Goal: Task Accomplishment & Management: Manage account settings

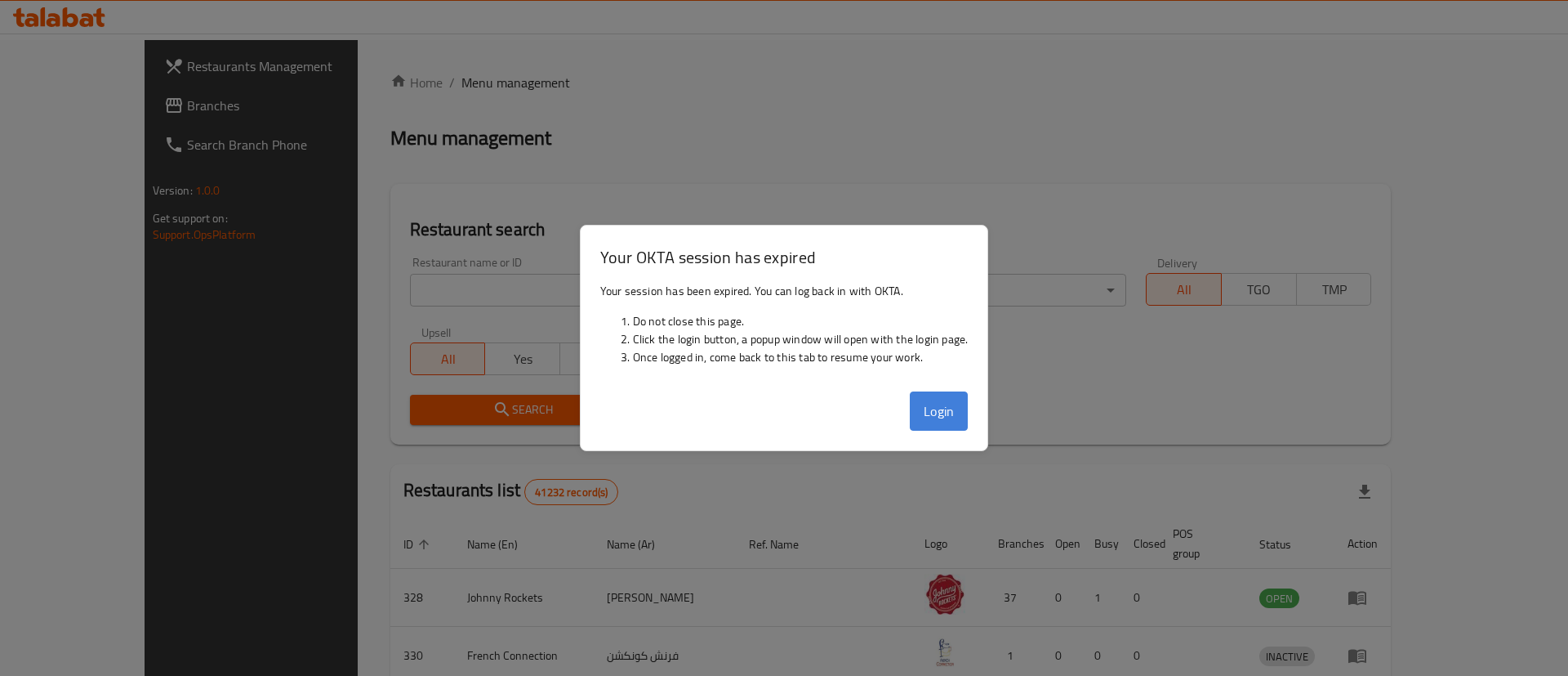
click at [945, 416] on button "Login" at bounding box center [939, 411] width 59 height 39
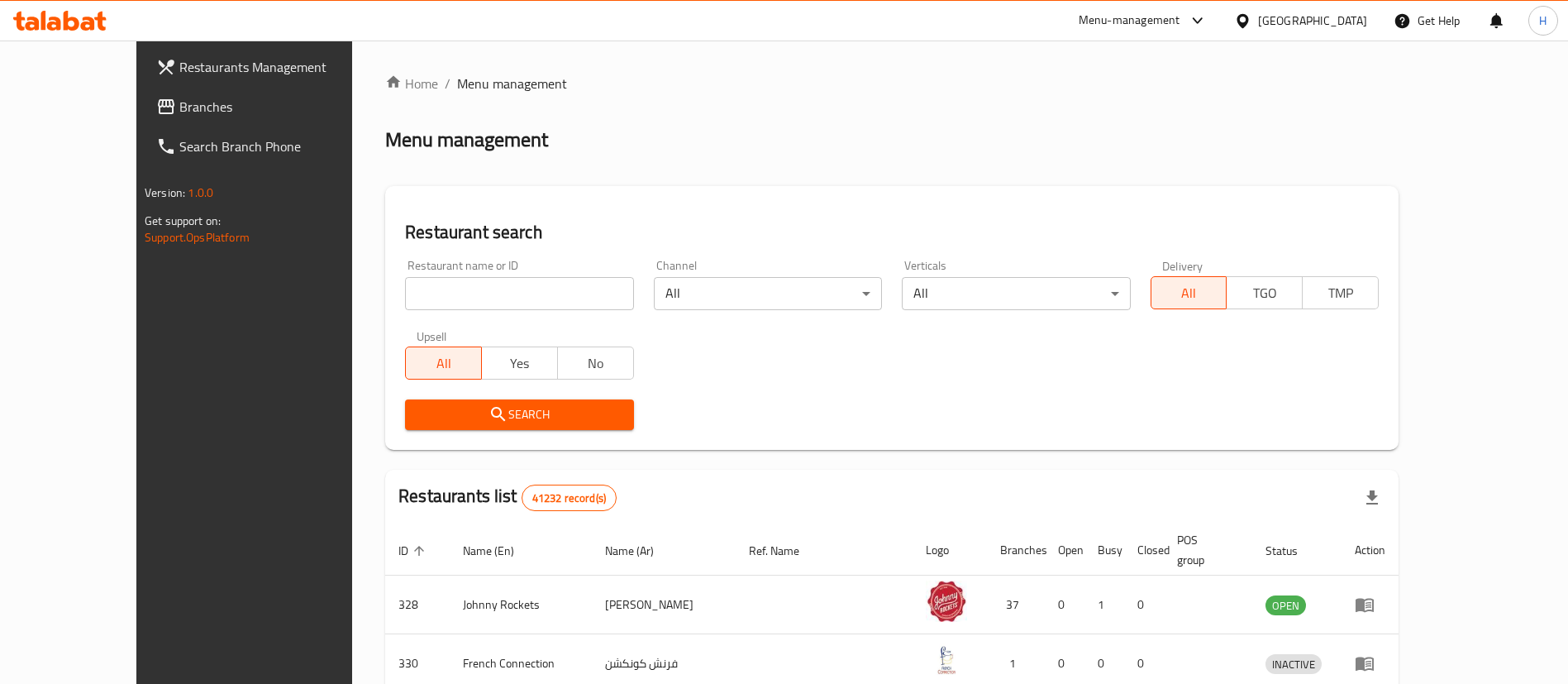
click at [180, 101] on span "Branches" at bounding box center [282, 106] width 206 height 20
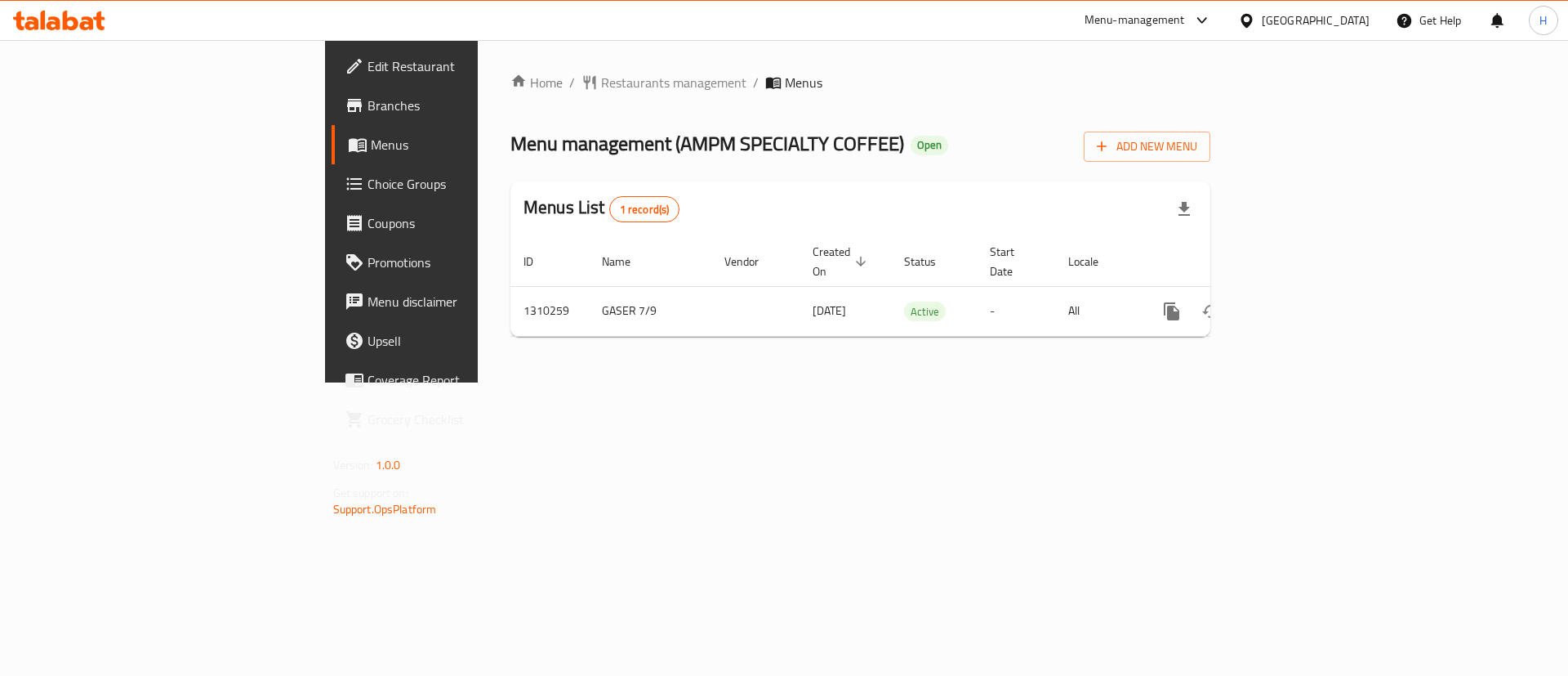
click at [808, 154] on div "Menu management ( AMPM SPECIALTY COFFEE ) Open Add New Menu" at bounding box center [860, 143] width 700 height 37
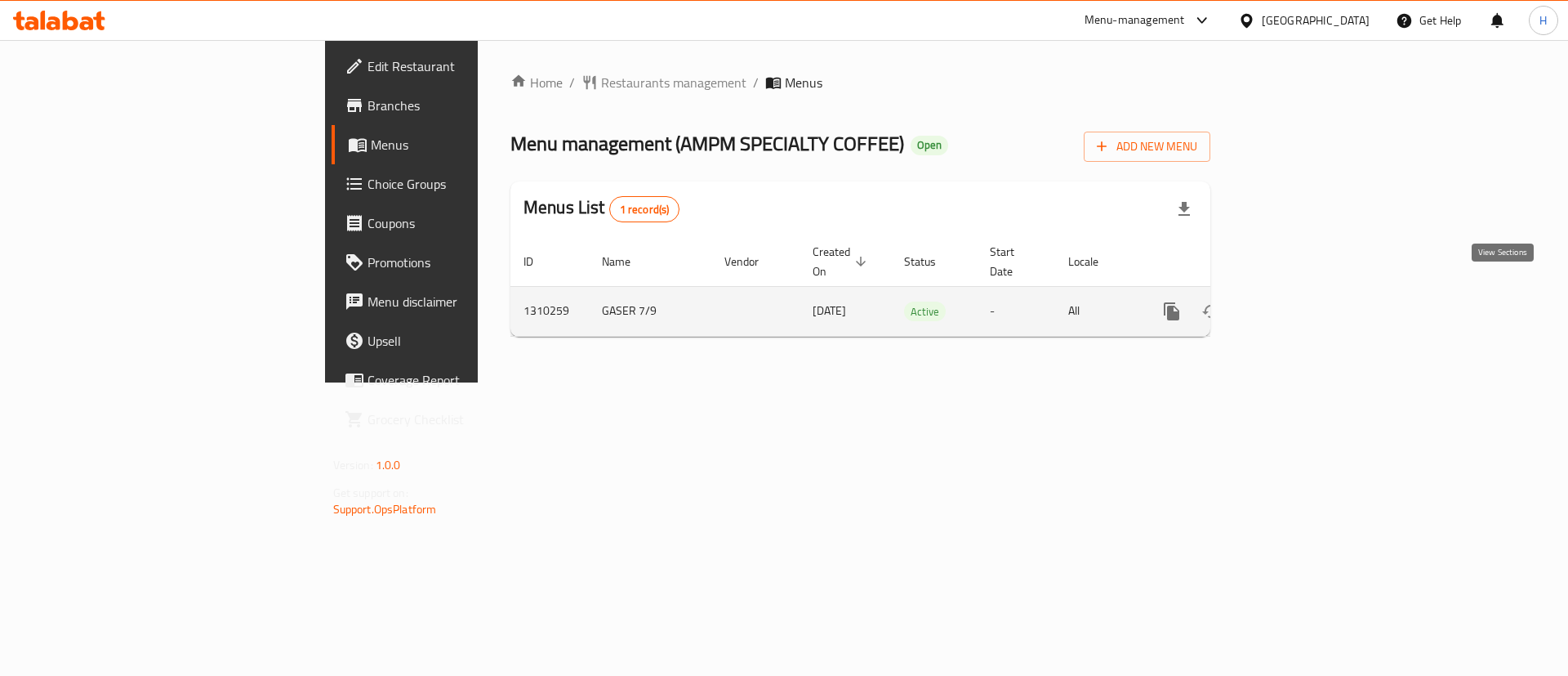
click at [1297, 304] on icon "enhanced table" at bounding box center [1289, 311] width 14 height 14
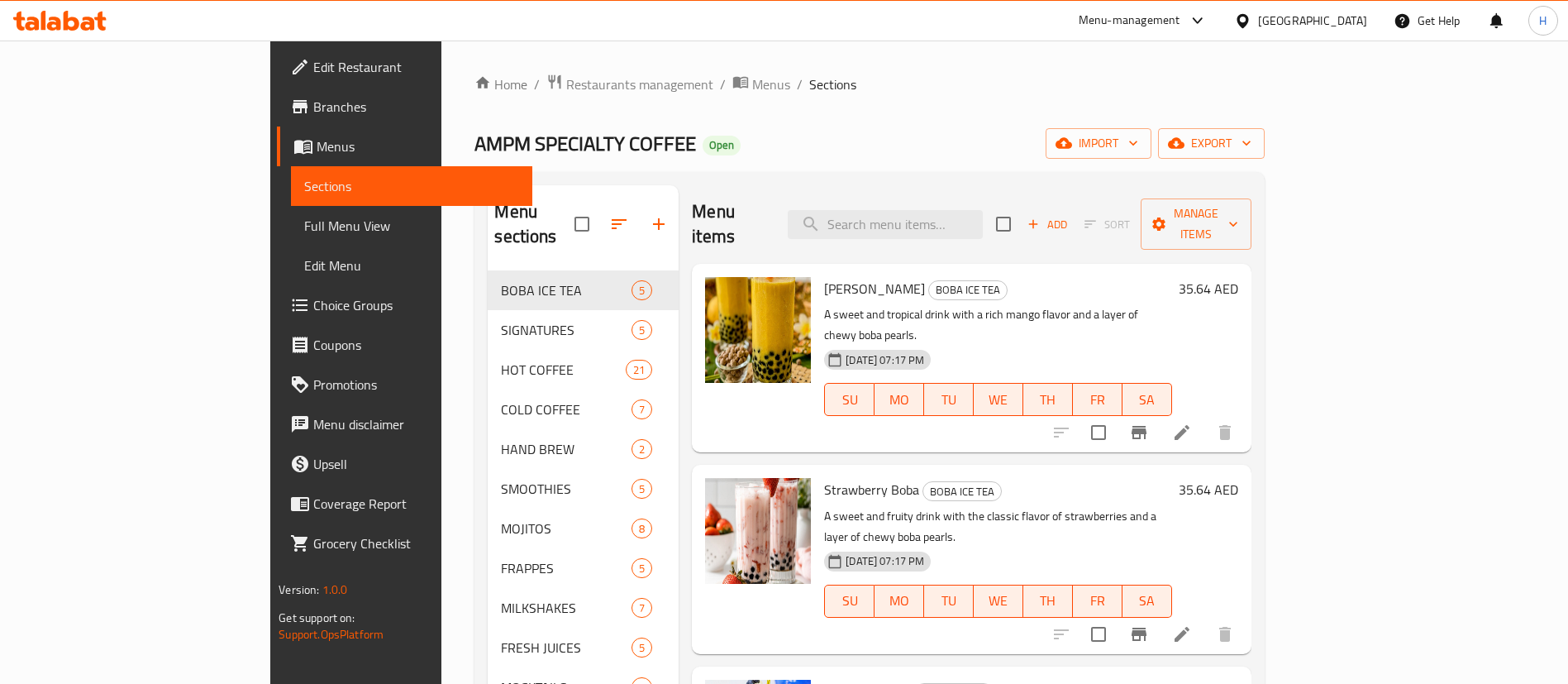
click at [802, 214] on div "Menu items Add Sort Manage items" at bounding box center [971, 224] width 558 height 79
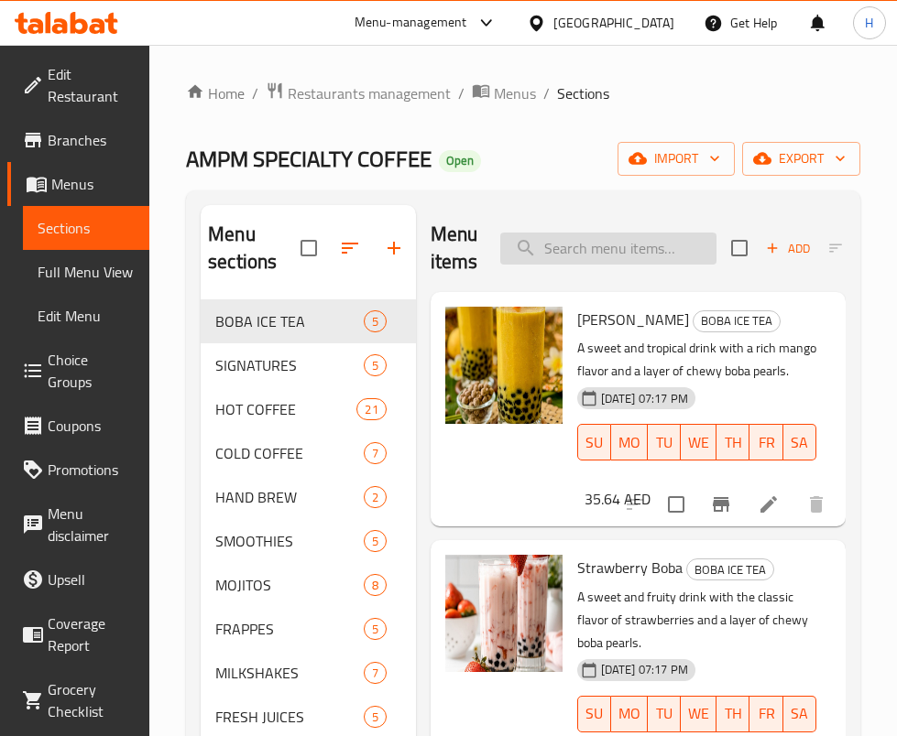
click at [614, 235] on input "search" at bounding box center [608, 249] width 216 height 32
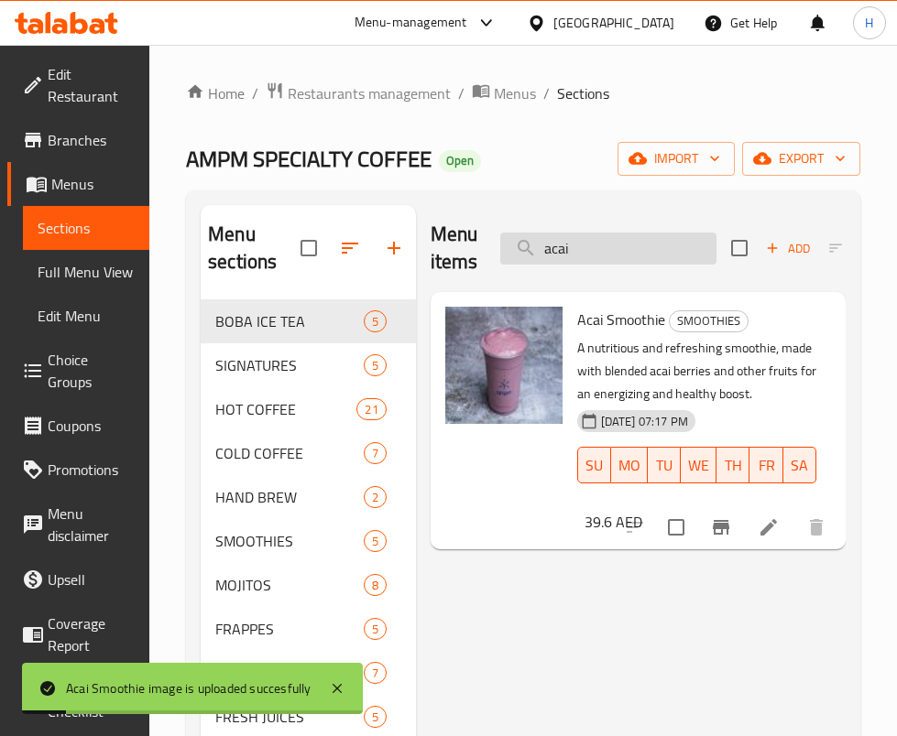
click at [590, 237] on input "acai" at bounding box center [608, 249] width 216 height 32
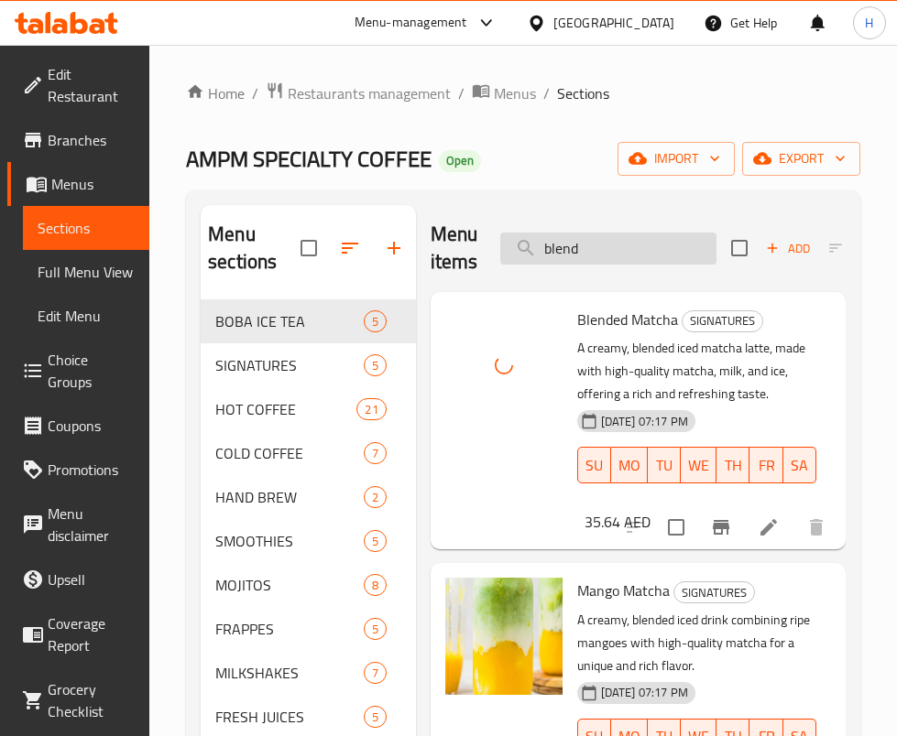
click at [647, 236] on input "blend" at bounding box center [608, 249] width 216 height 32
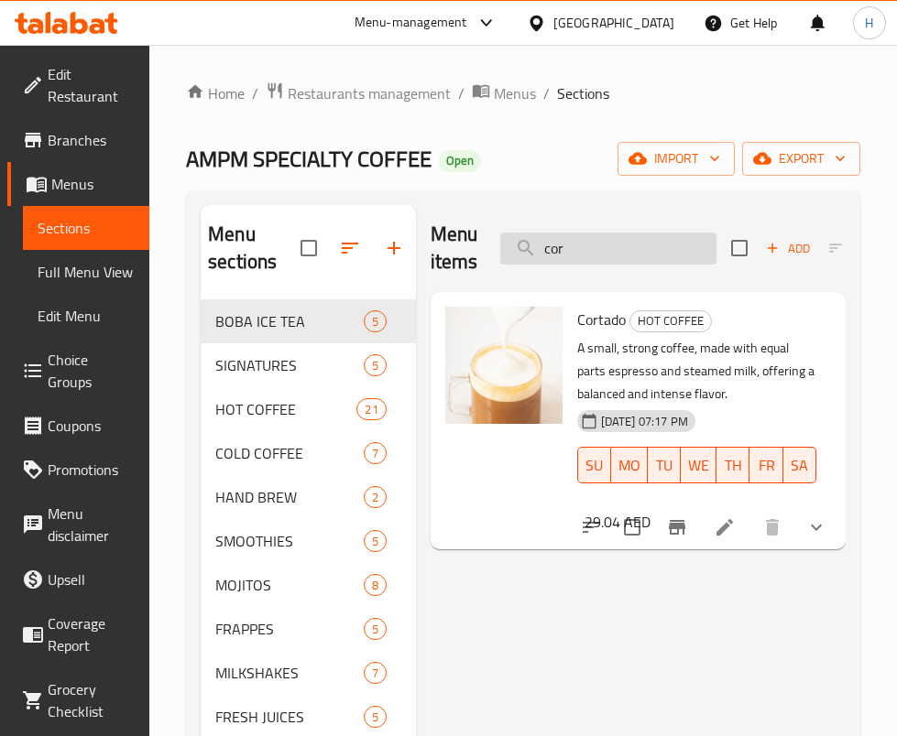
click at [577, 252] on input "cor" at bounding box center [608, 249] width 216 height 32
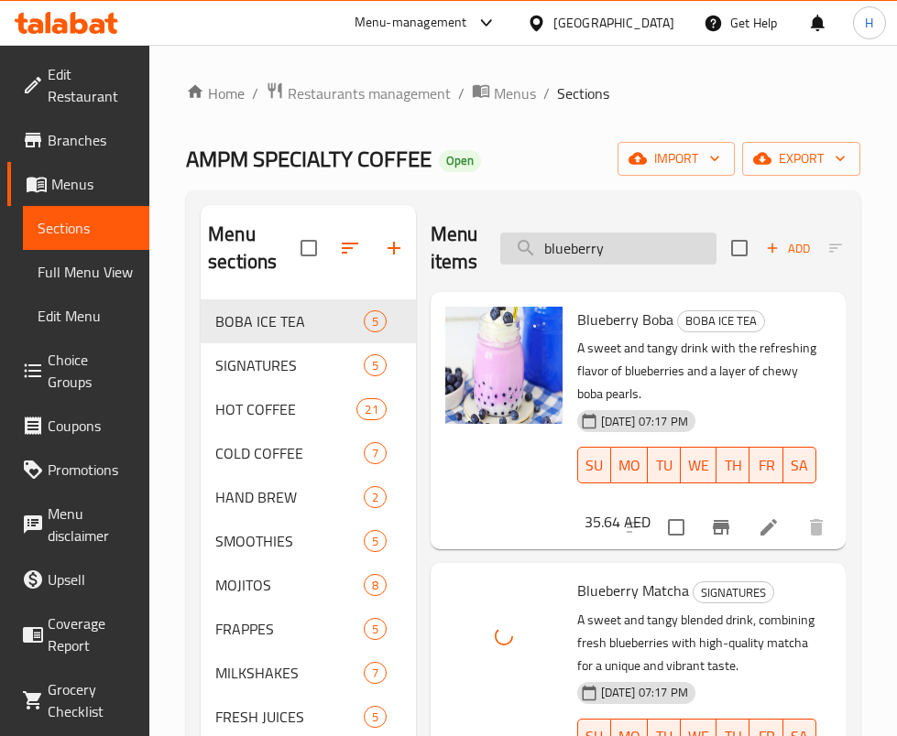
click at [671, 239] on input "blueberry" at bounding box center [608, 249] width 216 height 32
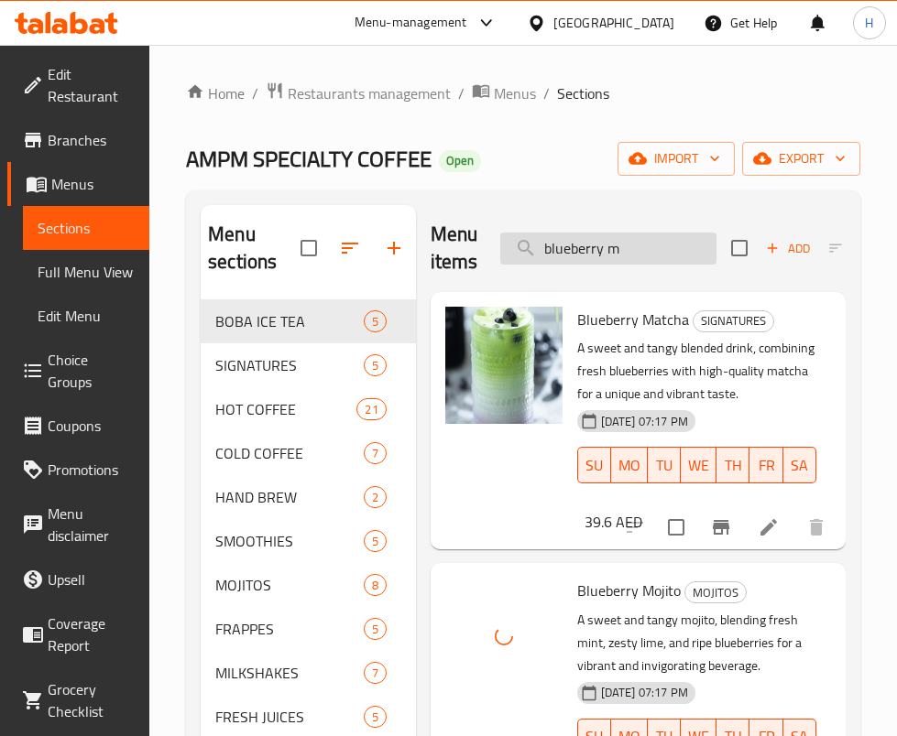
click at [662, 245] on input "blueberry m" at bounding box center [608, 249] width 216 height 32
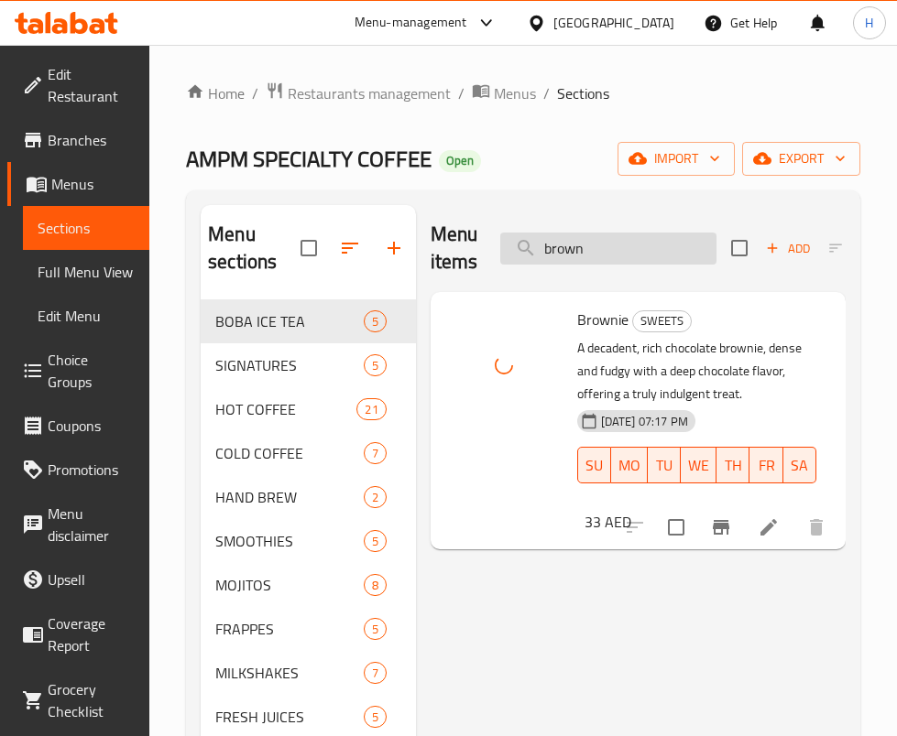
click at [583, 241] on input "brown" at bounding box center [608, 249] width 216 height 32
click at [627, 240] on input "bubb" at bounding box center [608, 249] width 216 height 32
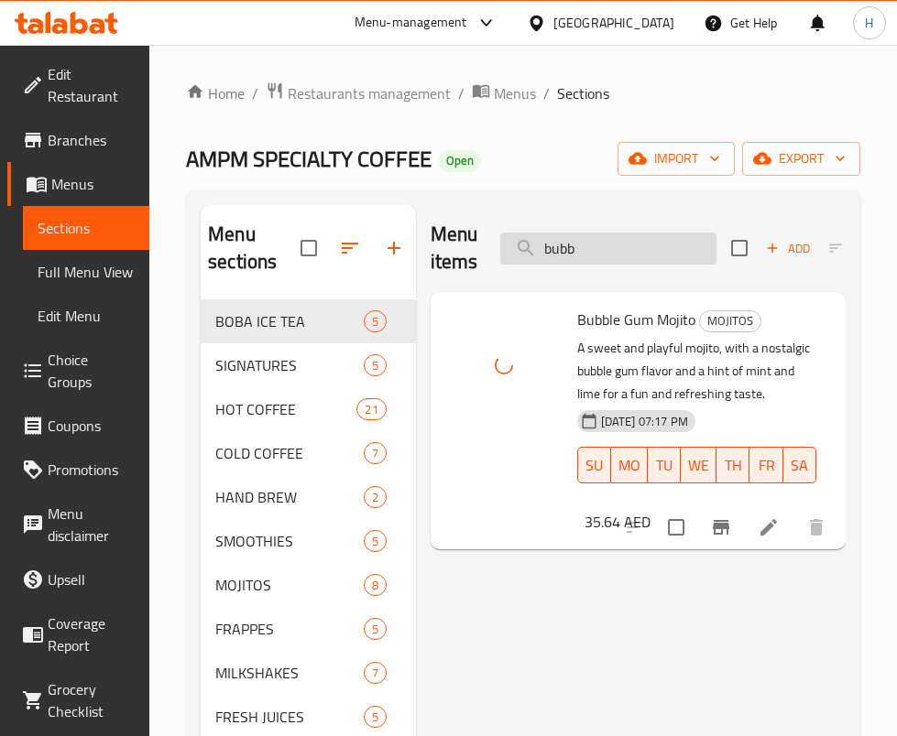
click at [627, 240] on input "bubb" at bounding box center [608, 249] width 216 height 32
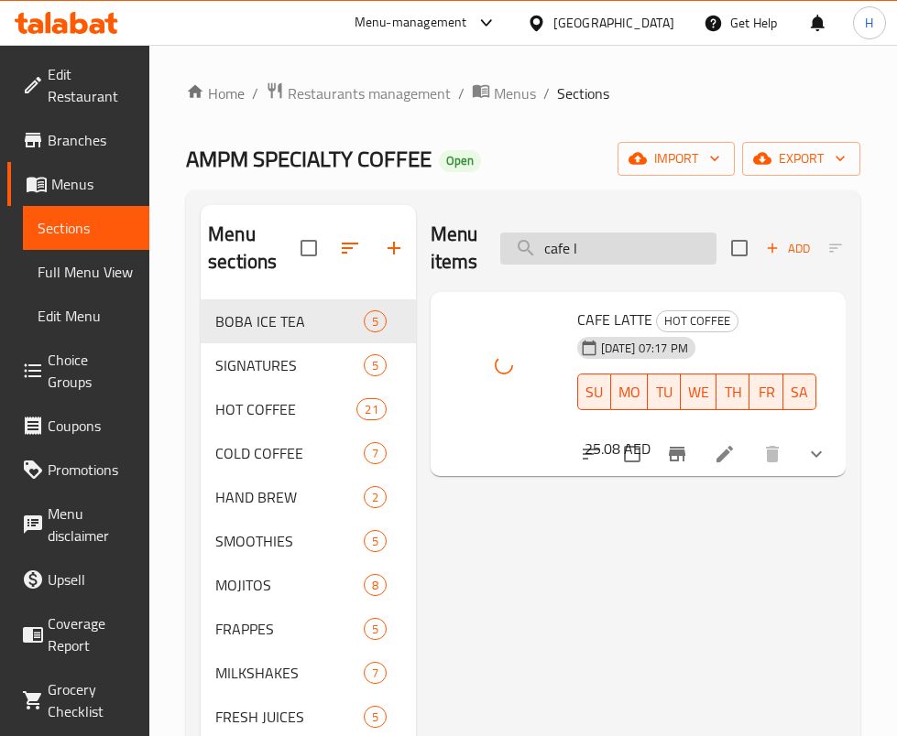
click at [631, 242] on input "cafe l" at bounding box center [608, 249] width 216 height 32
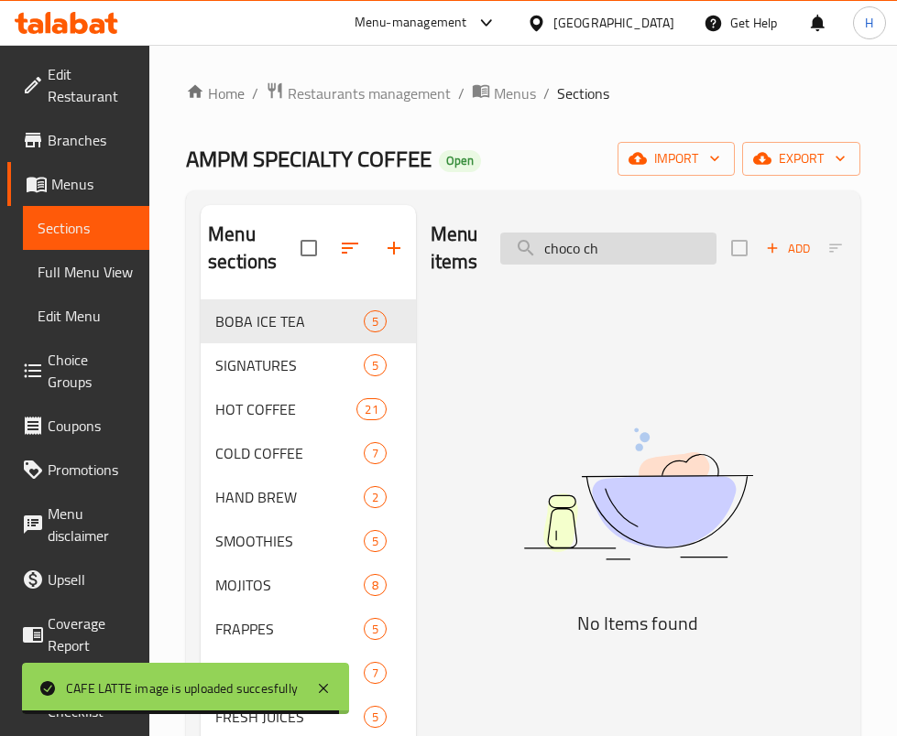
click at [631, 256] on input "choco ch" at bounding box center [608, 249] width 216 height 32
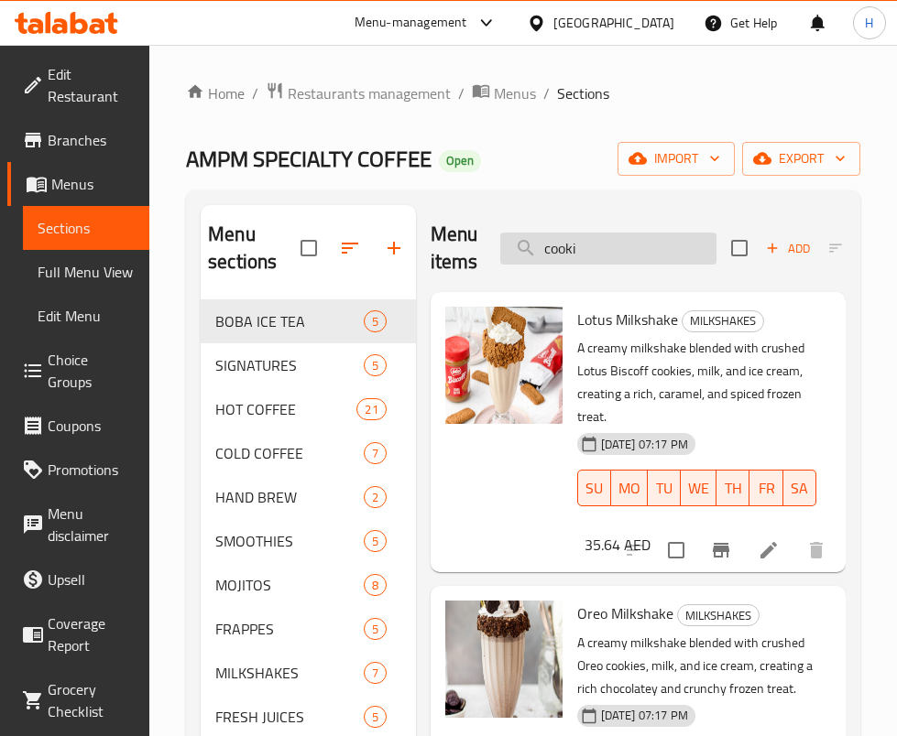
click at [622, 256] on input "cooki" at bounding box center [608, 249] width 216 height 32
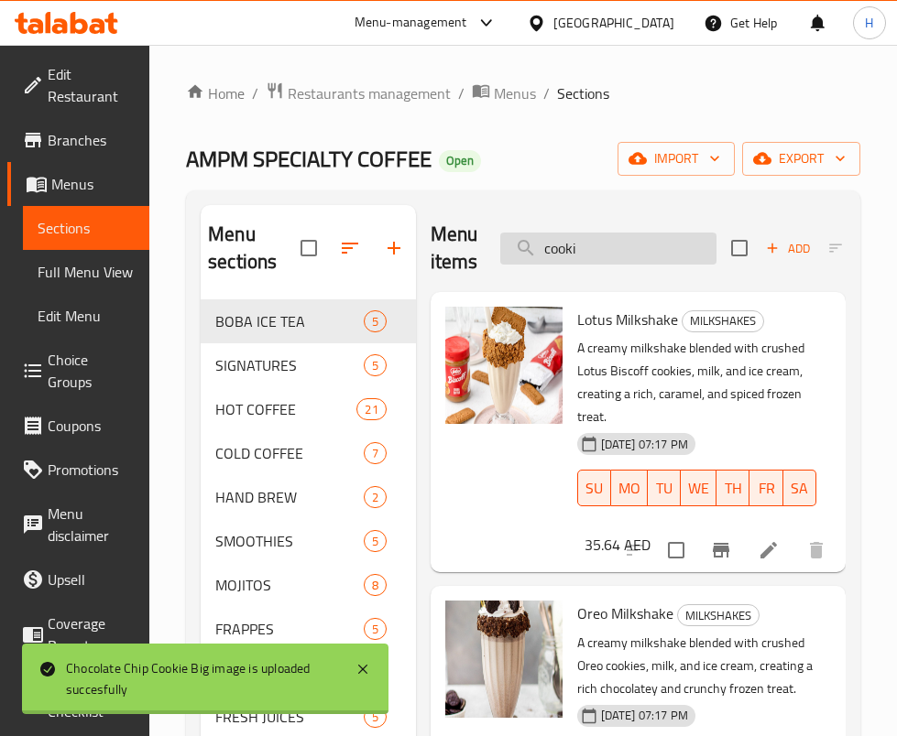
click at [622, 256] on input "cooki" at bounding box center [608, 249] width 216 height 32
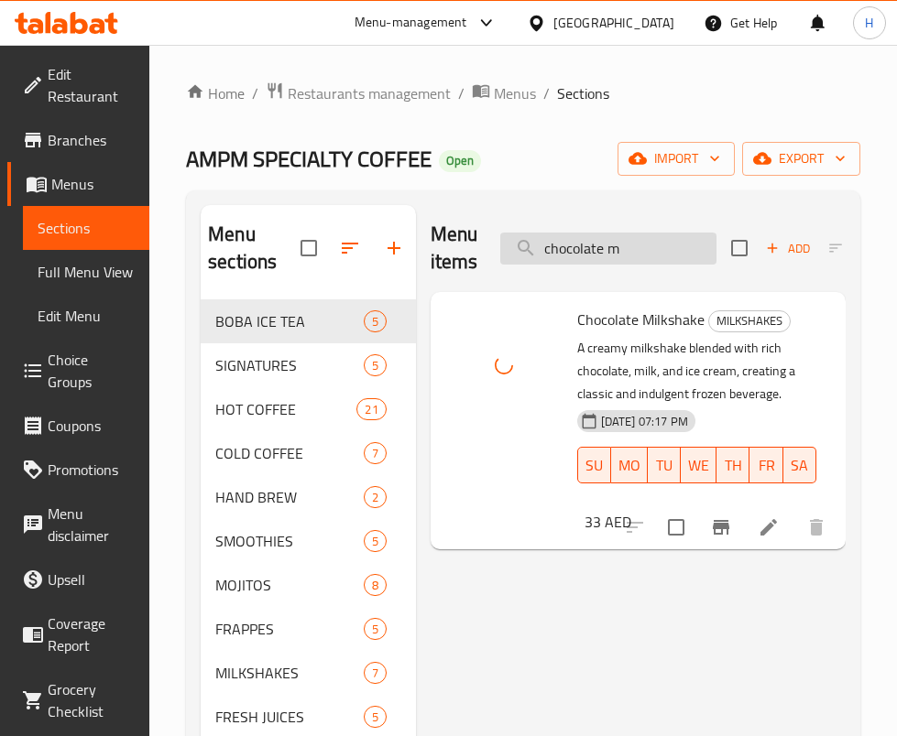
click at [602, 243] on input "chocolate m" at bounding box center [608, 249] width 216 height 32
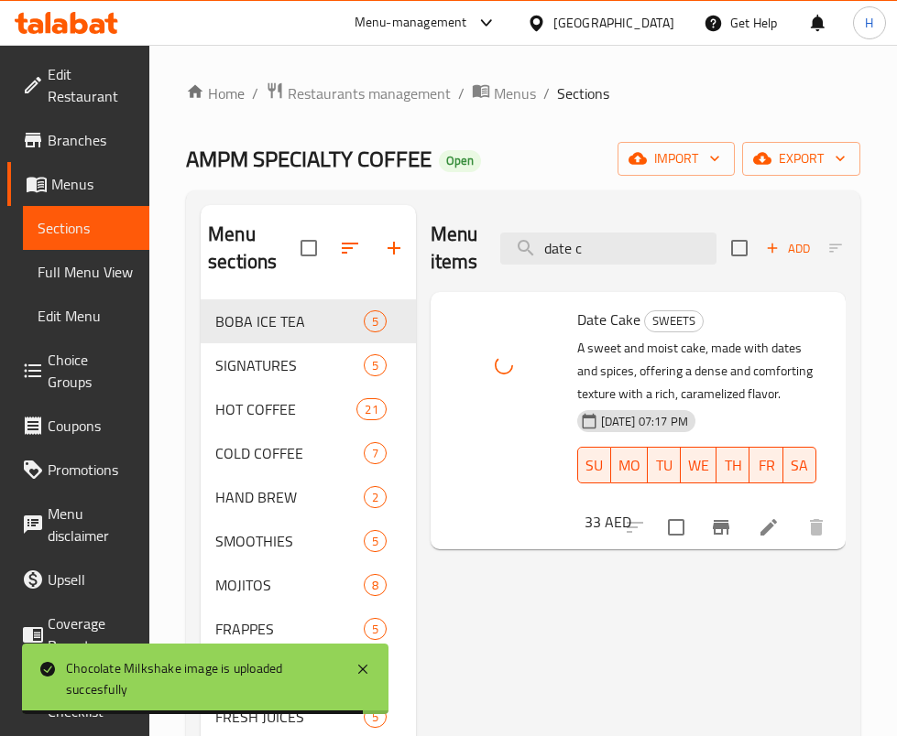
click at [595, 265] on div "Menu items date c Add Sort Manage items" at bounding box center [638, 248] width 415 height 87
click at [595, 251] on input "date c" at bounding box center [608, 249] width 216 height 32
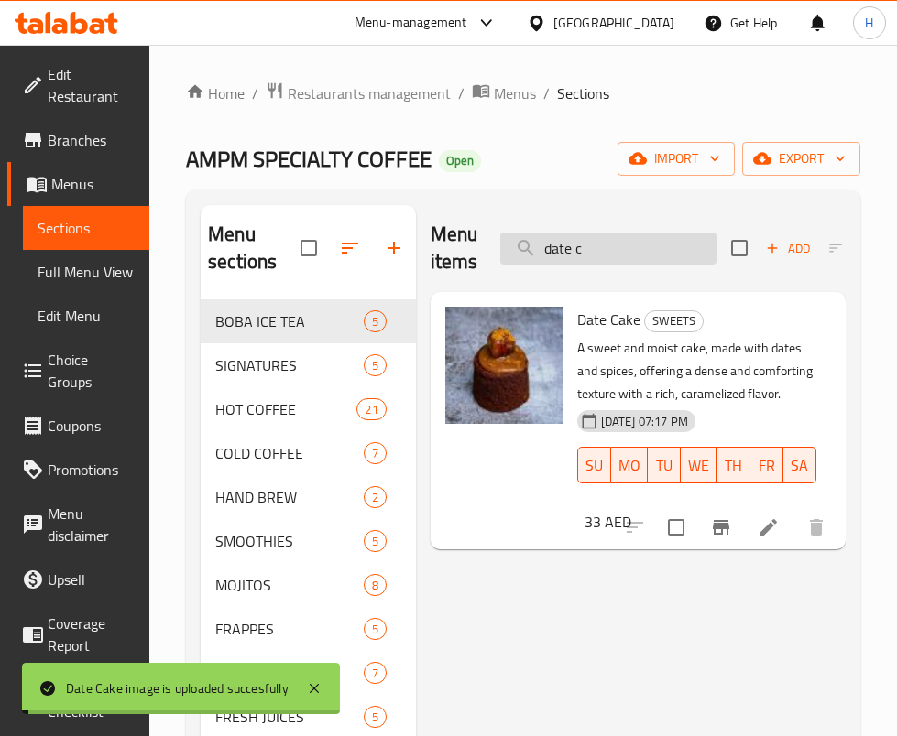
click at [595, 251] on input "date c" at bounding box center [608, 249] width 216 height 32
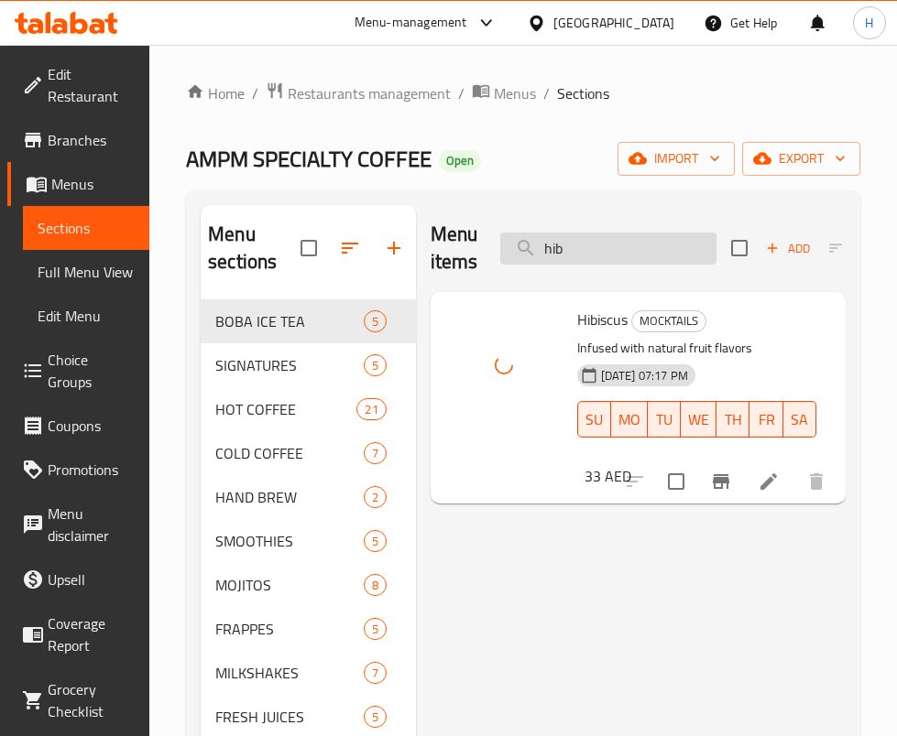
click at [617, 242] on input "hib" at bounding box center [608, 249] width 216 height 32
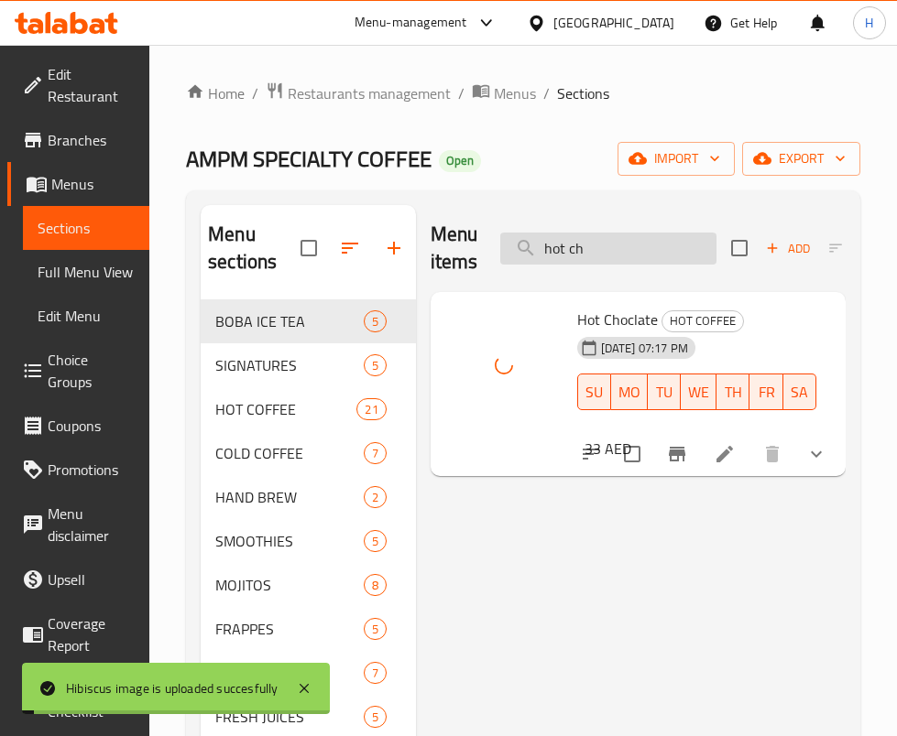
click at [629, 256] on input "hot ch" at bounding box center [608, 249] width 216 height 32
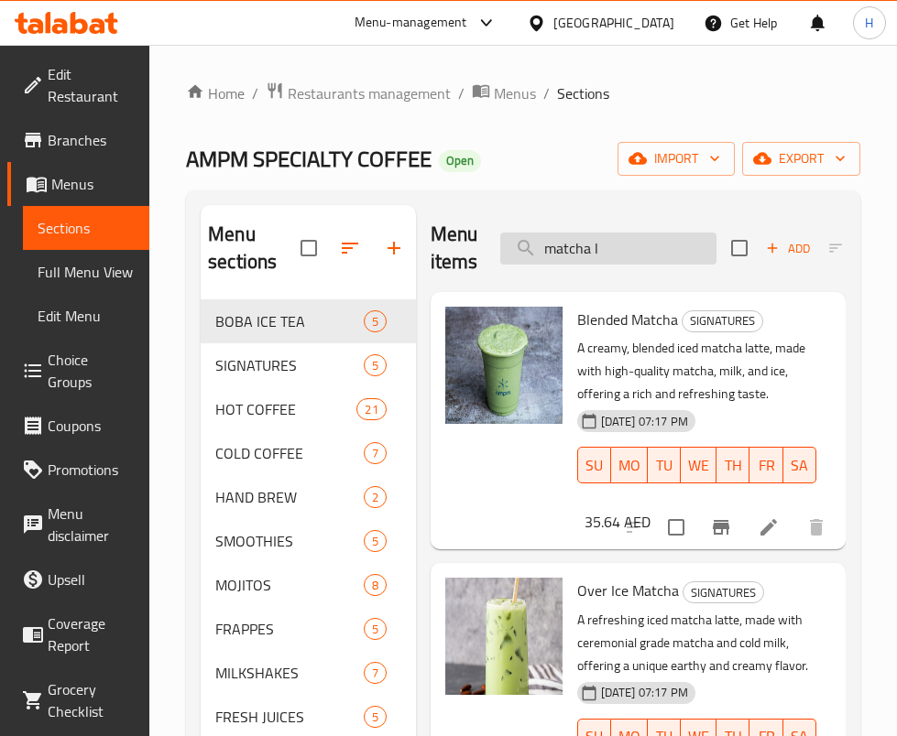
click at [632, 251] on input "matcha l" at bounding box center [608, 249] width 216 height 32
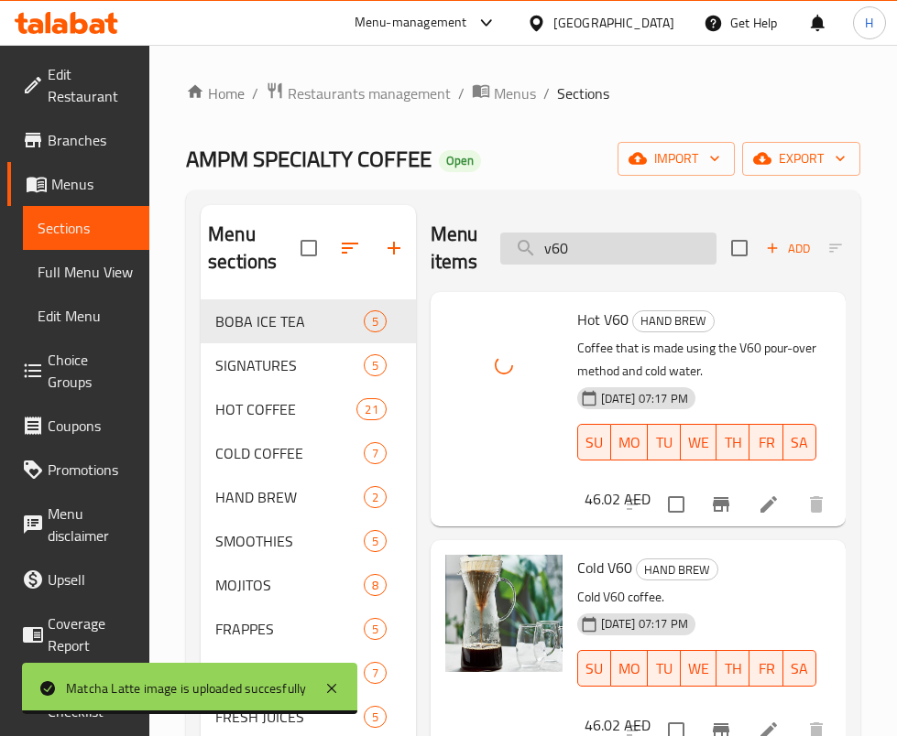
click at [568, 259] on input "v60" at bounding box center [608, 249] width 216 height 32
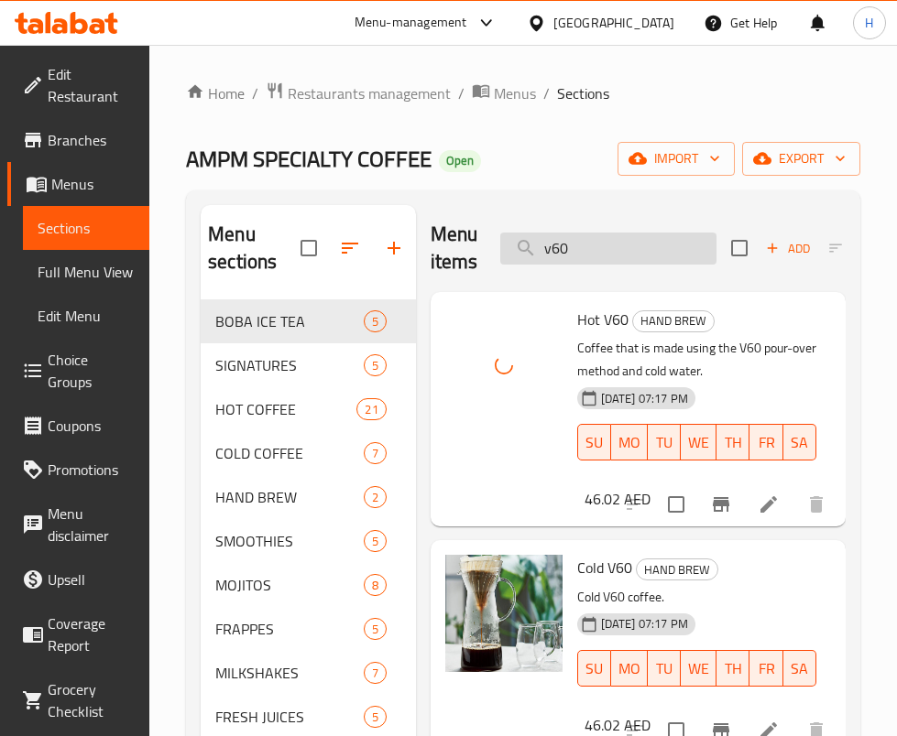
click at [568, 259] on input "v60" at bounding box center [608, 249] width 216 height 32
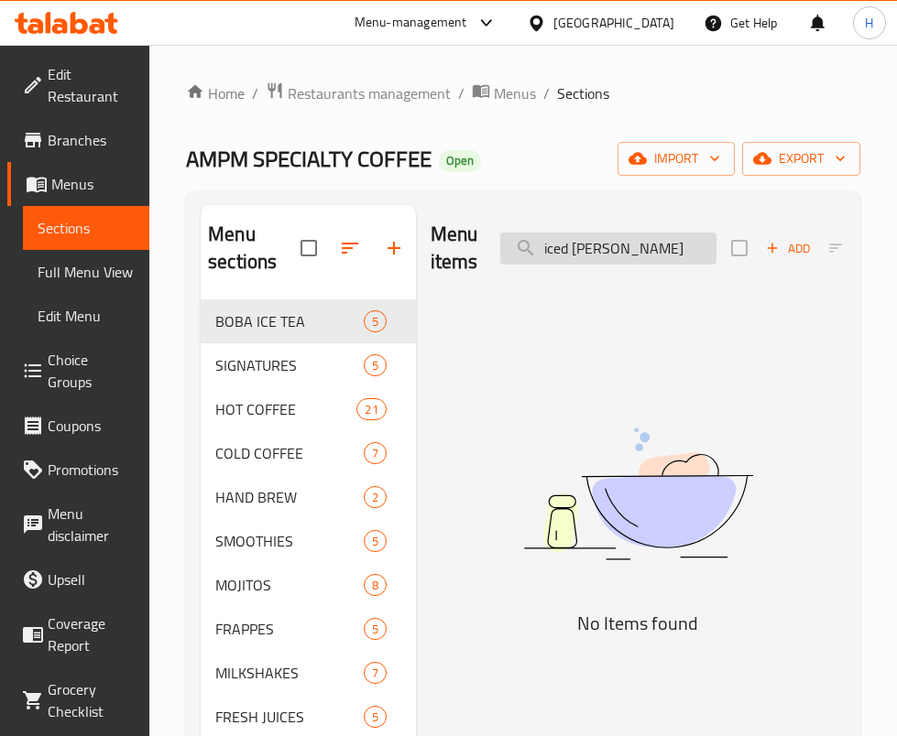
click at [627, 240] on input "iced capp" at bounding box center [608, 249] width 216 height 32
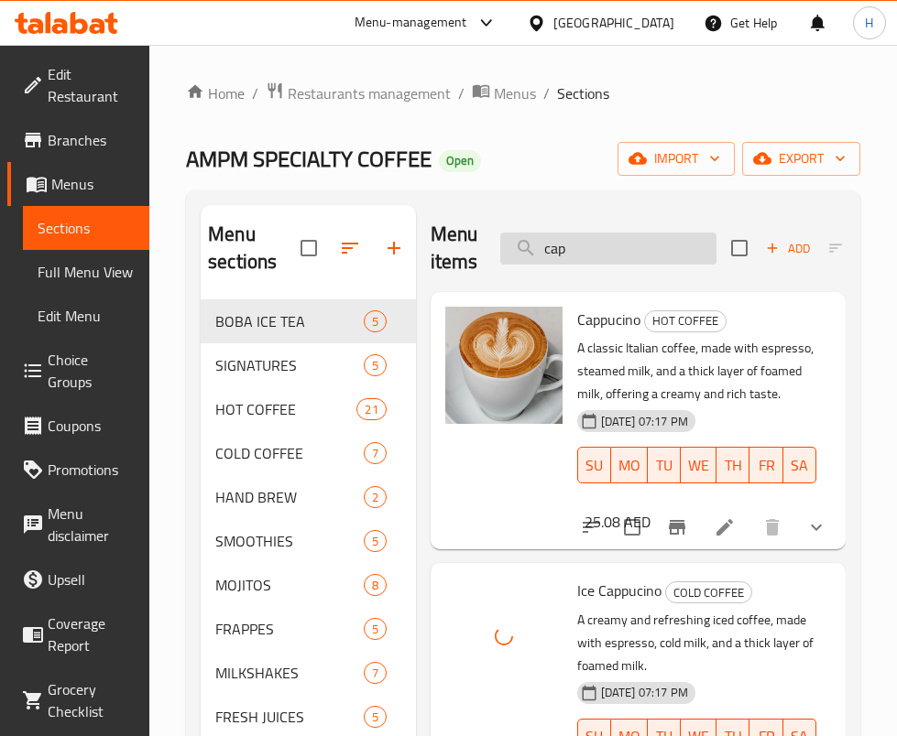
click at [605, 252] on input "cap" at bounding box center [608, 249] width 216 height 32
type input "l"
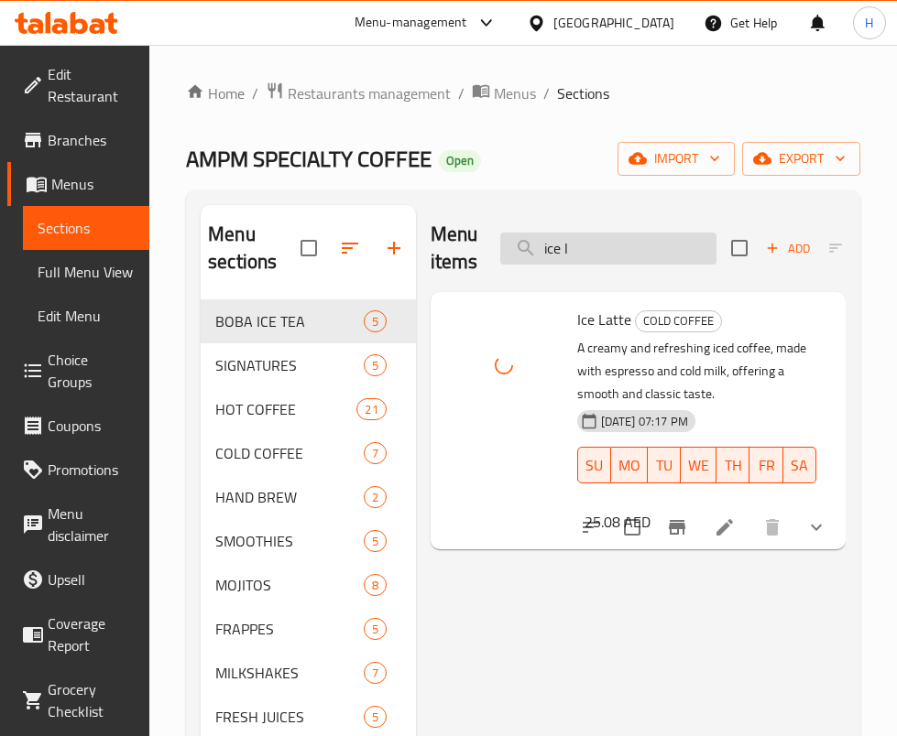
click at [613, 238] on input "ice l" at bounding box center [608, 249] width 216 height 32
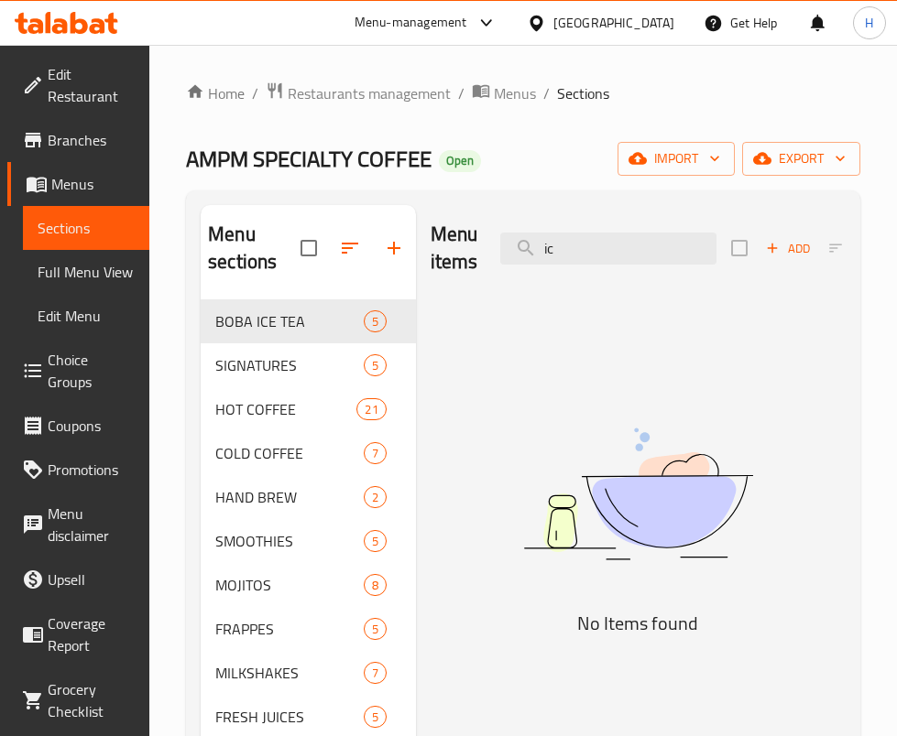
type input "i"
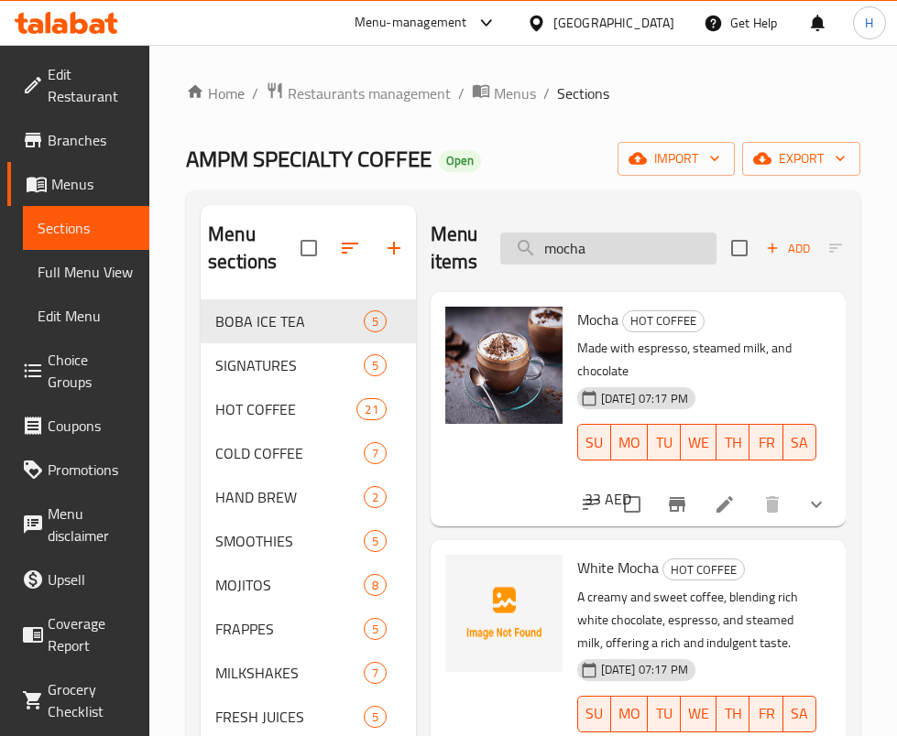
click at [655, 244] on input "mocha" at bounding box center [608, 249] width 216 height 32
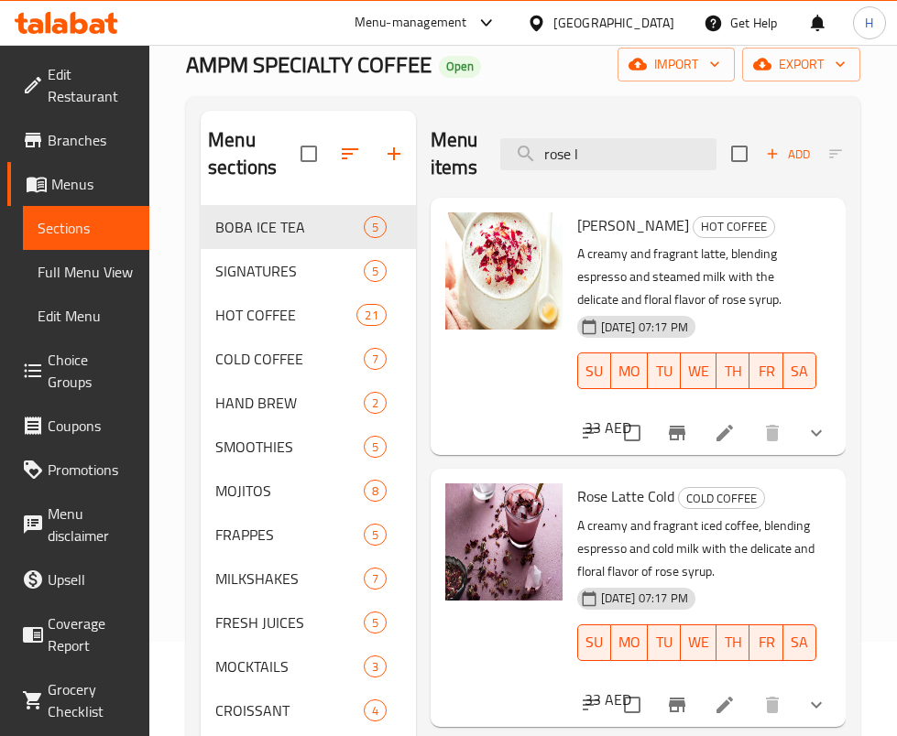
scroll to position [137, 0]
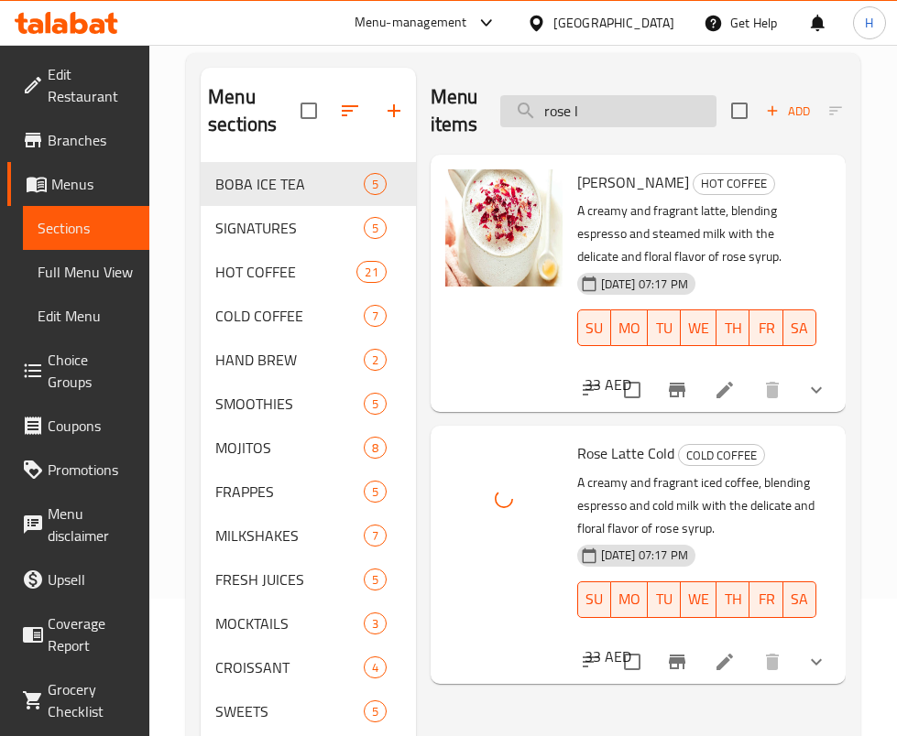
click at [636, 106] on input "rose l" at bounding box center [608, 111] width 216 height 32
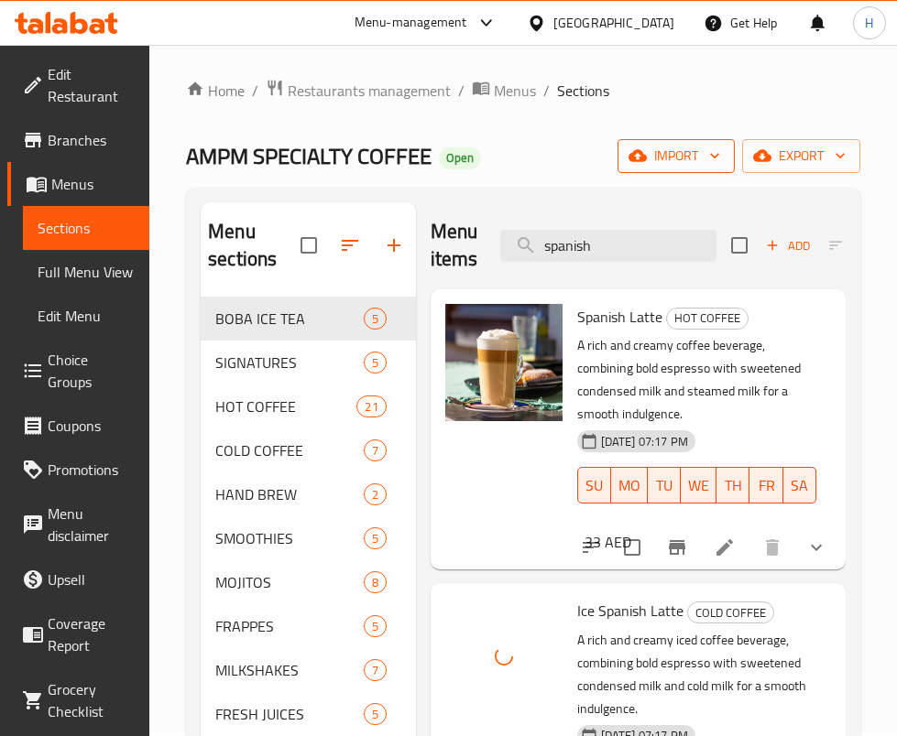
scroll to position [0, 0]
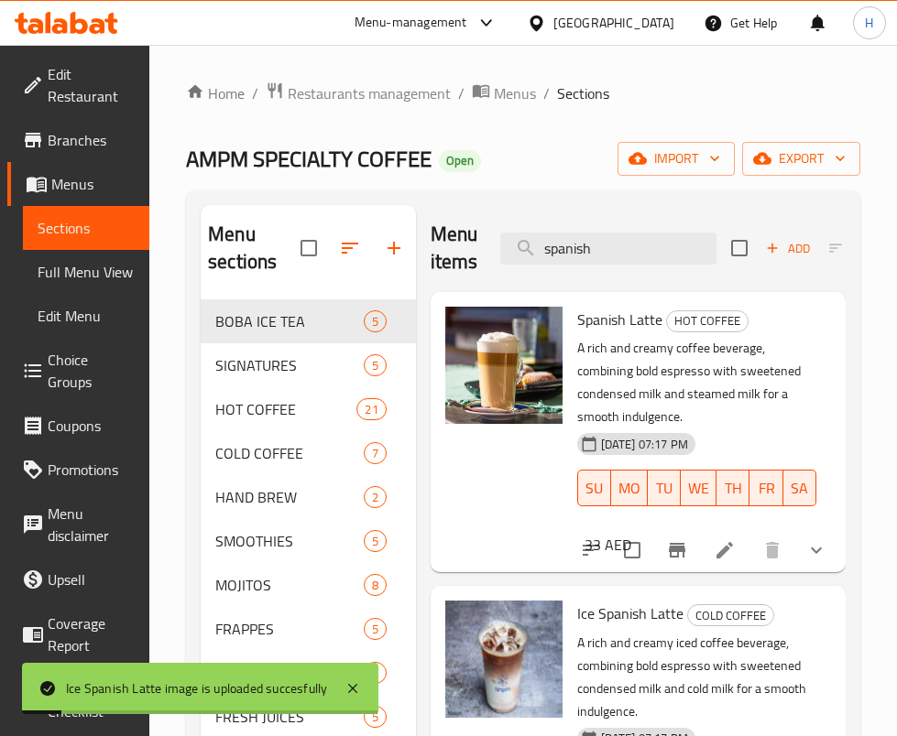
click at [646, 229] on div "Menu items spanish Add Sort Manage items" at bounding box center [638, 248] width 415 height 87
click at [645, 238] on input "spanish" at bounding box center [608, 249] width 216 height 32
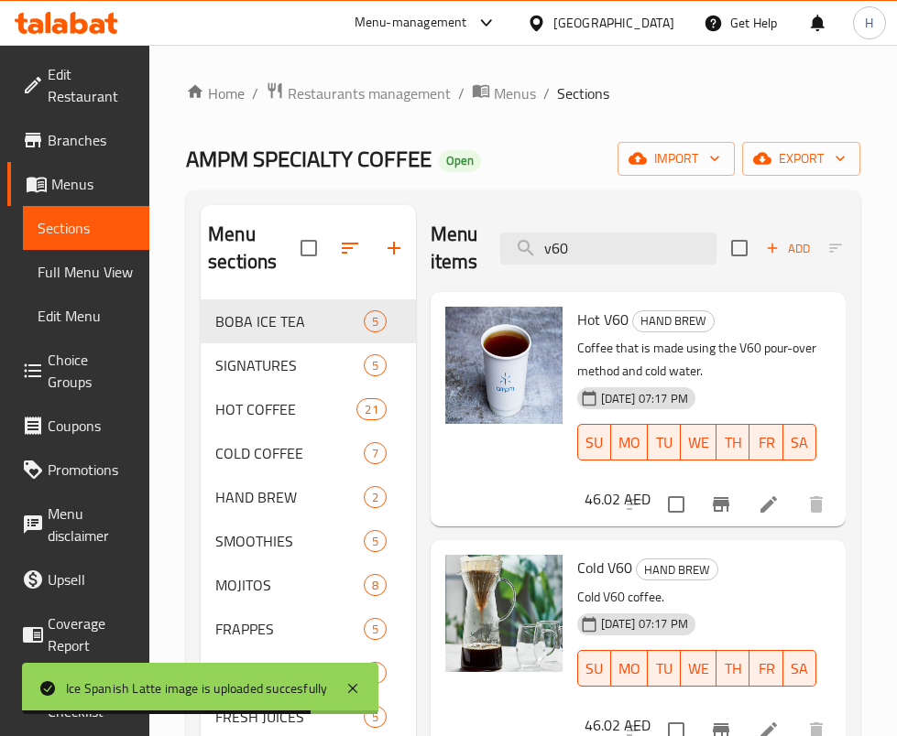
scroll to position [137, 0]
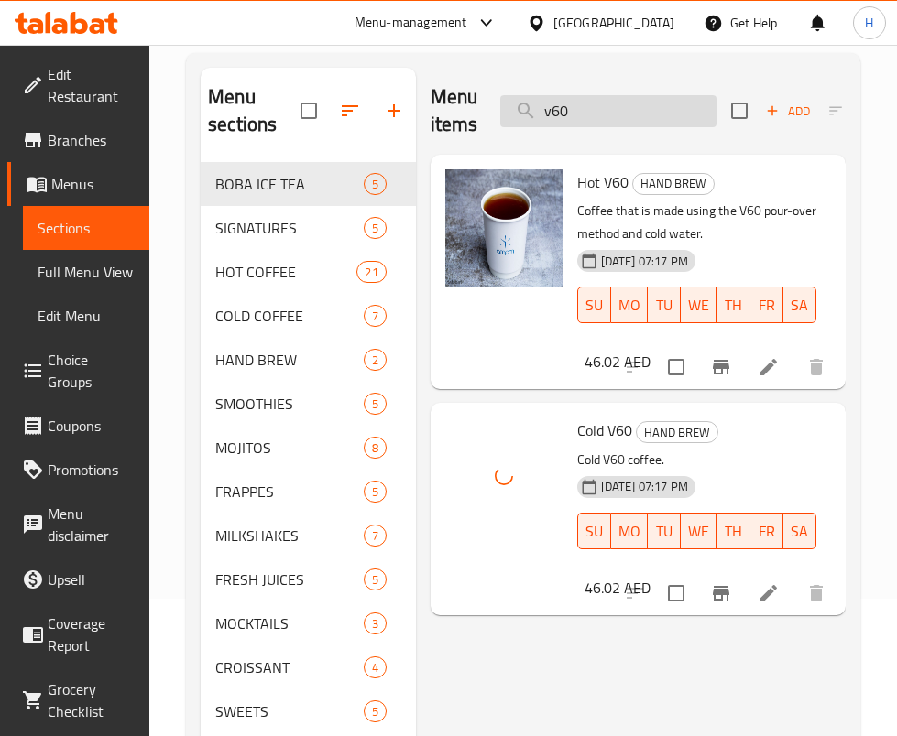
click at [623, 106] on input "v60" at bounding box center [608, 111] width 216 height 32
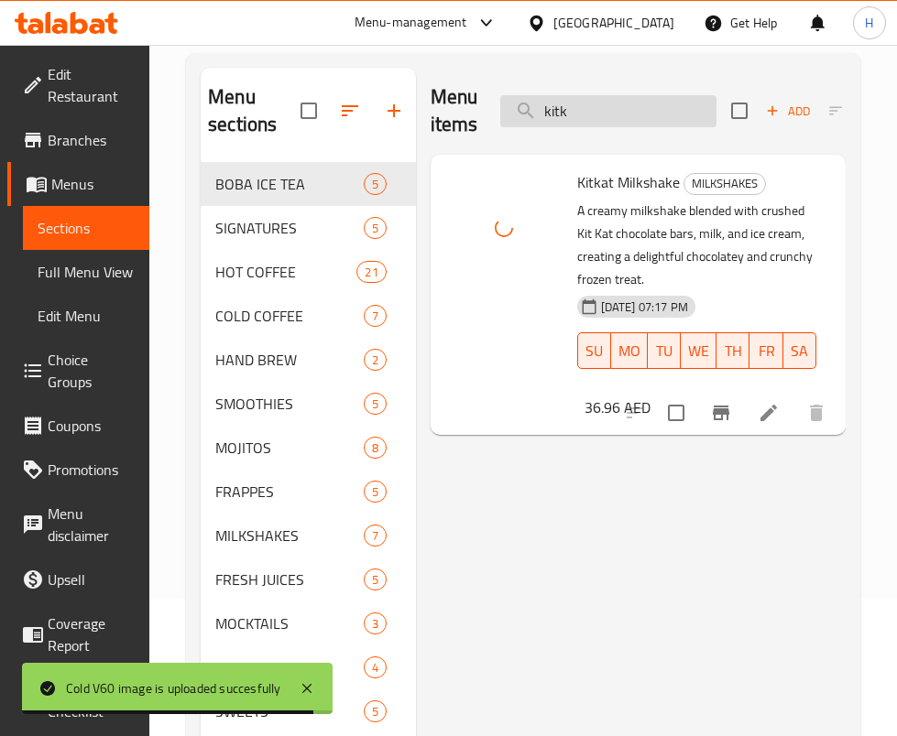
click at [600, 110] on input "kitk" at bounding box center [608, 111] width 216 height 32
click at [599, 110] on input "kitk" at bounding box center [608, 111] width 216 height 32
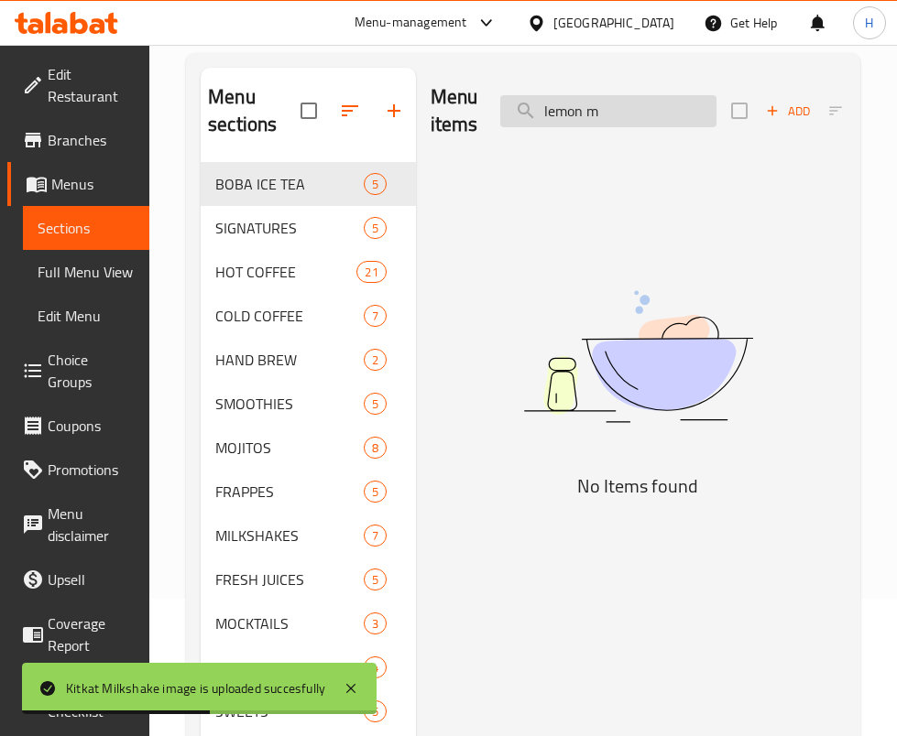
click at [619, 110] on input "lemon m" at bounding box center [608, 111] width 216 height 32
type input "m"
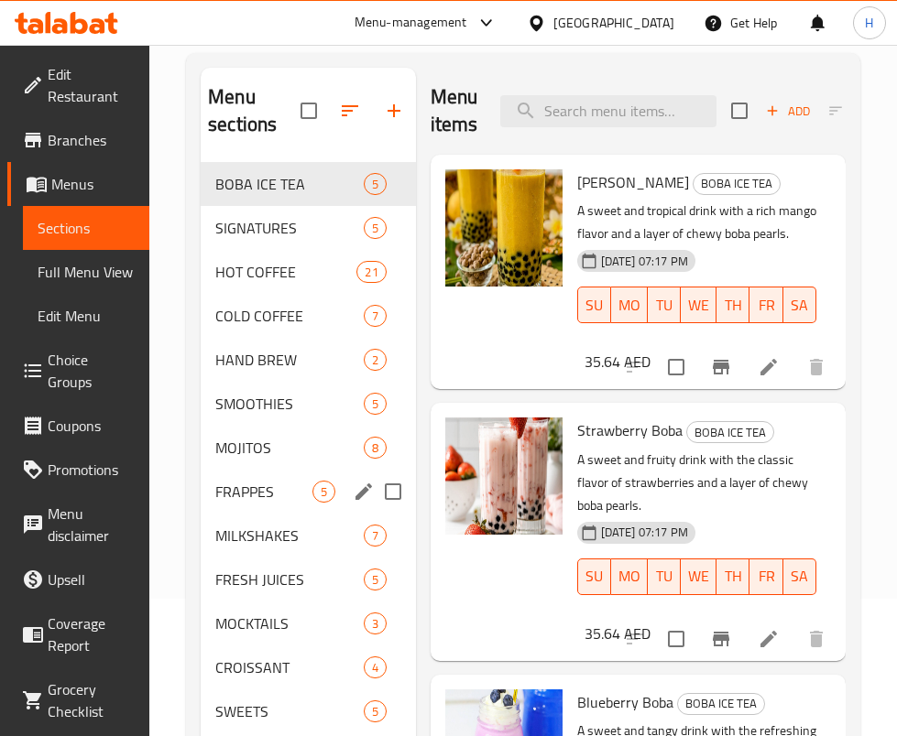
click at [273, 475] on div "FRAPPES 5" at bounding box center [308, 492] width 215 height 44
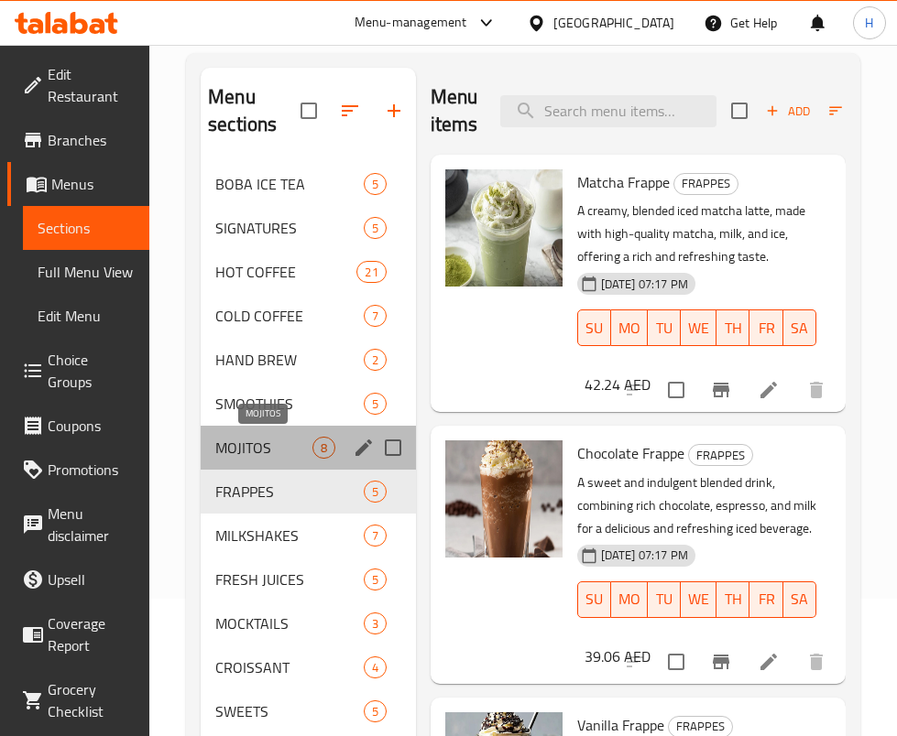
click at [273, 450] on span "MOJITOS" at bounding box center [263, 448] width 96 height 22
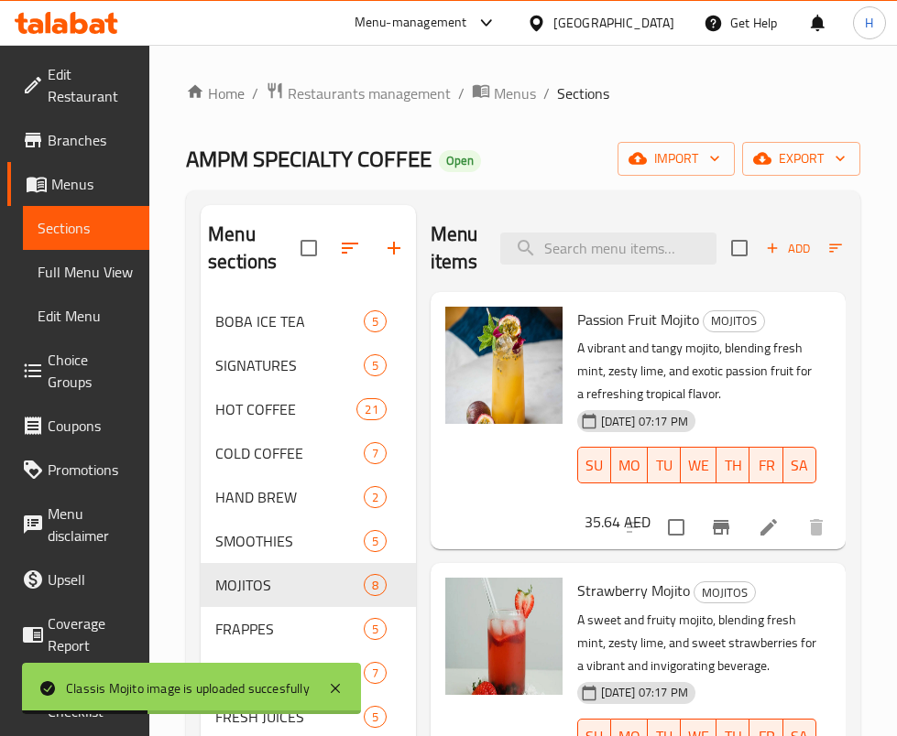
click at [633, 229] on div "Menu items Add Sort Manage items" at bounding box center [638, 248] width 415 height 87
click at [631, 242] on input "search" at bounding box center [608, 249] width 216 height 32
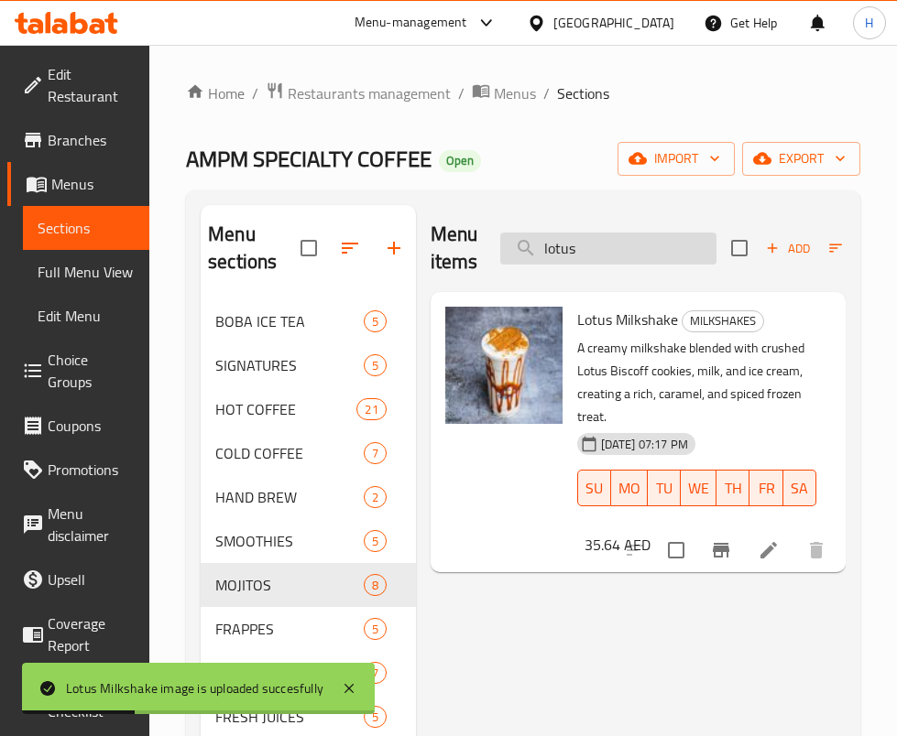
click at [645, 237] on input "lotus" at bounding box center [608, 249] width 216 height 32
click at [644, 237] on input "lotus" at bounding box center [608, 249] width 216 height 32
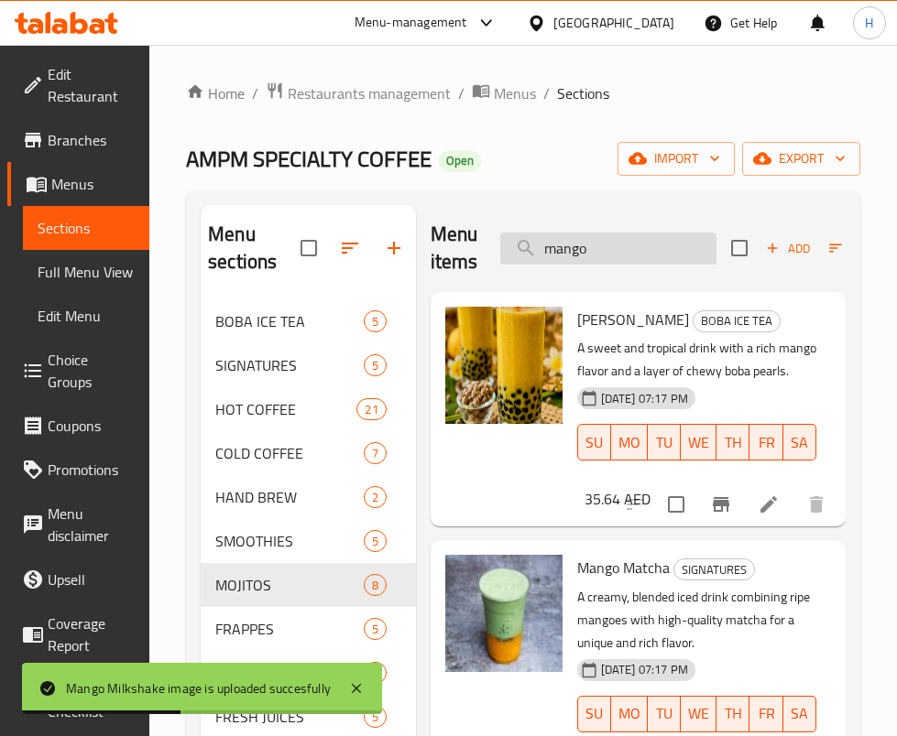
click at [612, 256] on input "mango" at bounding box center [608, 249] width 216 height 32
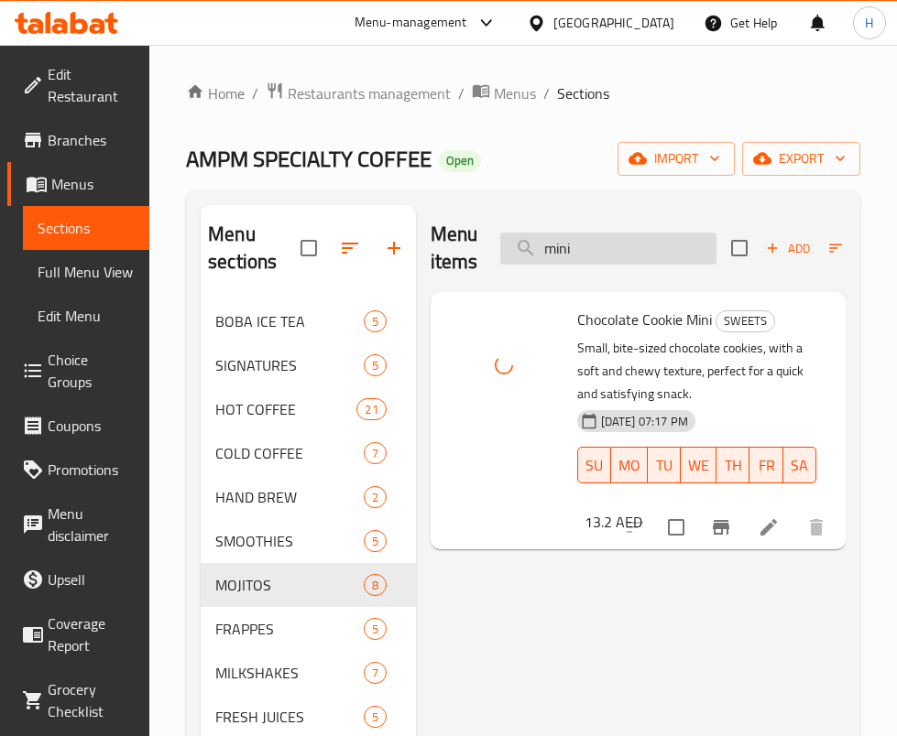
click at [579, 242] on input "mini" at bounding box center [608, 249] width 216 height 32
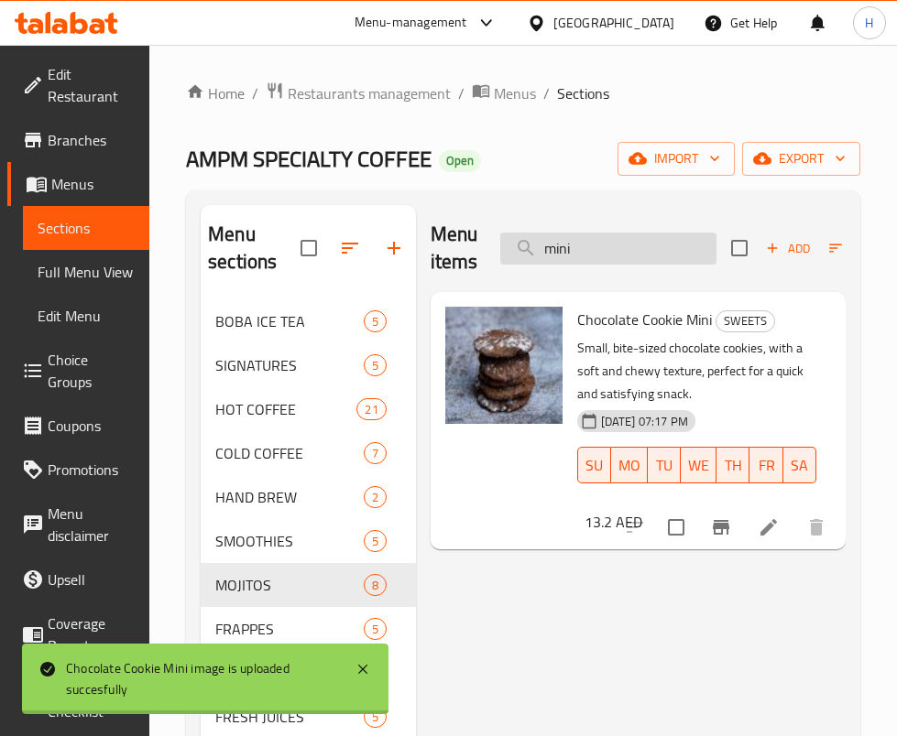
click at [579, 242] on input "mini" at bounding box center [608, 249] width 216 height 32
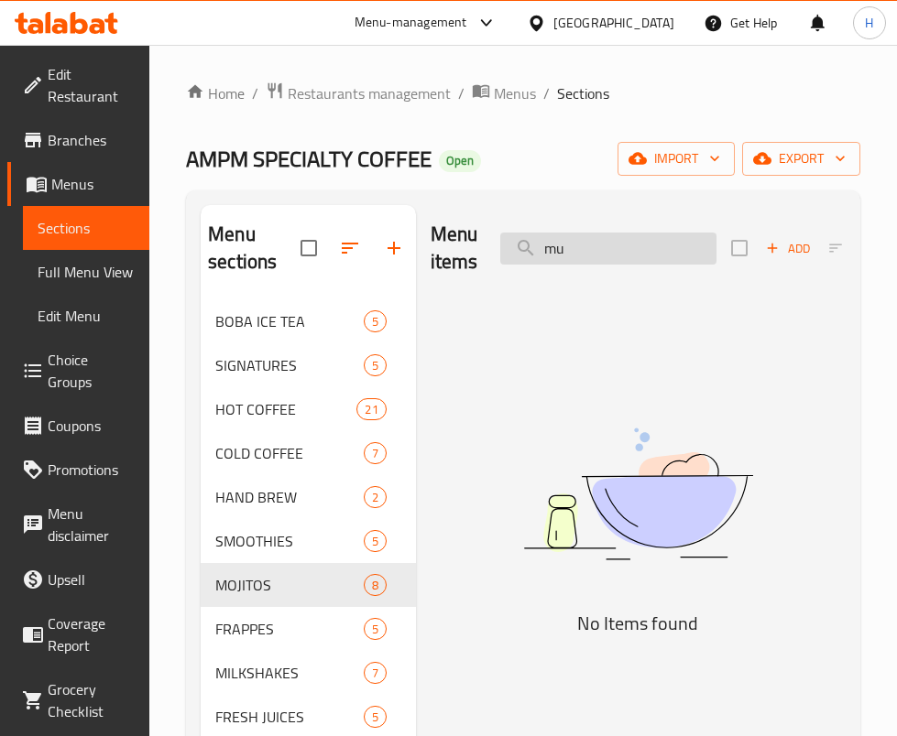
type input "m"
click at [636, 235] on input "muff" at bounding box center [608, 249] width 216 height 32
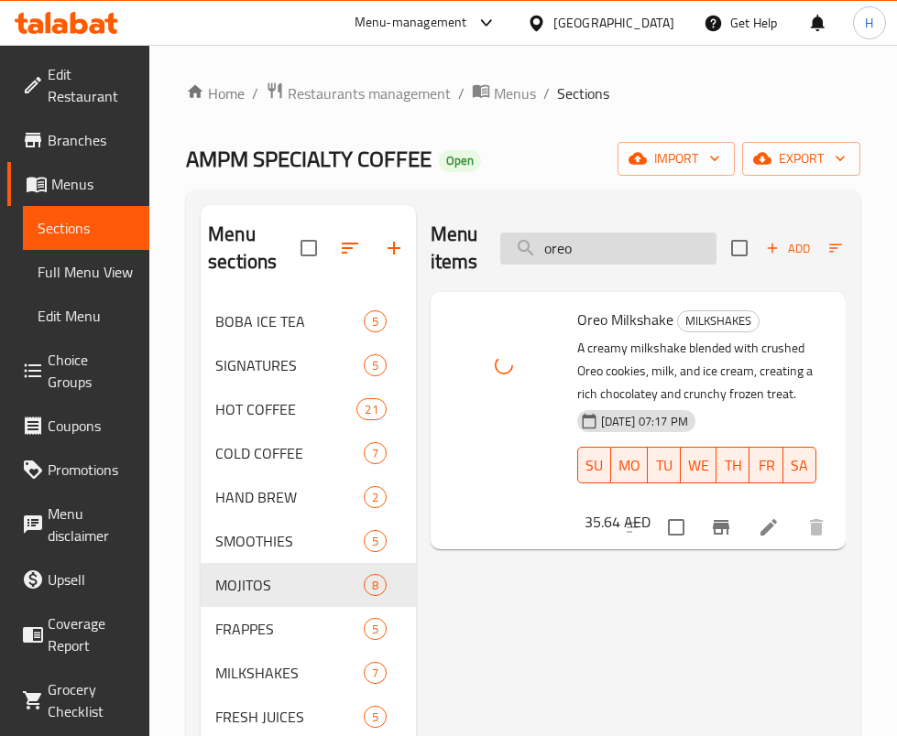
click at [591, 243] on input "oreo" at bounding box center [608, 249] width 216 height 32
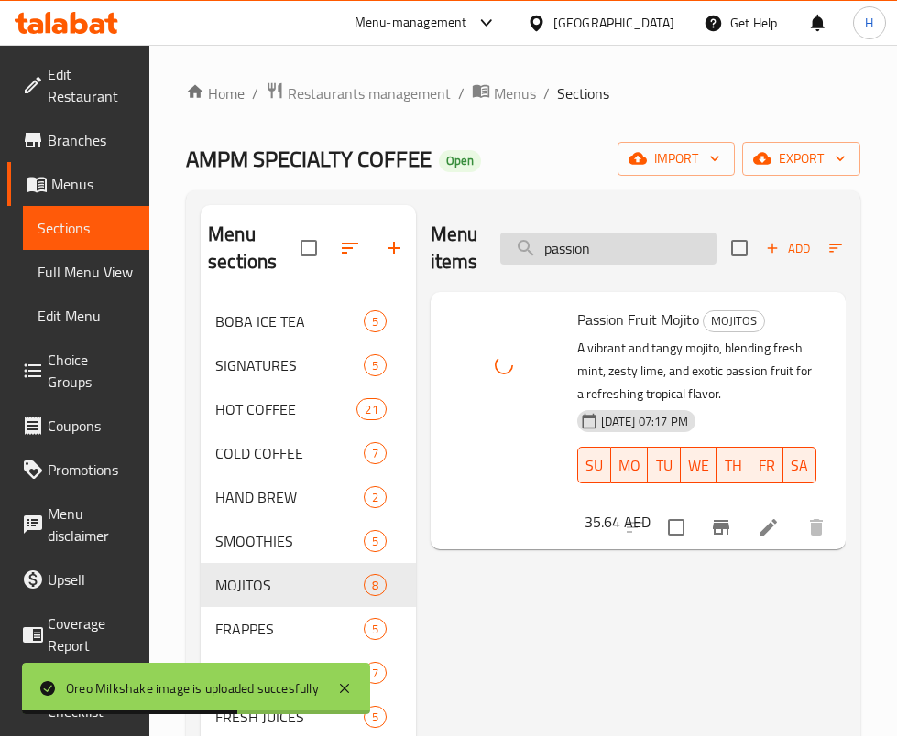
click at [572, 259] on input "passion" at bounding box center [608, 249] width 216 height 32
click at [573, 259] on input "passion" at bounding box center [608, 249] width 216 height 32
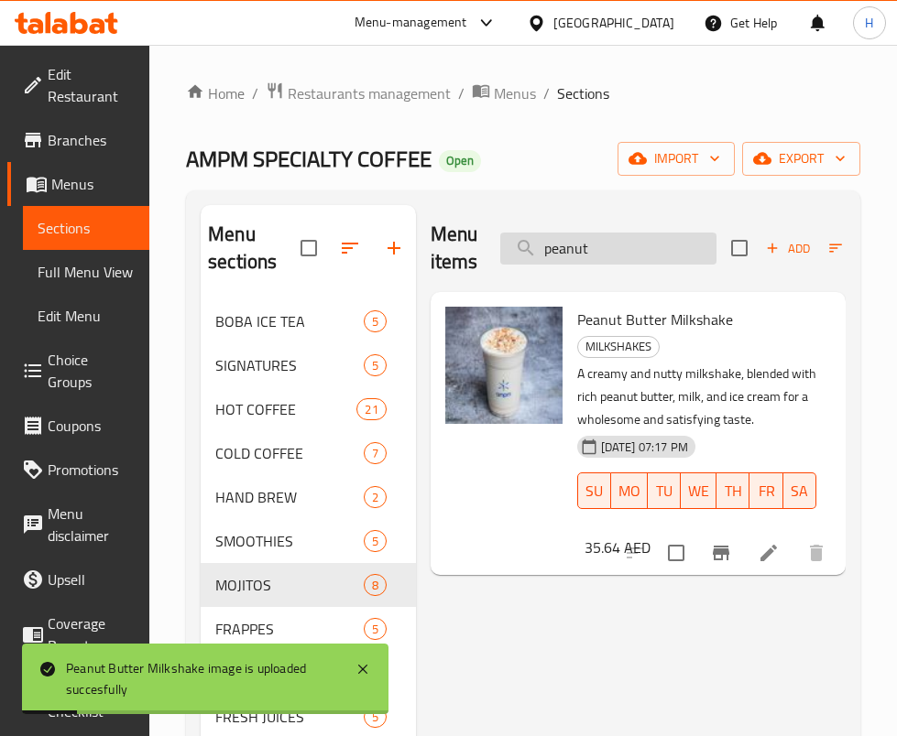
click at [611, 255] on input "peanut" at bounding box center [608, 249] width 216 height 32
type input "o"
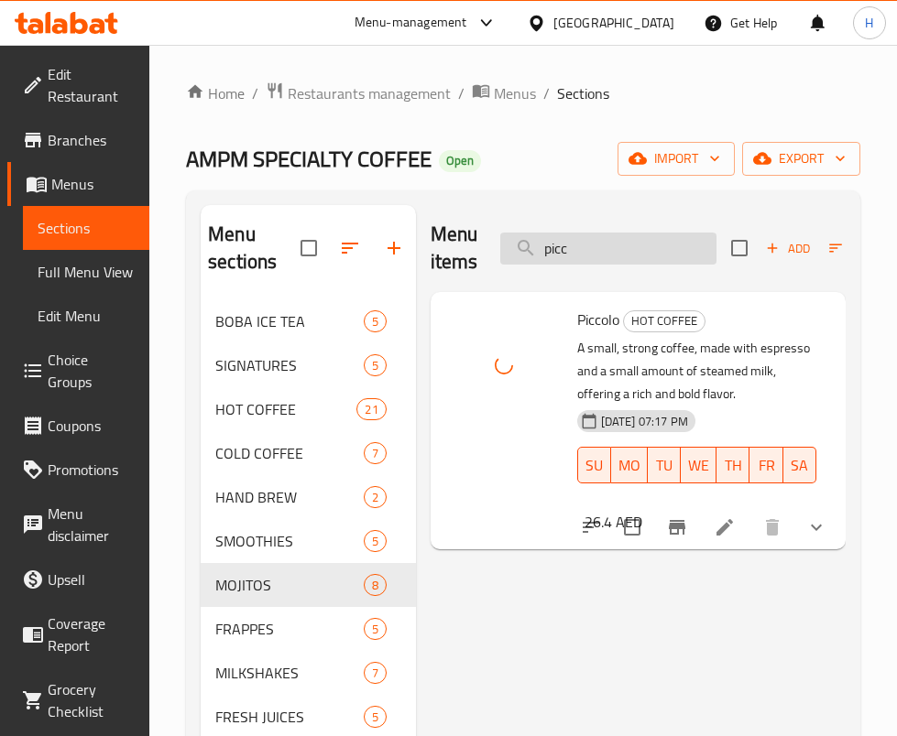
click at [611, 251] on input "picc" at bounding box center [608, 249] width 216 height 32
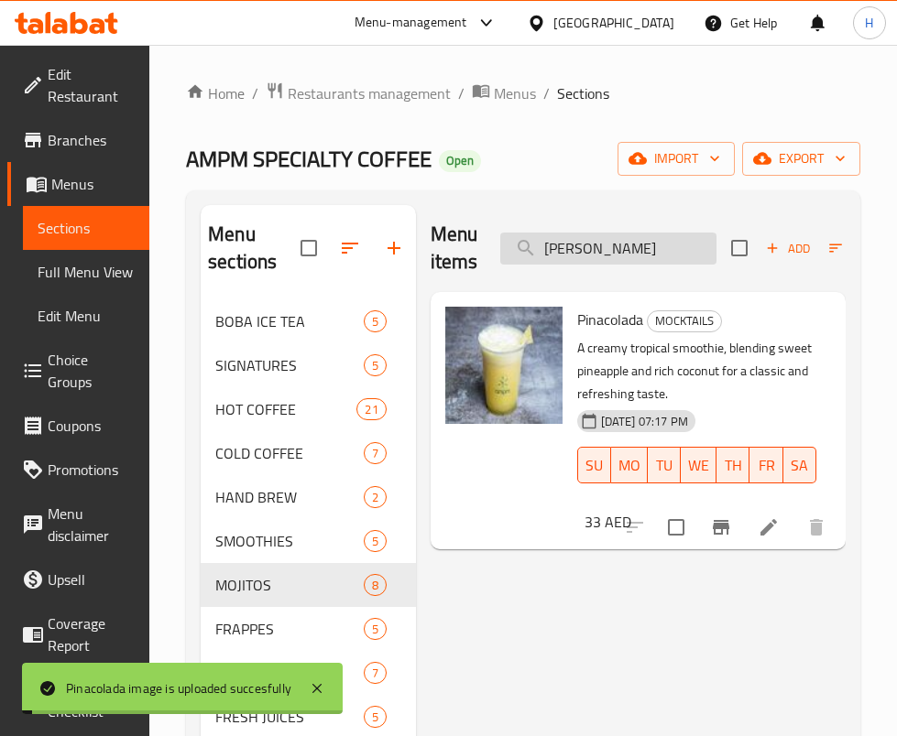
click at [595, 241] on input "pina" at bounding box center [608, 249] width 216 height 32
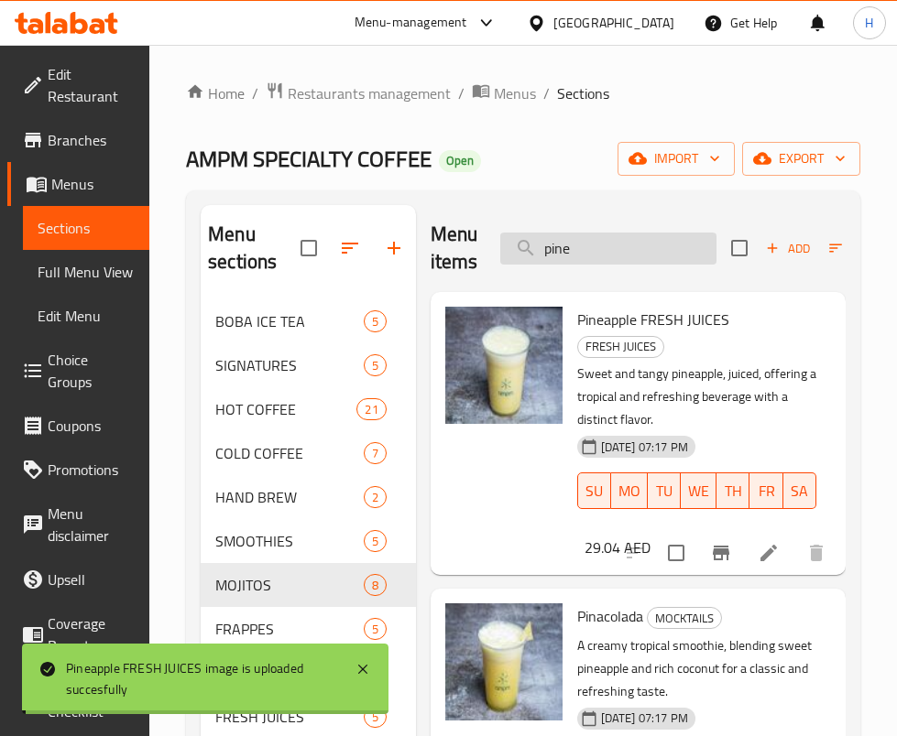
click at [671, 246] on input "pine" at bounding box center [608, 249] width 216 height 32
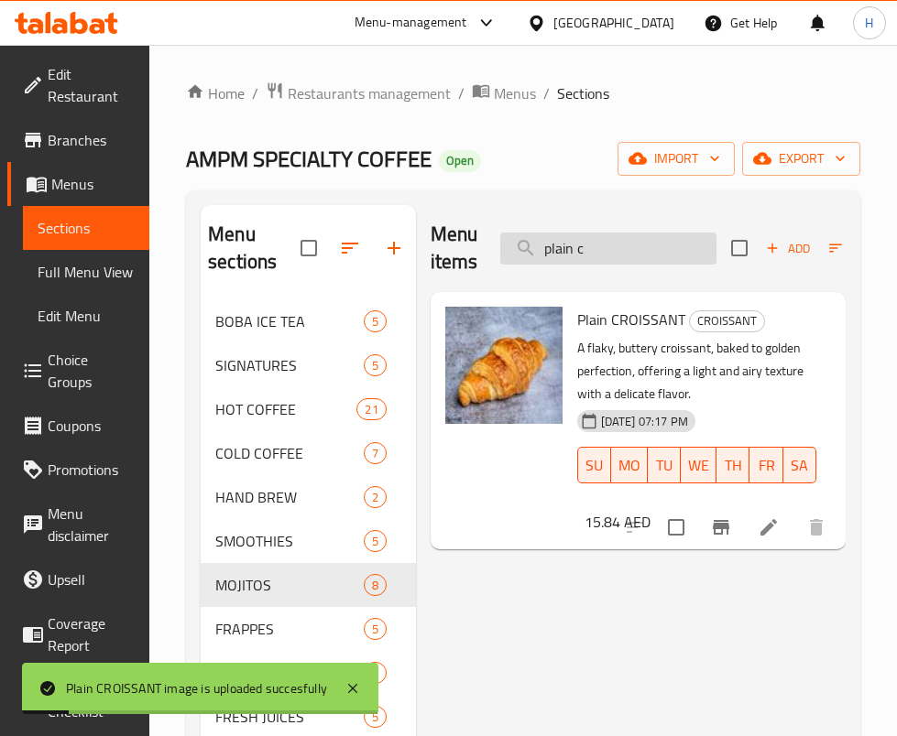
click at [567, 233] on input "plain c" at bounding box center [608, 249] width 216 height 32
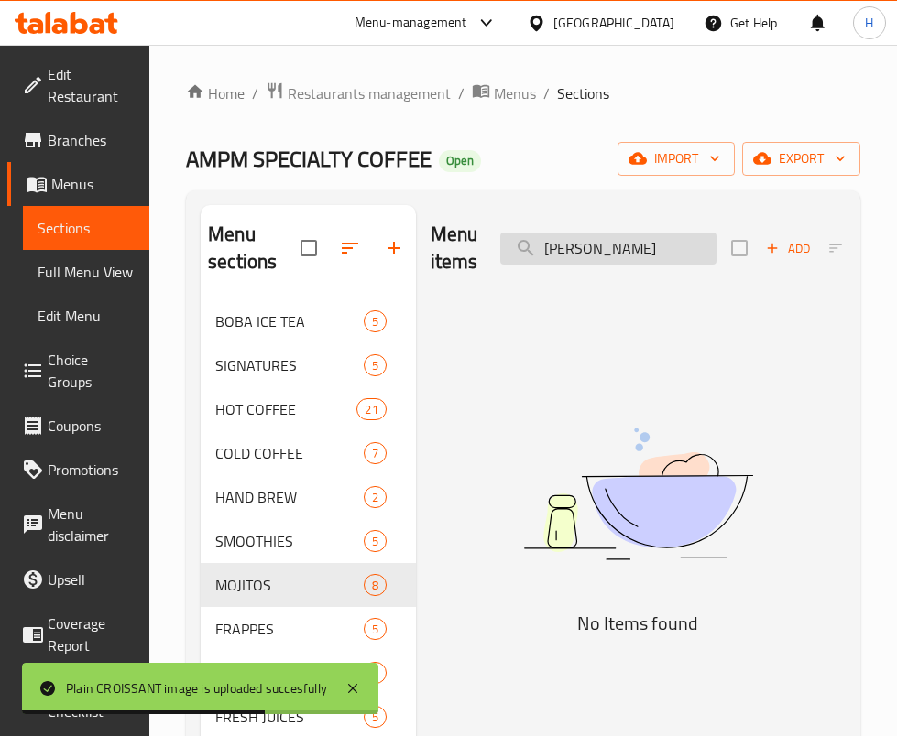
click at [605, 237] on input "rose lc" at bounding box center [608, 249] width 216 height 32
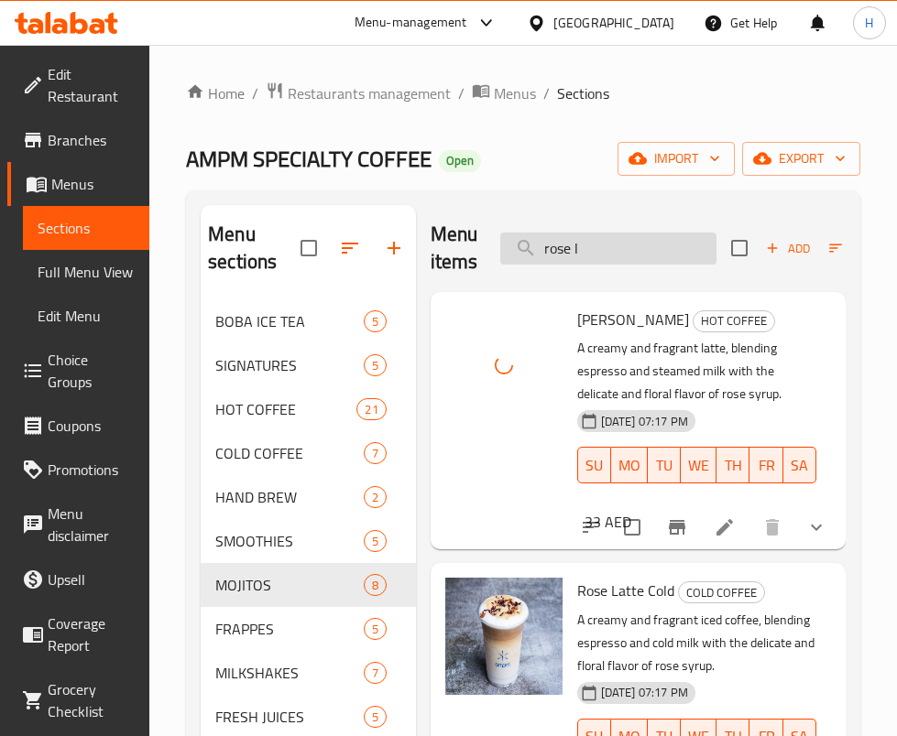
click at [584, 235] on input "rose l" at bounding box center [608, 249] width 216 height 32
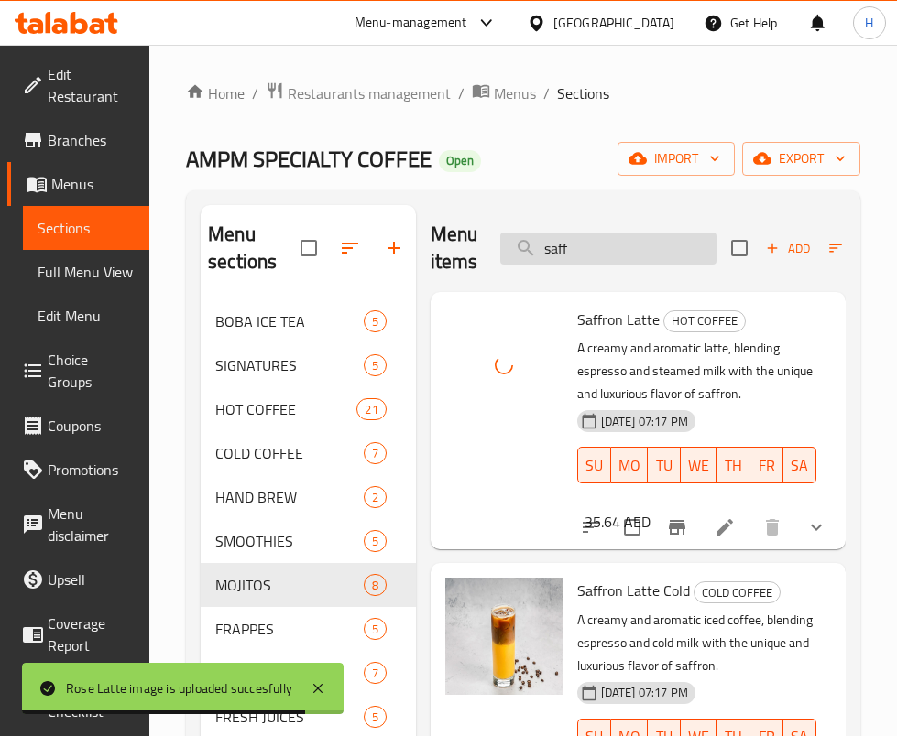
click at [591, 262] on input "saff" at bounding box center [608, 249] width 216 height 32
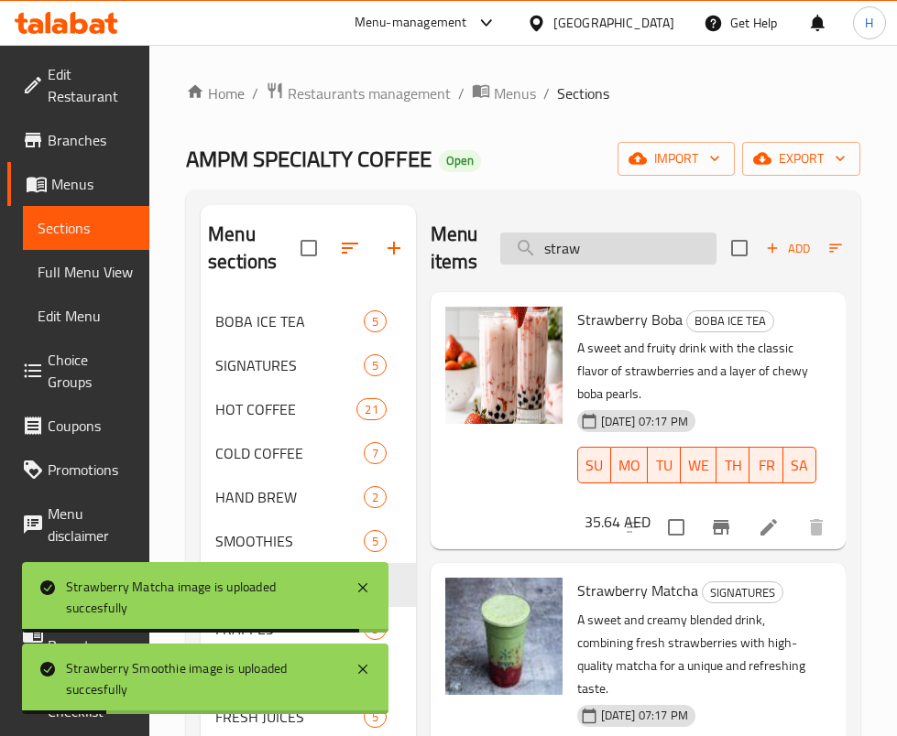
click at [603, 256] on input "straw" at bounding box center [608, 249] width 216 height 32
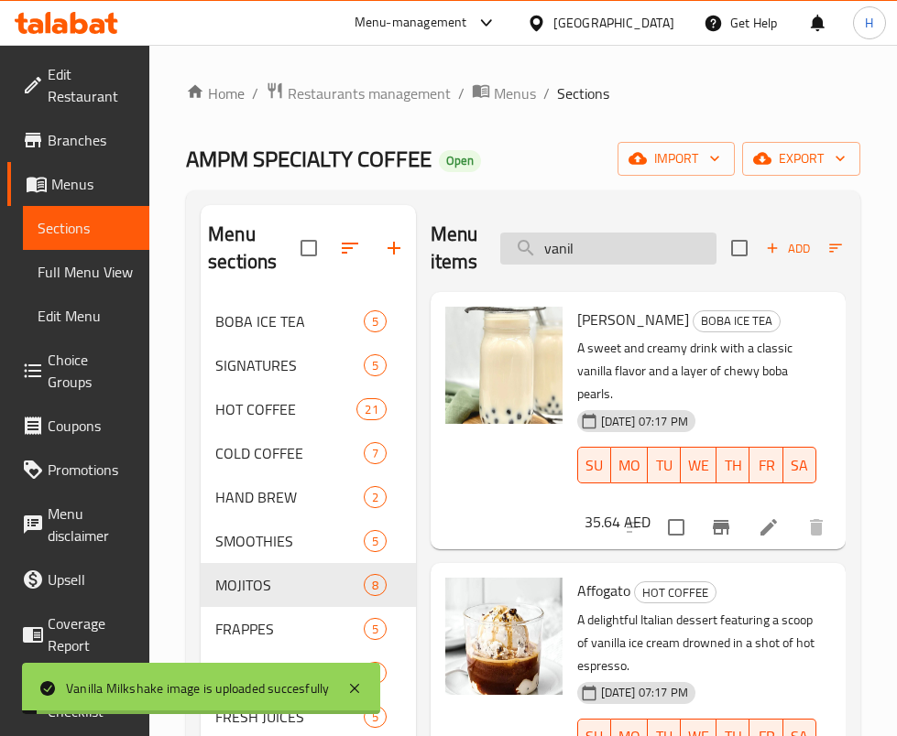
click at [640, 261] on input "vanil" at bounding box center [608, 249] width 216 height 32
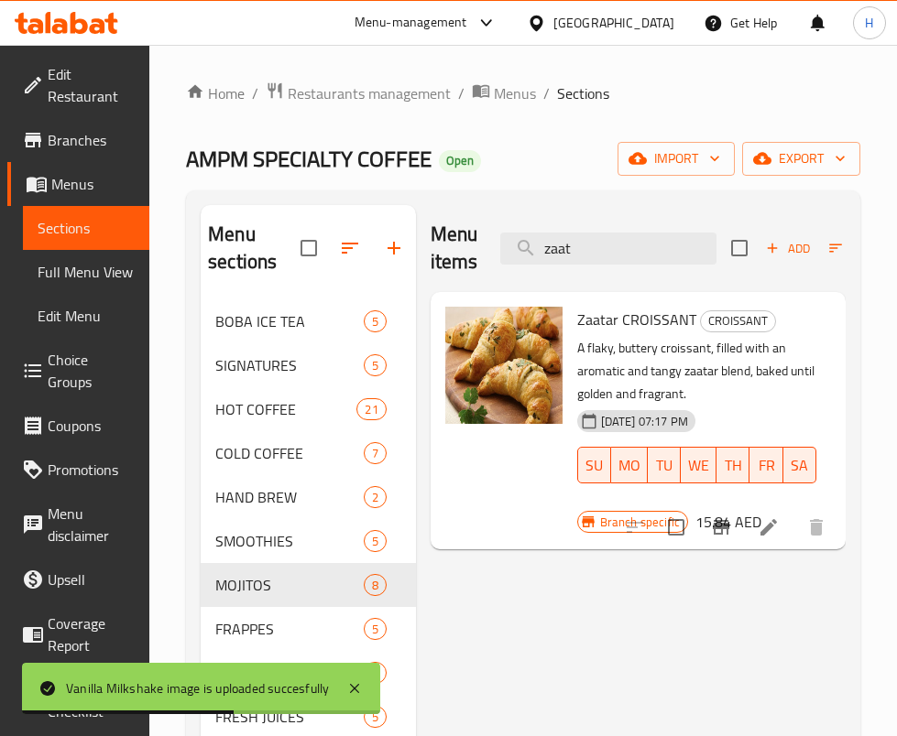
type input "zaat"
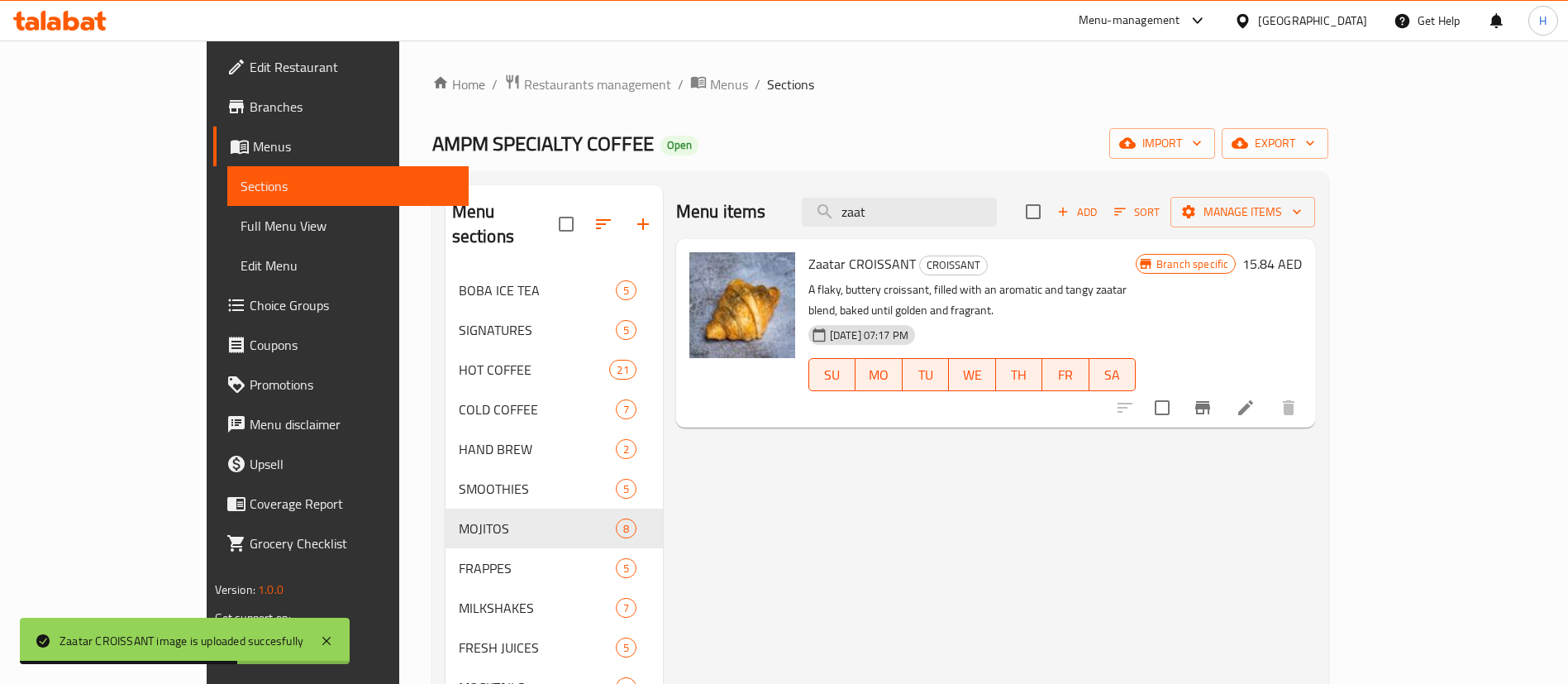
click at [1127, 681] on div "Menu items zaat Add Sort Manage items Zaatar CROISSANT CROISSANT A flaky, butte…" at bounding box center [989, 527] width 652 height 684
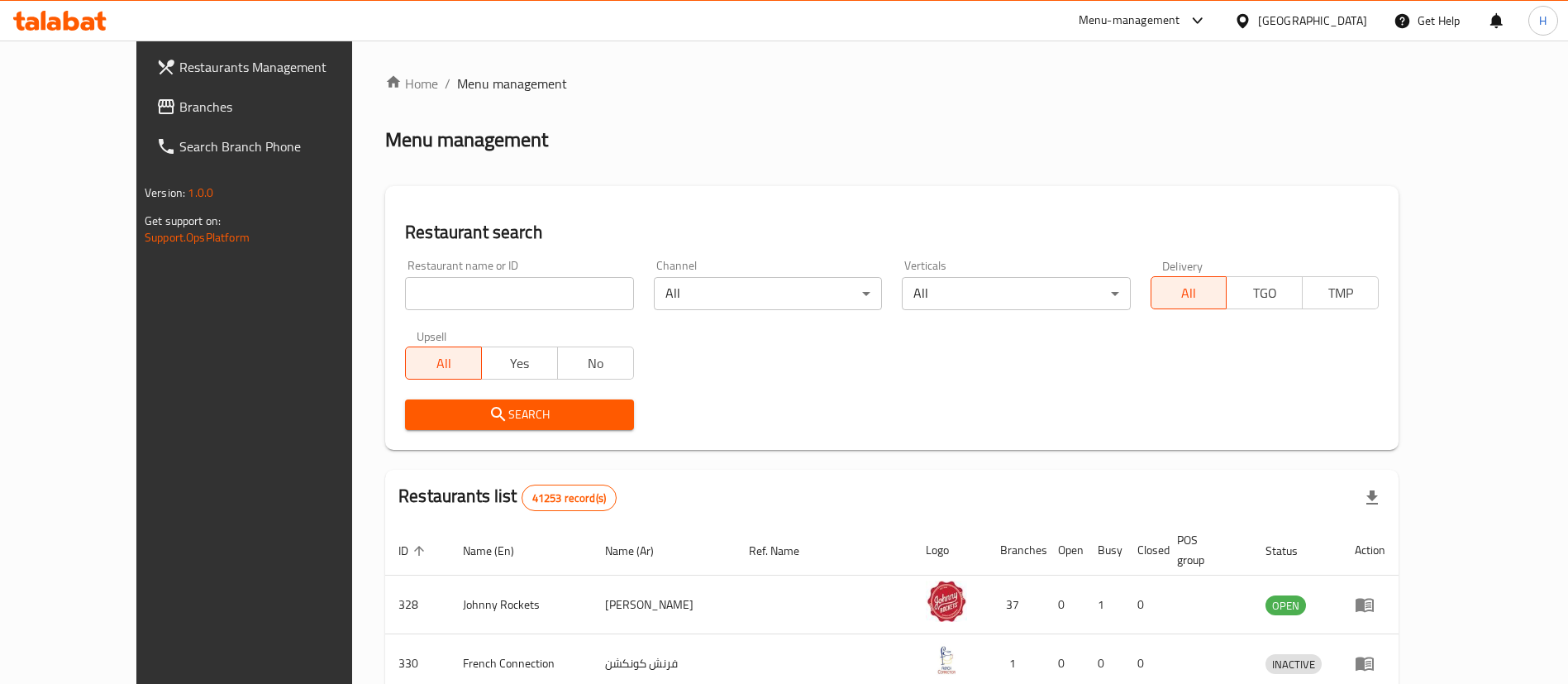
click at [180, 99] on span "Branches" at bounding box center [282, 106] width 206 height 20
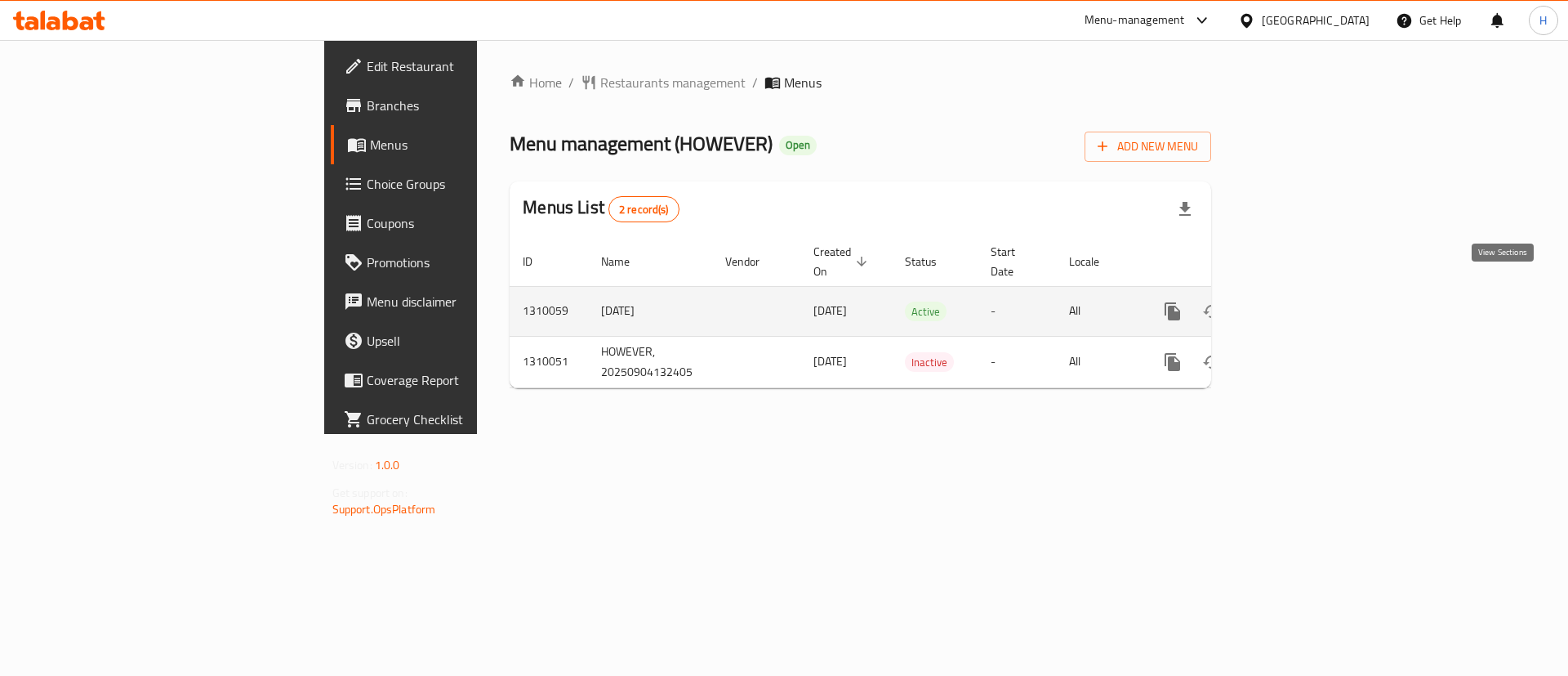
click at [1300, 301] on icon "enhanced table" at bounding box center [1290, 311] width 20 height 20
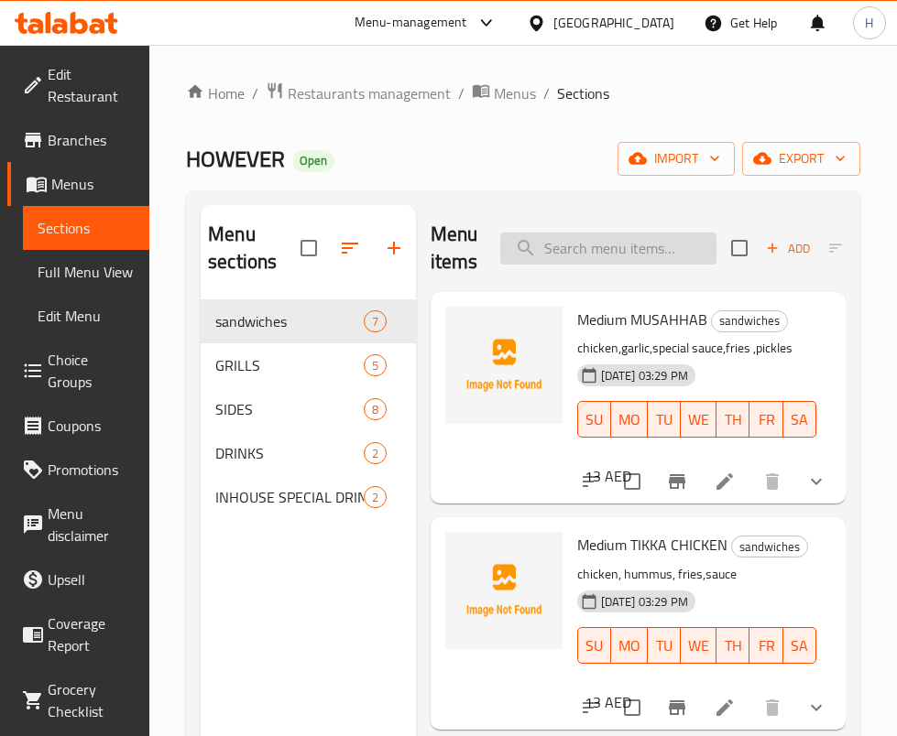
click at [636, 235] on input "search" at bounding box center [608, 249] width 216 height 32
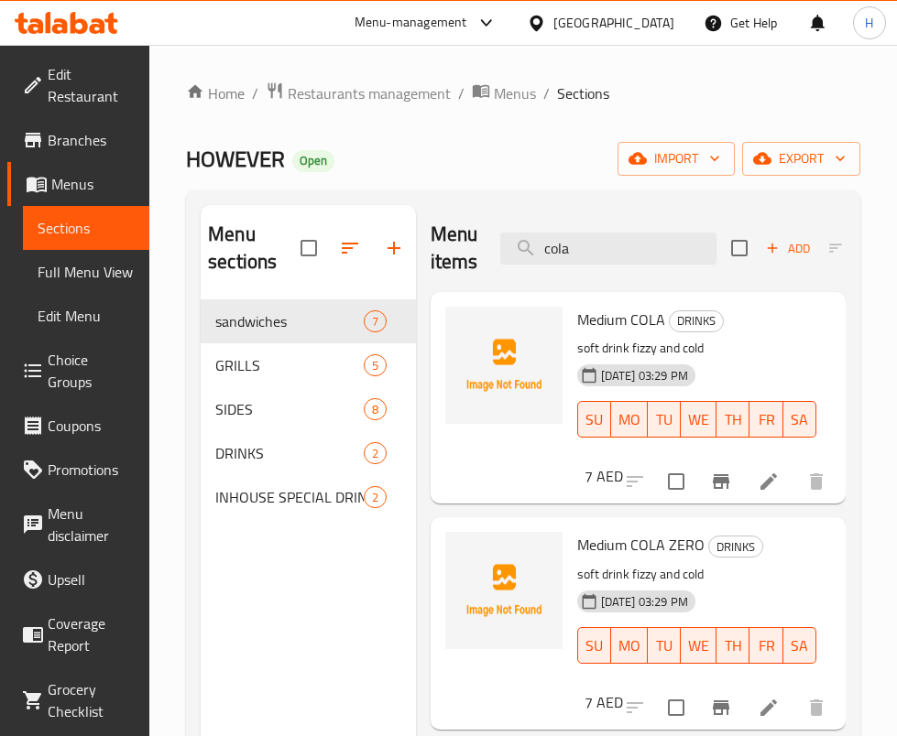
scroll to position [137, 0]
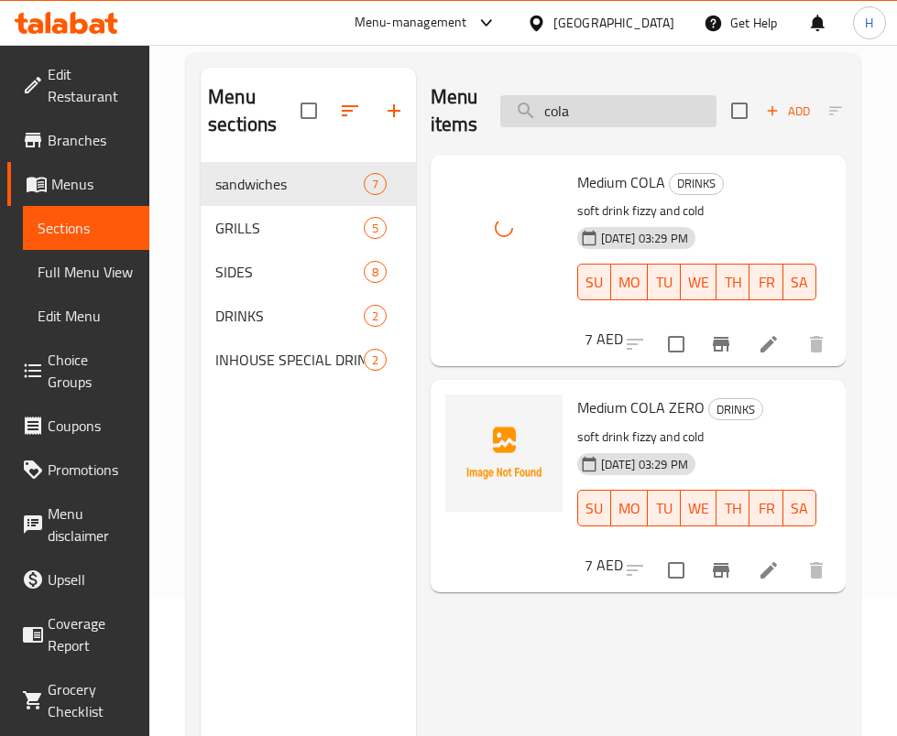
click at [642, 100] on input "cola" at bounding box center [608, 111] width 216 height 32
click at [641, 100] on input "cola" at bounding box center [608, 111] width 216 height 32
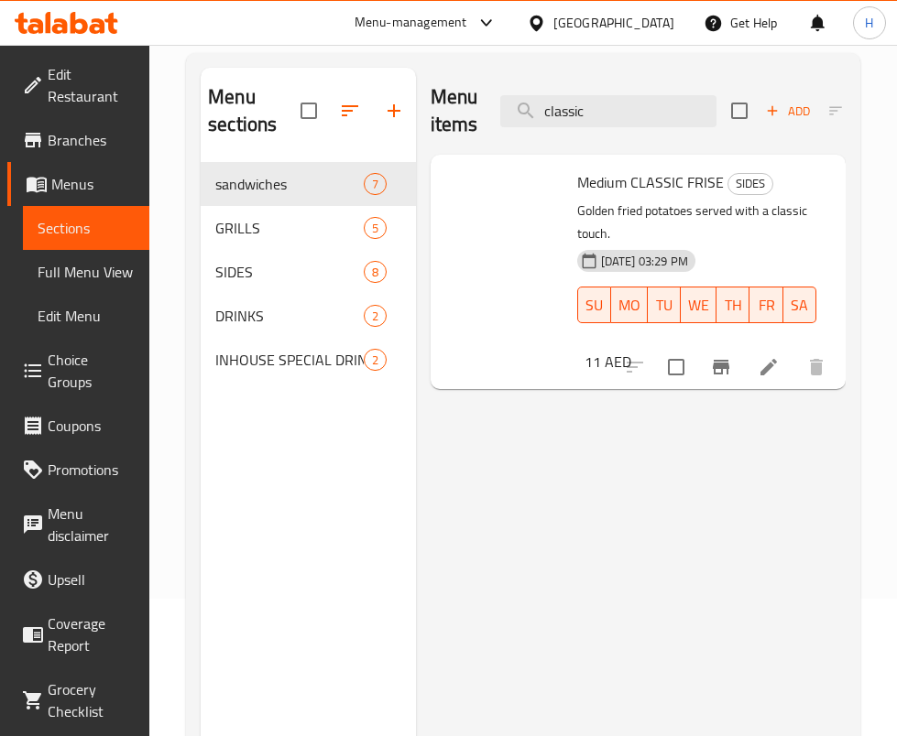
scroll to position [0, 0]
click at [624, 93] on div "Menu items classic Add Sort Manage items" at bounding box center [638, 111] width 415 height 87
click at [627, 107] on input "classic" at bounding box center [608, 111] width 216 height 32
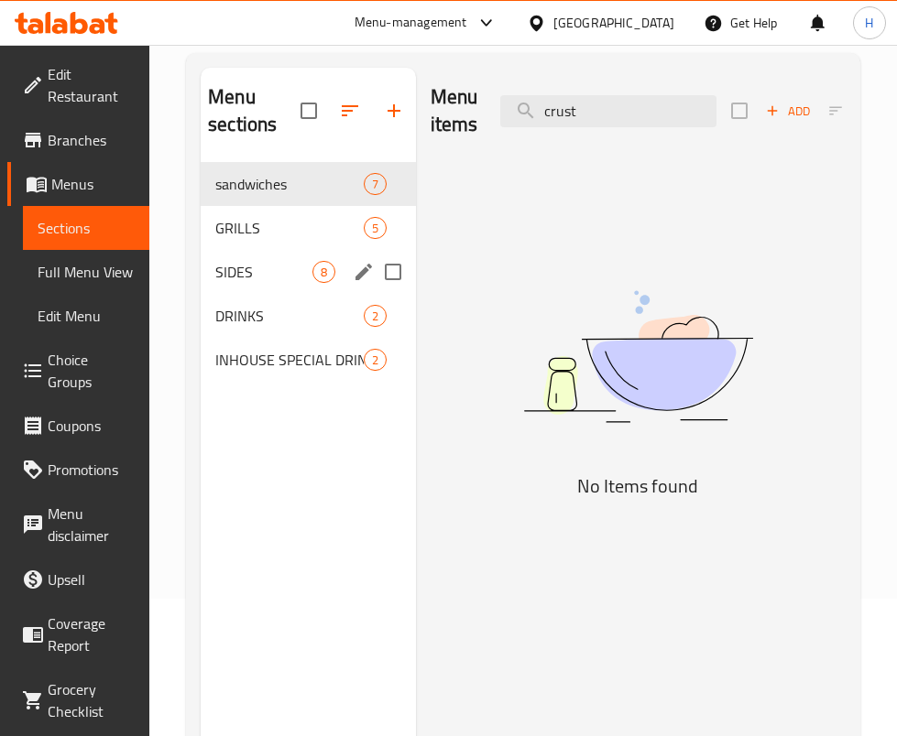
click at [273, 282] on span "SIDES" at bounding box center [263, 272] width 96 height 22
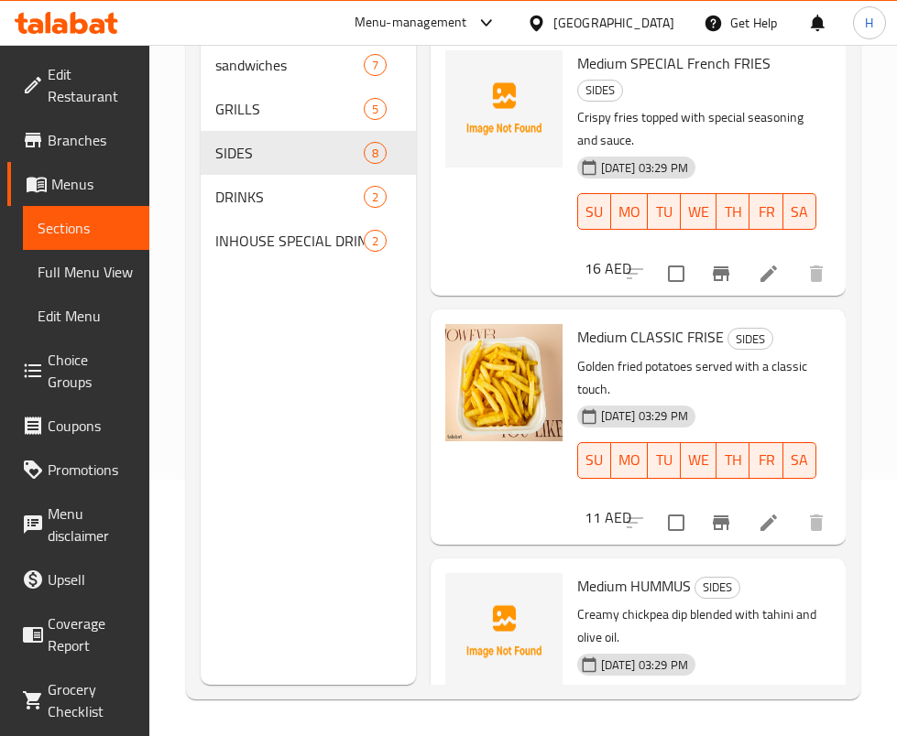
click at [709, 388] on p "Golden fried potatoes served with a classic touch." at bounding box center [696, 378] width 239 height 46
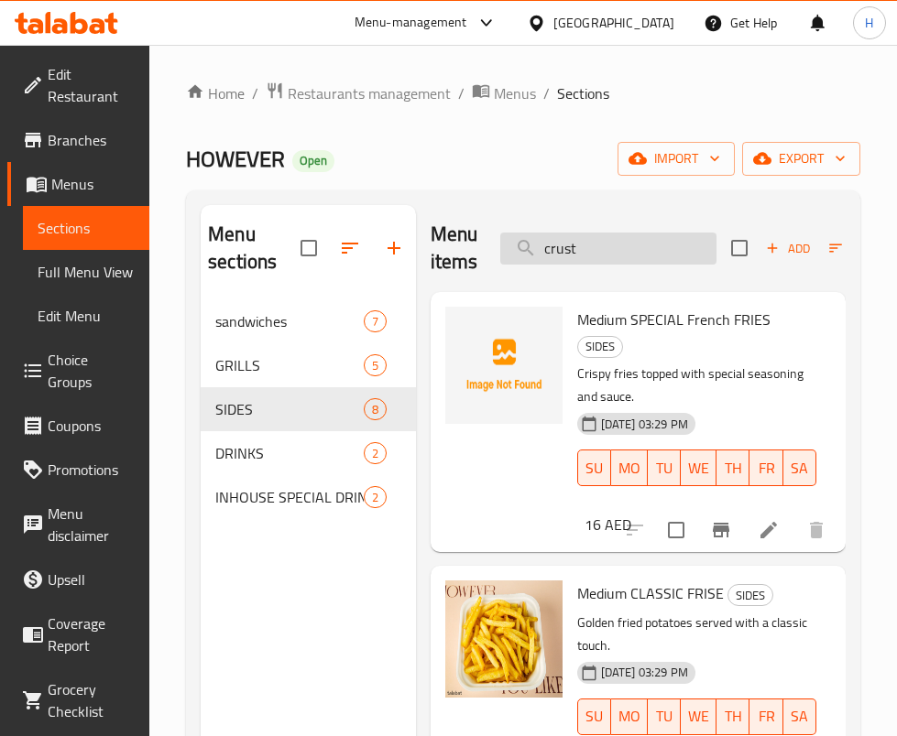
click at [645, 248] on input "crust" at bounding box center [608, 249] width 216 height 32
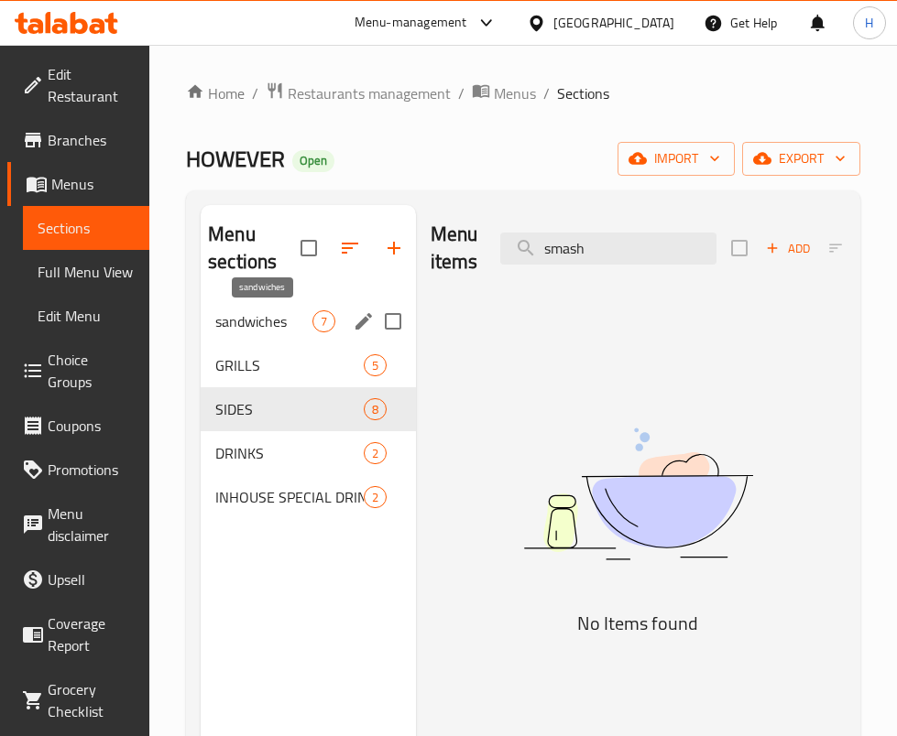
click at [265, 324] on span "sandwiches" at bounding box center [263, 322] width 96 height 22
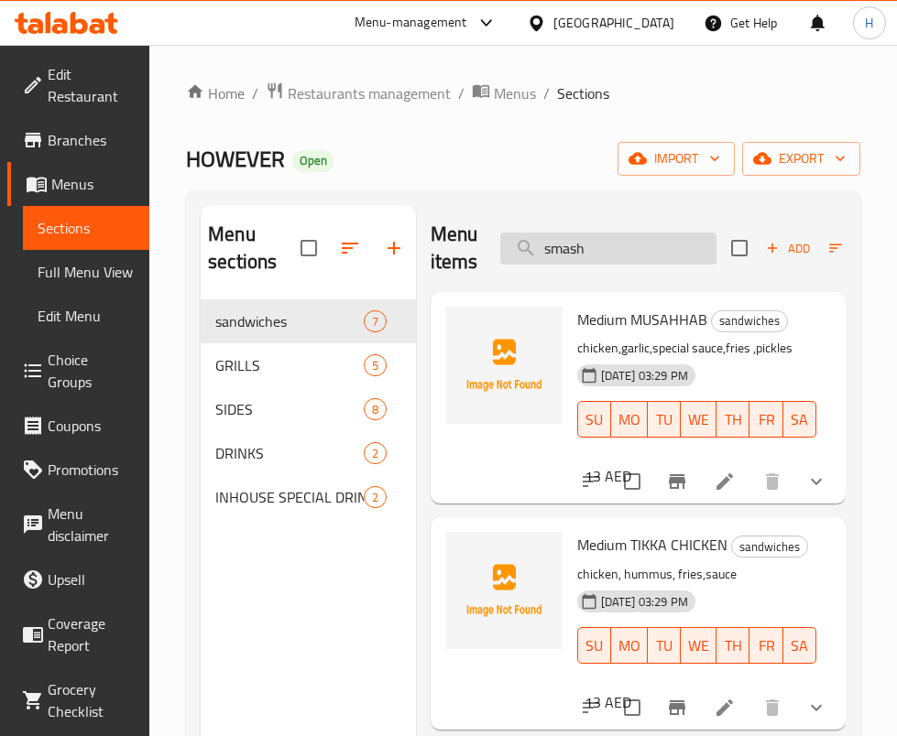
click at [618, 239] on input "smash" at bounding box center [608, 249] width 216 height 32
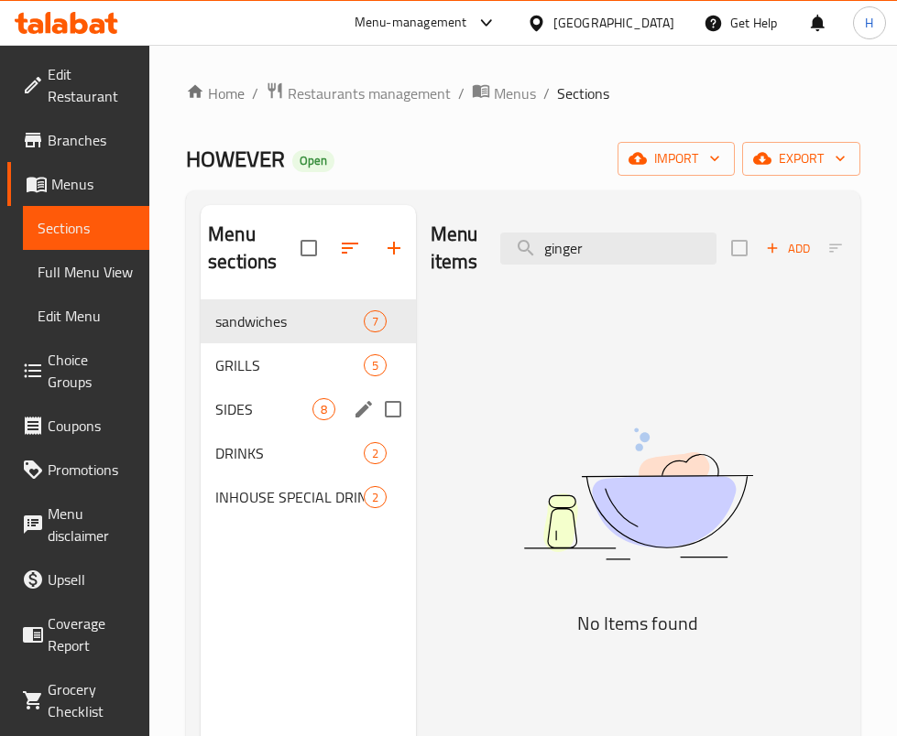
click at [232, 434] on div "DRINKS 2" at bounding box center [308, 453] width 215 height 44
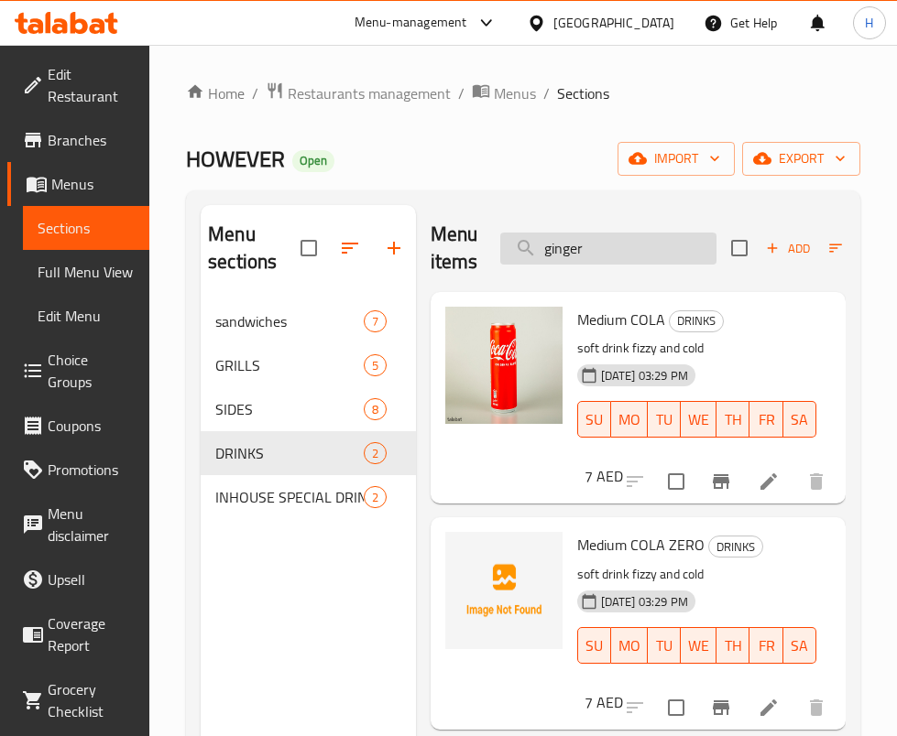
click at [667, 241] on input "ginger" at bounding box center [608, 249] width 216 height 32
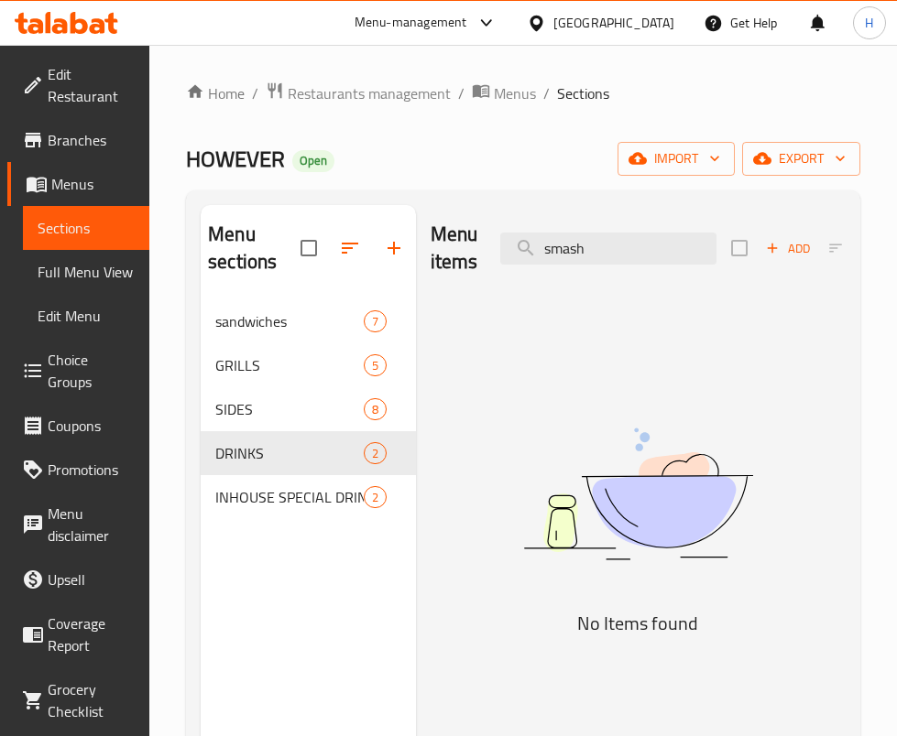
drag, startPoint x: 504, startPoint y: 431, endPoint x: 502, endPoint y: 403, distance: 27.5
click at [504, 430] on img at bounding box center [638, 494] width 415 height 221
click at [554, 231] on div "Menu items smash Add Sort Manage items" at bounding box center [638, 248] width 415 height 87
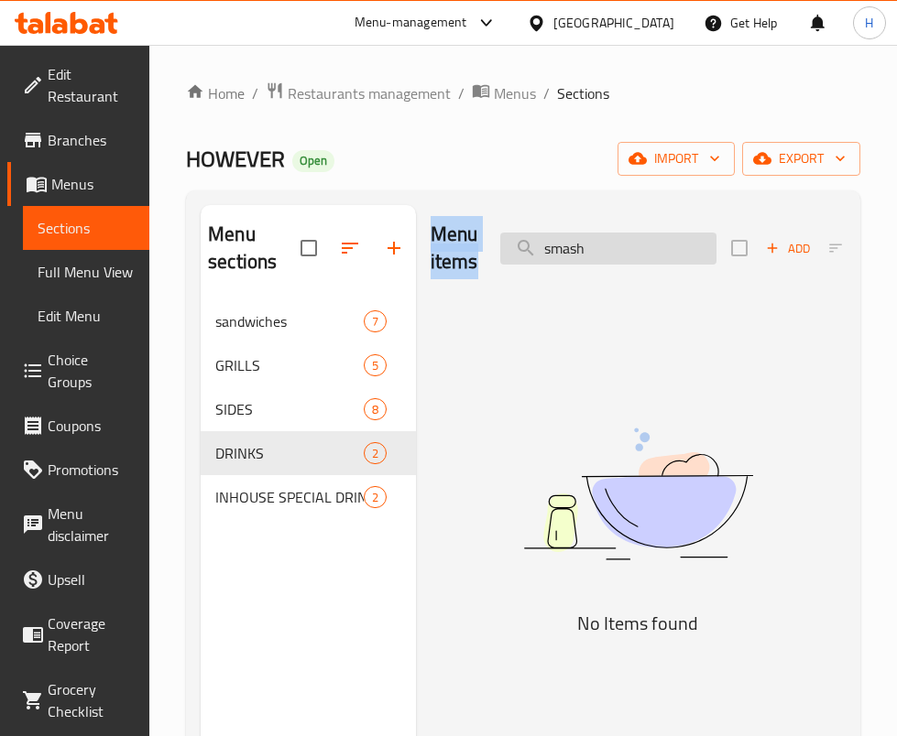
click at [562, 250] on input "smash" at bounding box center [608, 249] width 216 height 32
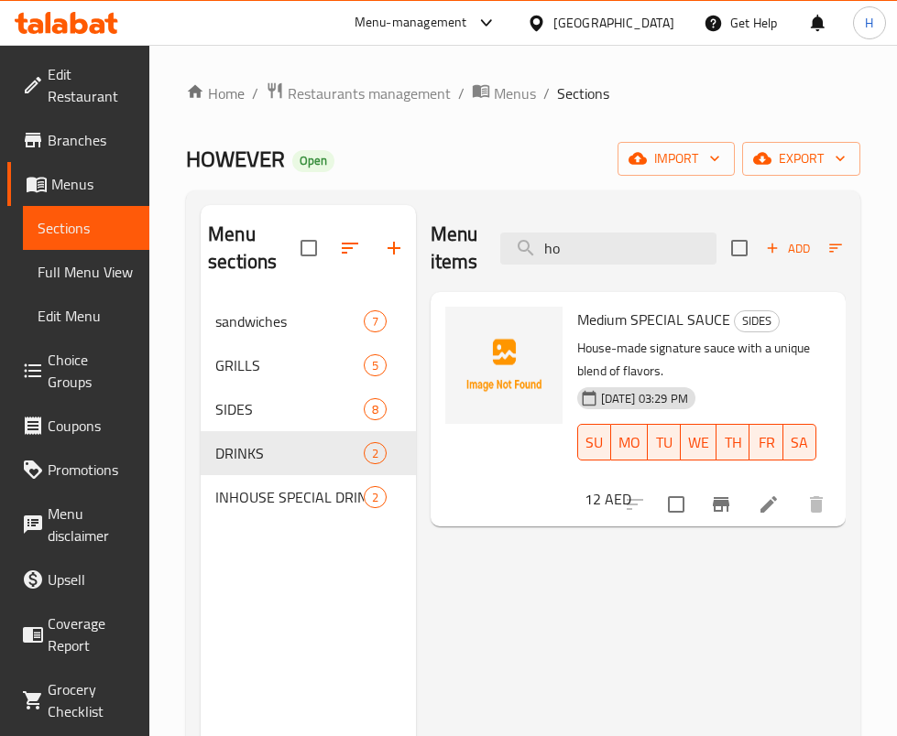
drag, startPoint x: 451, startPoint y: 582, endPoint x: 462, endPoint y: 573, distance: 14.3
click at [451, 581] on div "Menu items ho Add Sort Manage items Medium SPECIAL SAUCE SIDES House-made signa…" at bounding box center [631, 573] width 430 height 736
click at [594, 255] on input "ho" at bounding box center [608, 249] width 216 height 32
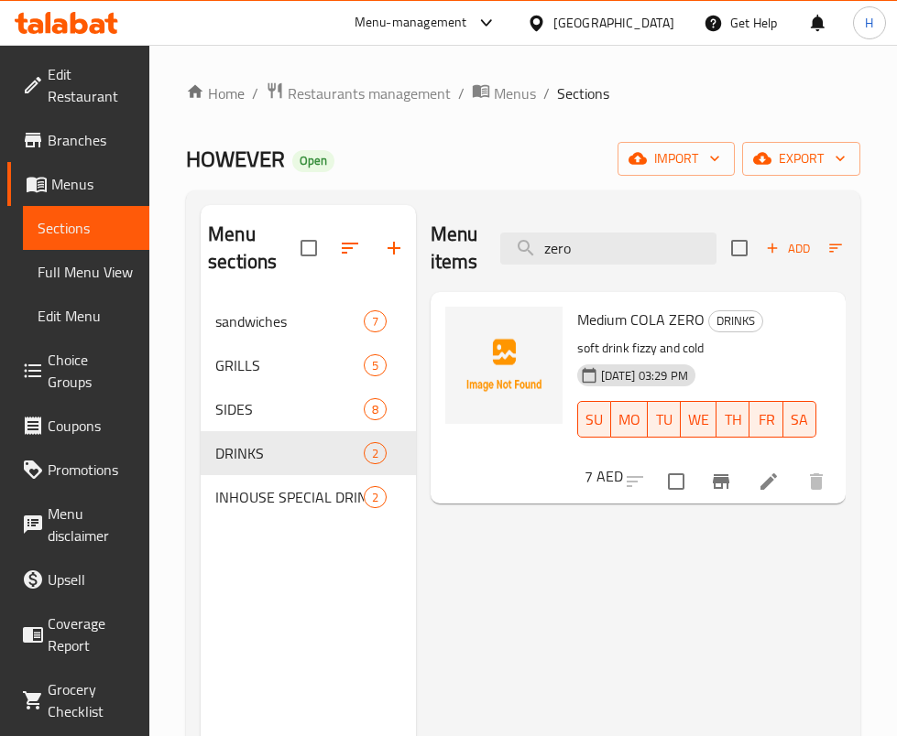
type input "zero"
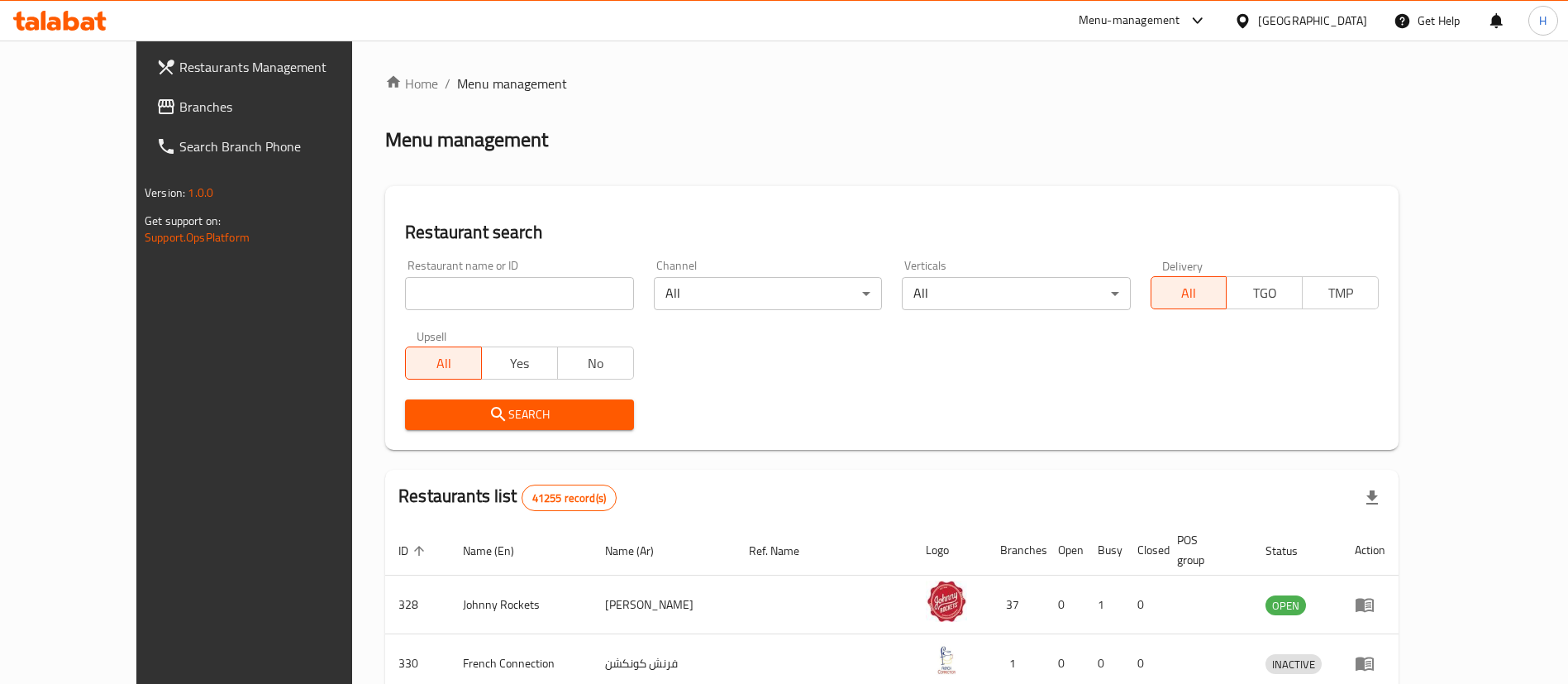
click at [180, 106] on span "Branches" at bounding box center [282, 106] width 206 height 20
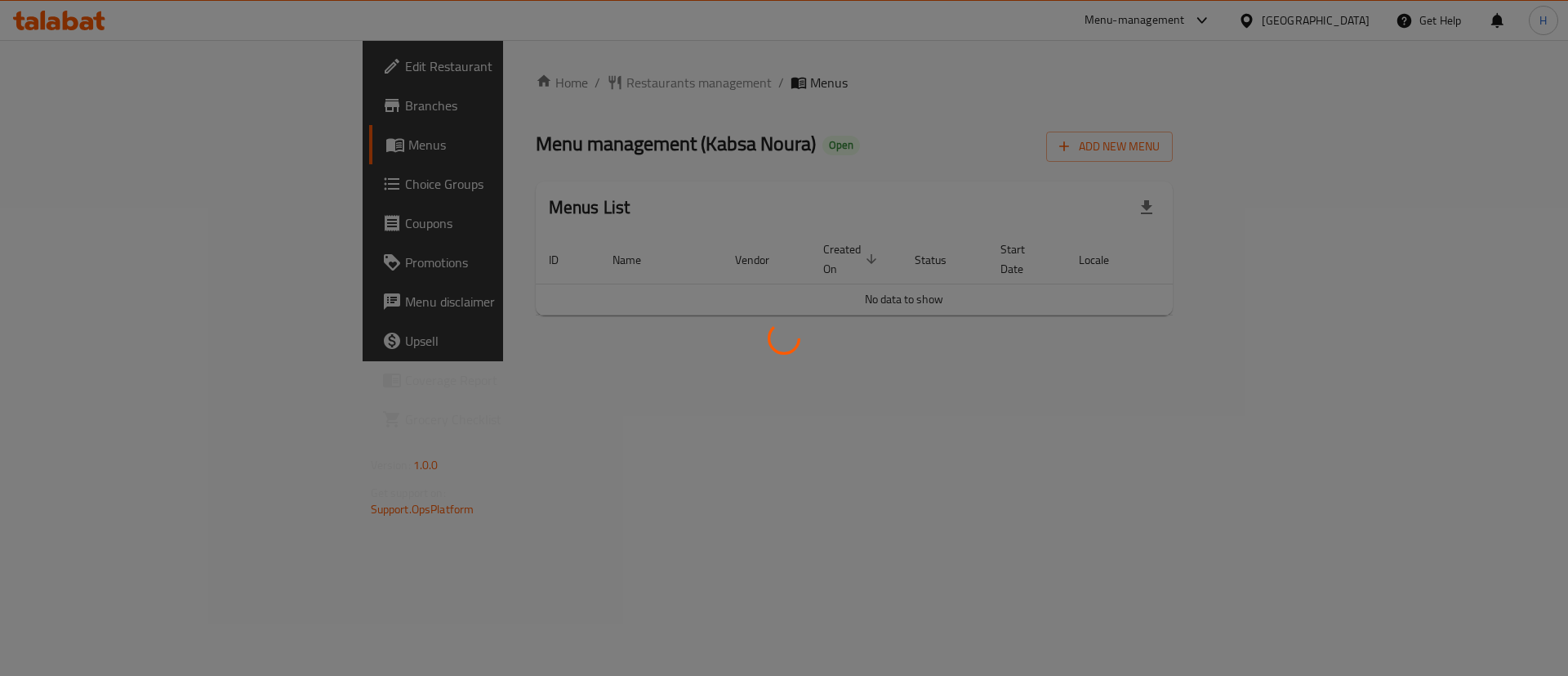
click at [1011, 299] on div at bounding box center [784, 338] width 1568 height 676
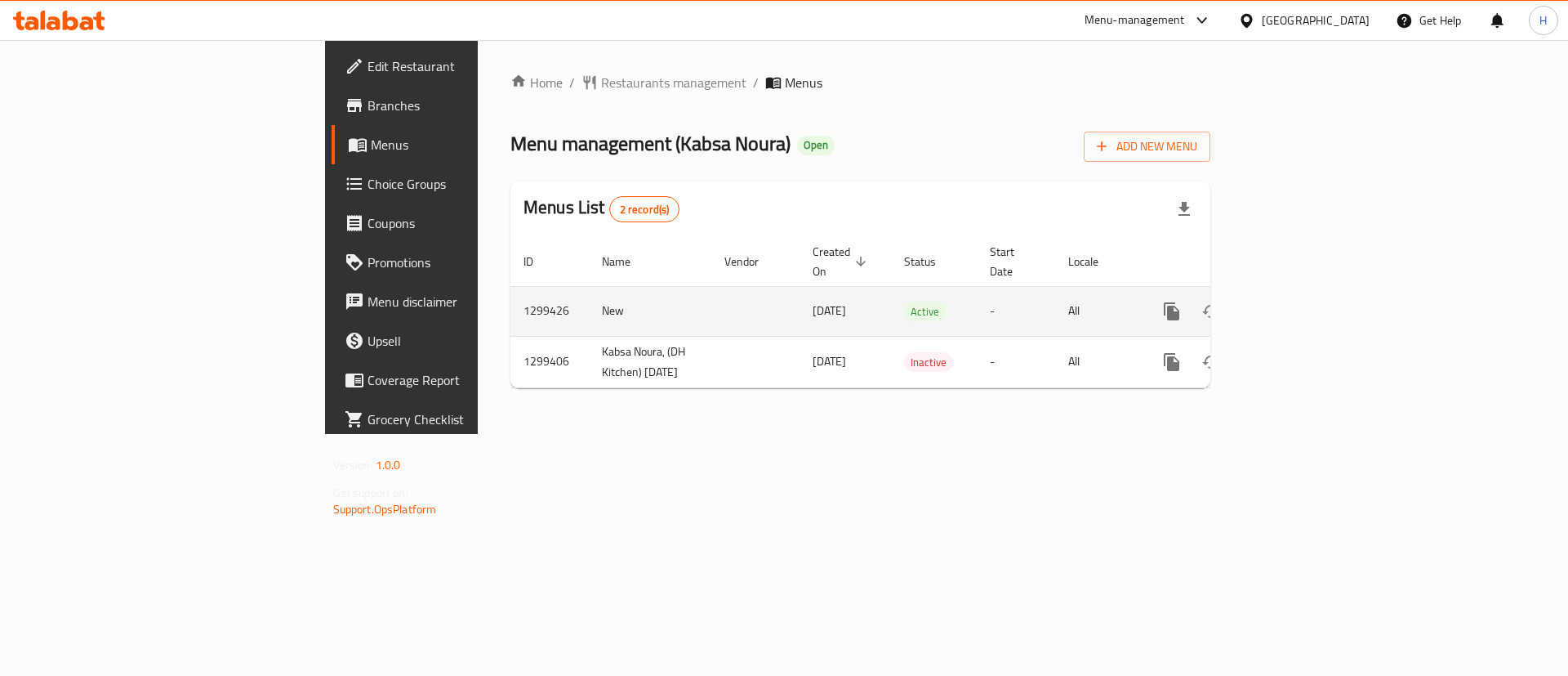
click at [1299, 301] on icon "enhanced table" at bounding box center [1289, 311] width 20 height 20
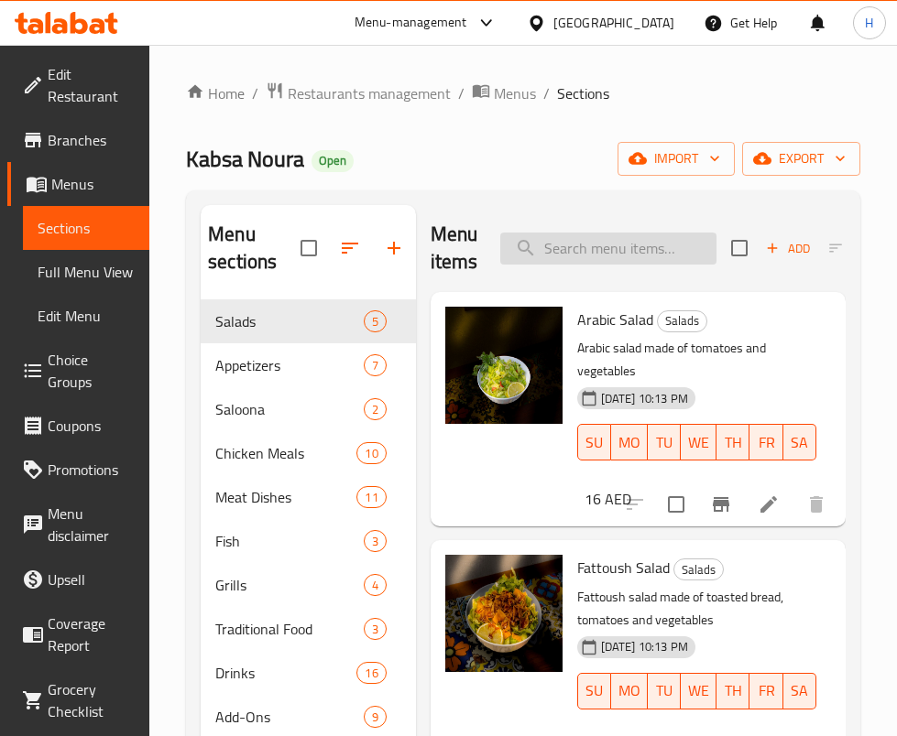
click at [626, 236] on input "search" at bounding box center [608, 249] width 216 height 32
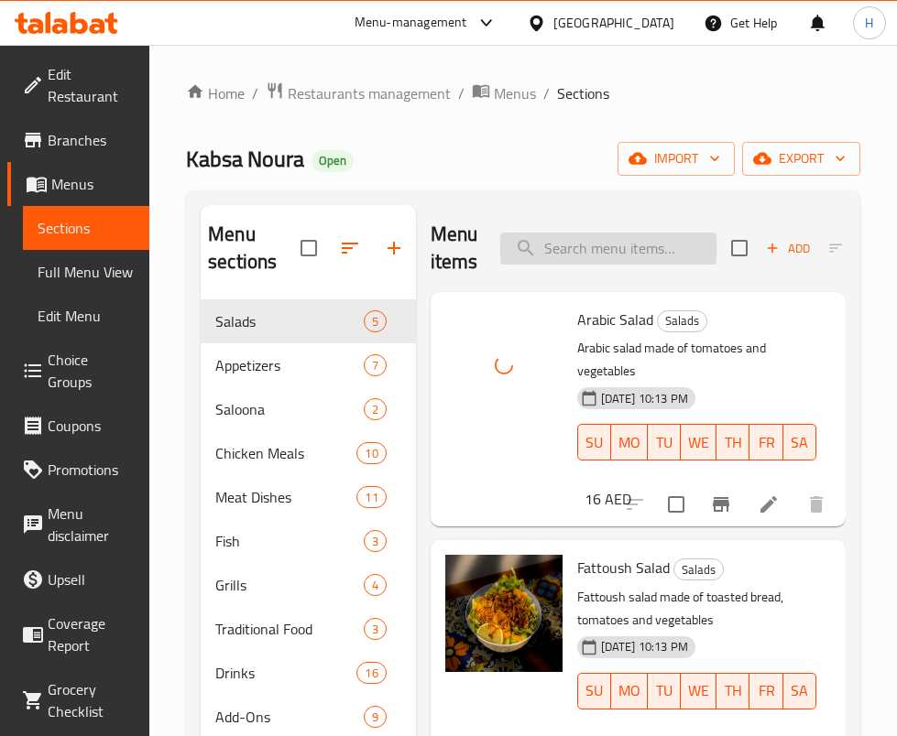
click at [607, 250] on input "search" at bounding box center [608, 249] width 216 height 32
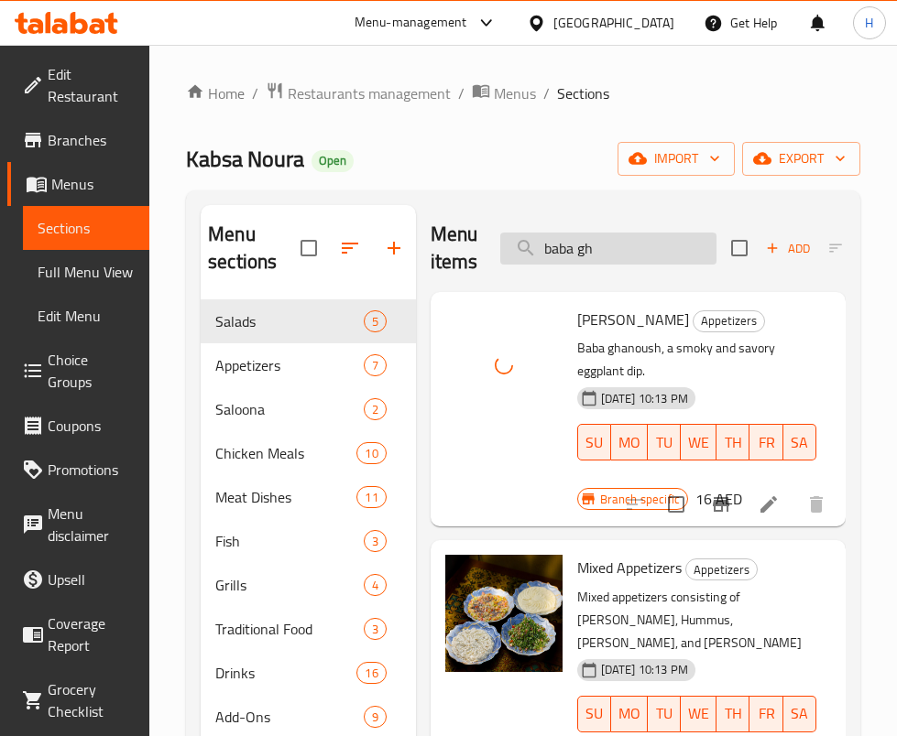
click at [622, 251] on input "baba gh" at bounding box center [608, 249] width 216 height 32
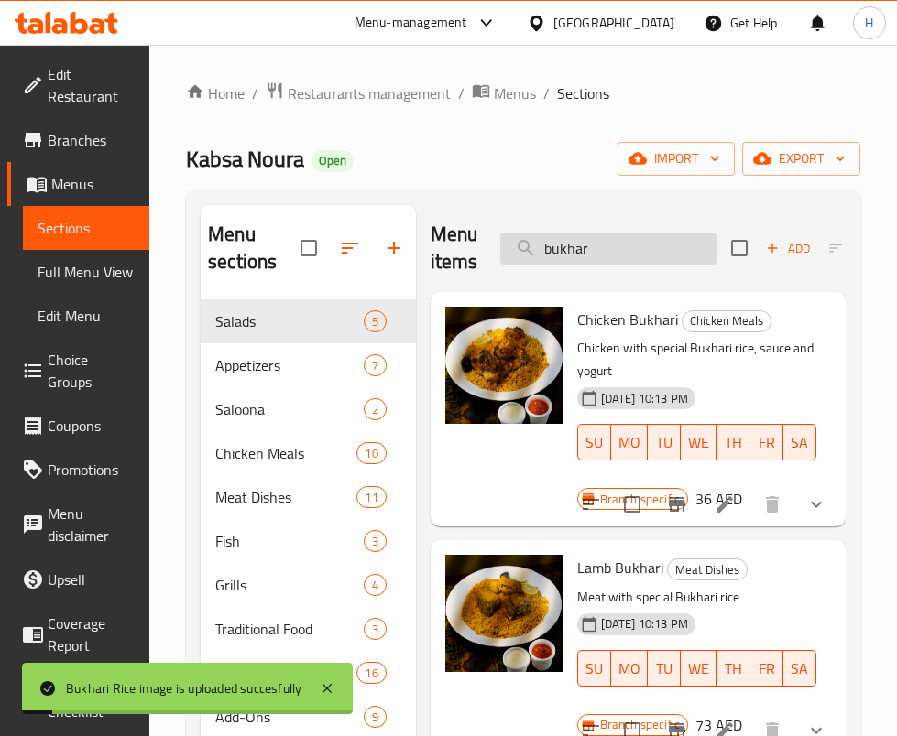
click at [646, 261] on input "bukhar" at bounding box center [608, 249] width 216 height 32
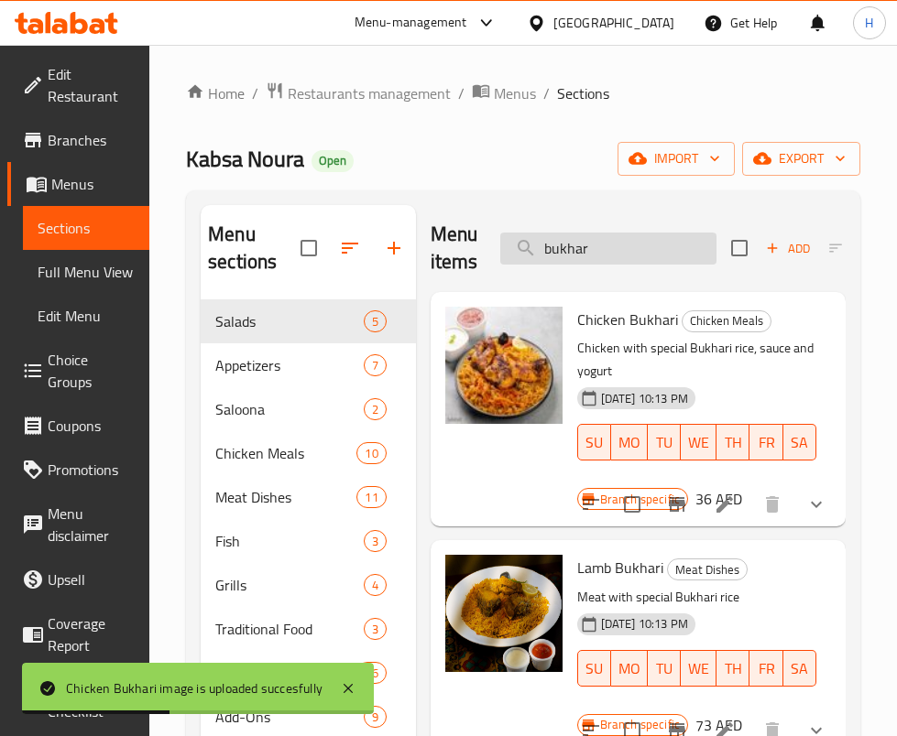
click at [617, 248] on input "bukhar" at bounding box center [608, 249] width 216 height 32
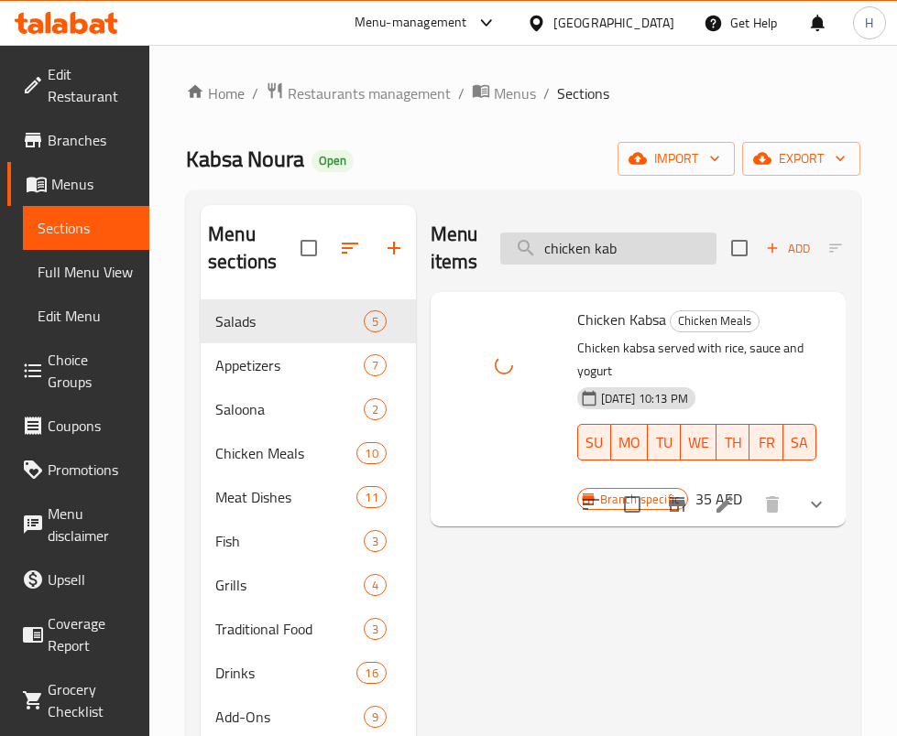
click at [611, 246] on input "chicken kab" at bounding box center [608, 249] width 216 height 32
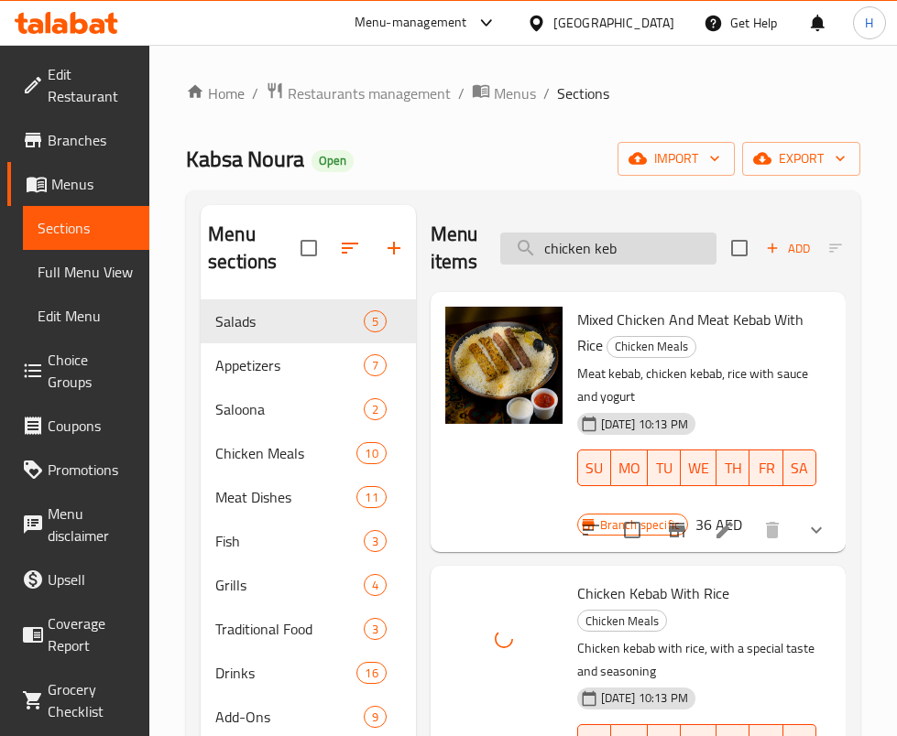
click at [651, 249] on input "chicken keb" at bounding box center [608, 249] width 216 height 32
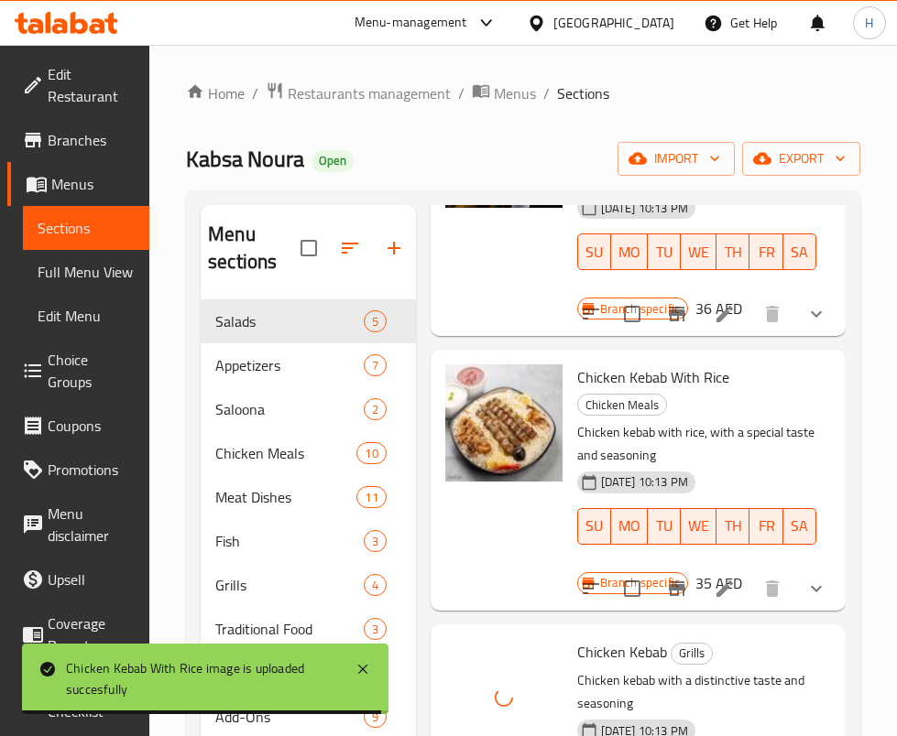
scroll to position [15, 0]
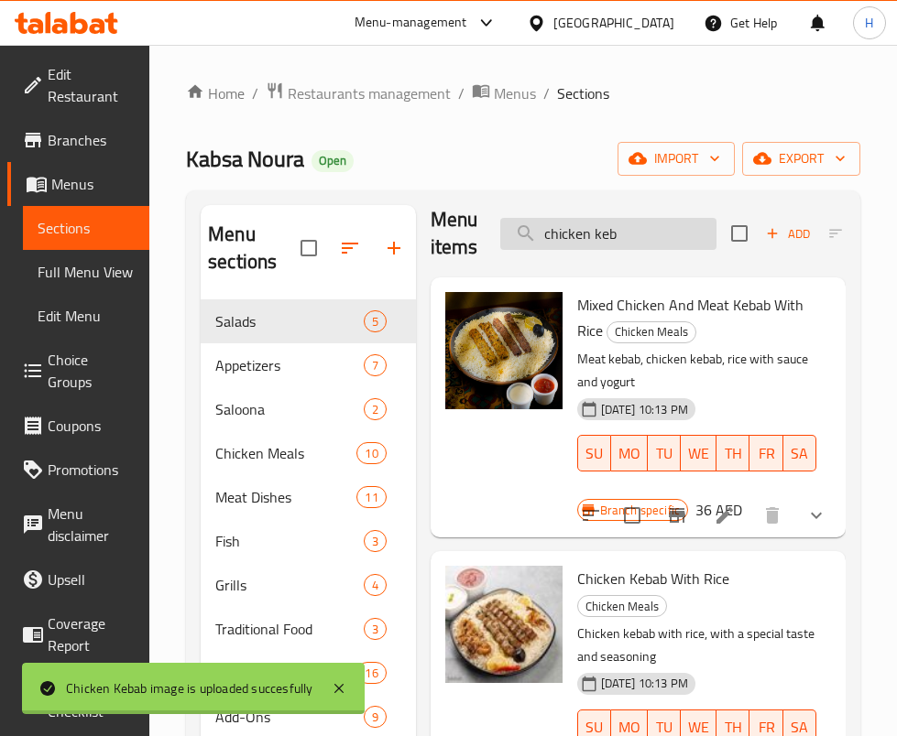
click at [631, 224] on input "chicken keb" at bounding box center [608, 234] width 216 height 32
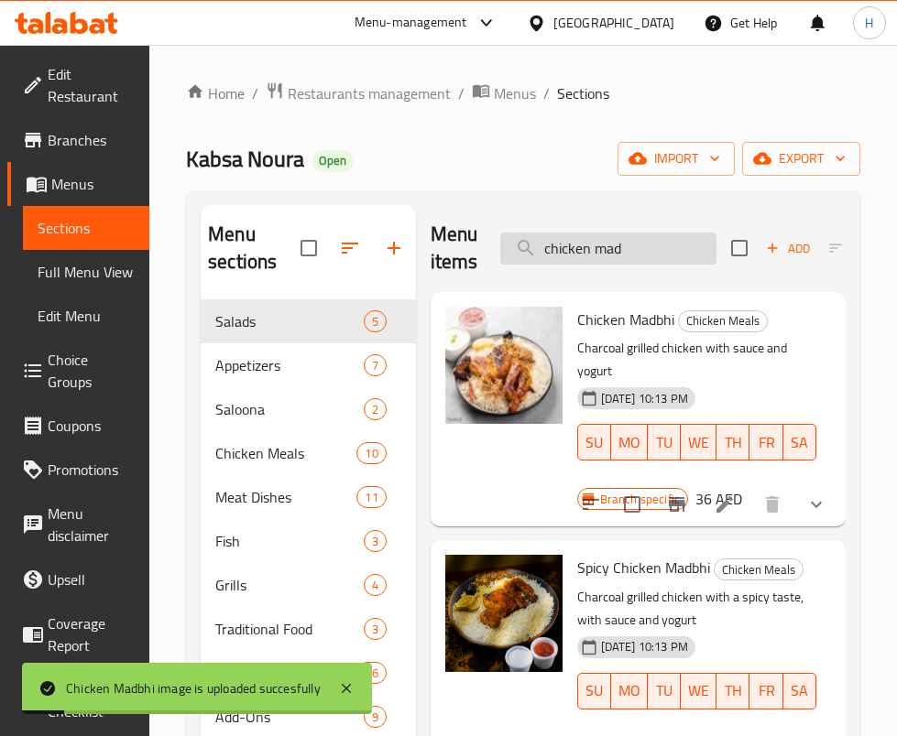
click at [657, 260] on input "chicken mad" at bounding box center [608, 249] width 216 height 32
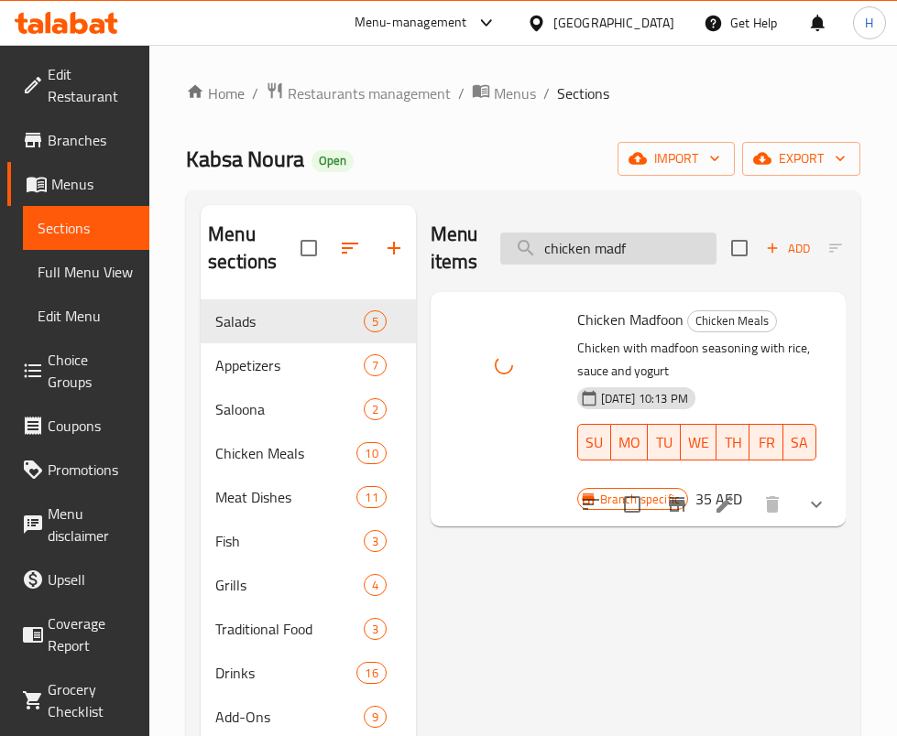
click at [680, 252] on input "chicken madf" at bounding box center [608, 249] width 216 height 32
click at [661, 241] on input "chicken mand" at bounding box center [608, 249] width 216 height 32
click at [638, 241] on input "chicken salee" at bounding box center [608, 249] width 216 height 32
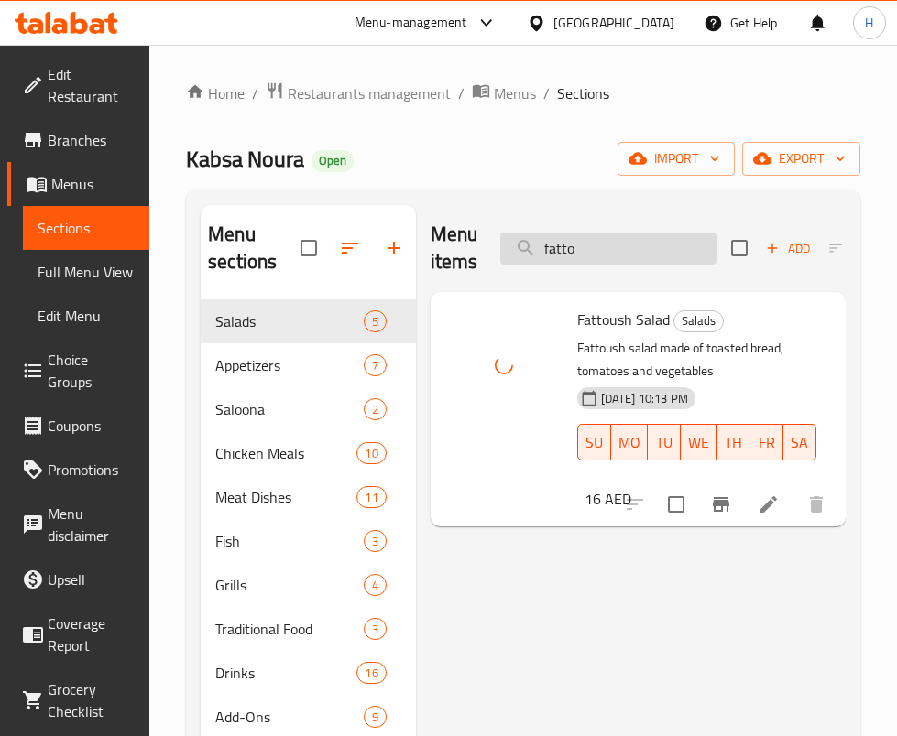
click at [567, 238] on input "fatto" at bounding box center [608, 249] width 216 height 32
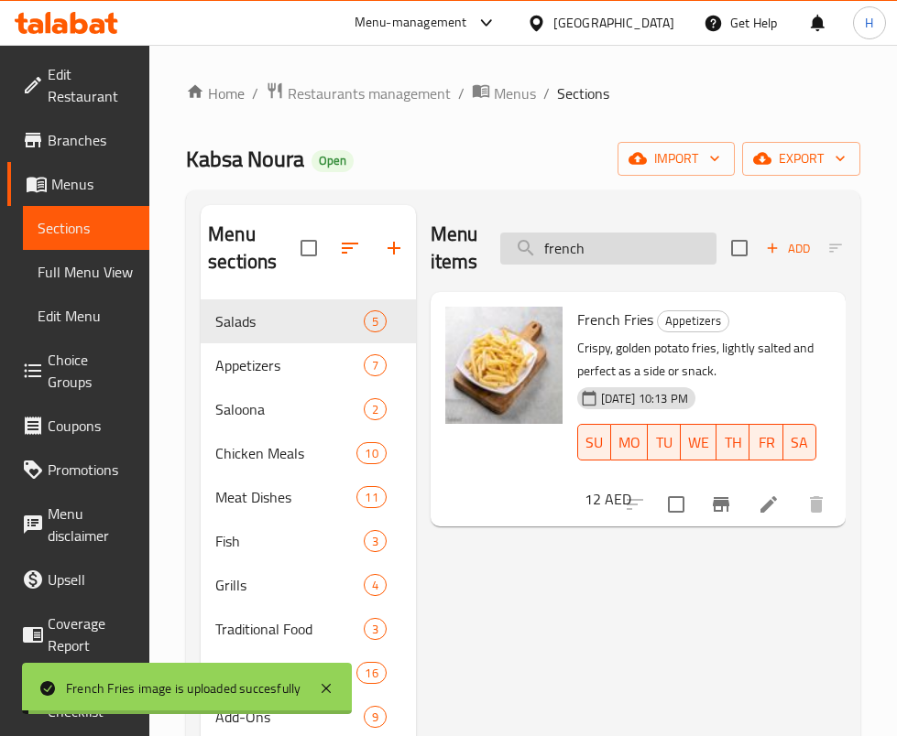
click at [638, 246] on input "french" at bounding box center [608, 249] width 216 height 32
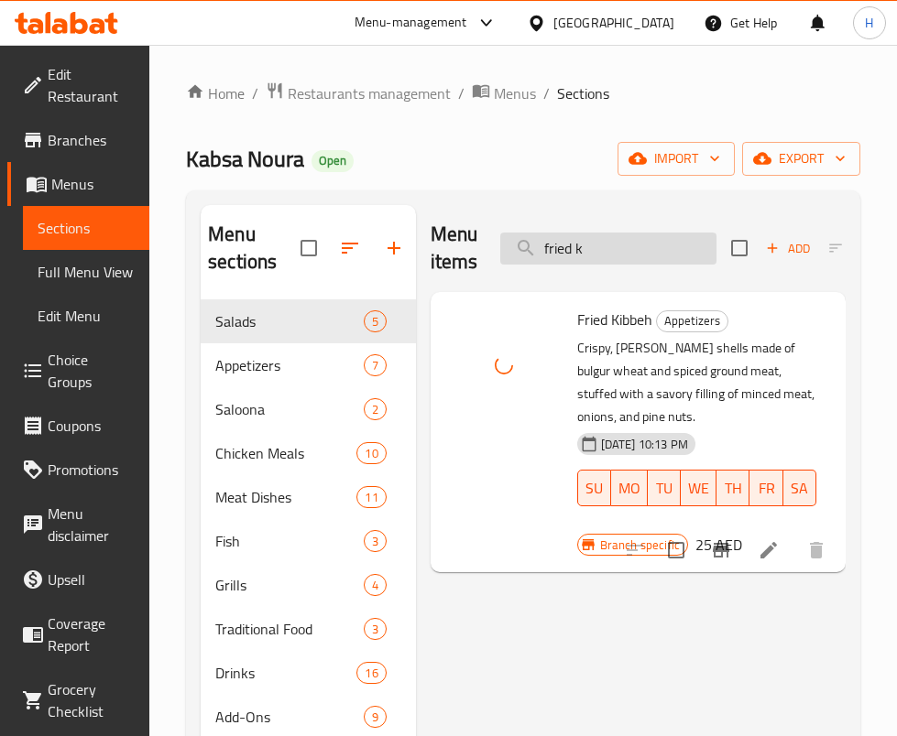
click at [605, 247] on input "fried k" at bounding box center [608, 249] width 216 height 32
click at [585, 246] on input "grilled k" at bounding box center [608, 249] width 216 height 32
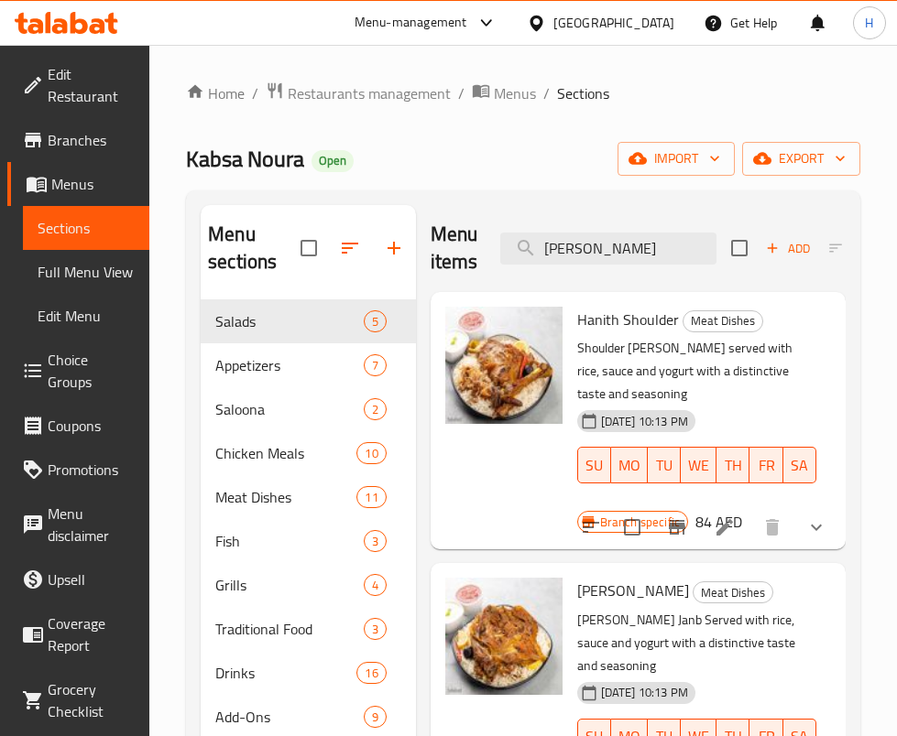
click at [599, 271] on div "Menu items hanith Add Sort Manage items" at bounding box center [638, 248] width 415 height 87
click at [610, 250] on input "hanith" at bounding box center [608, 249] width 216 height 32
click at [609, 250] on input "hanith" at bounding box center [608, 249] width 216 height 32
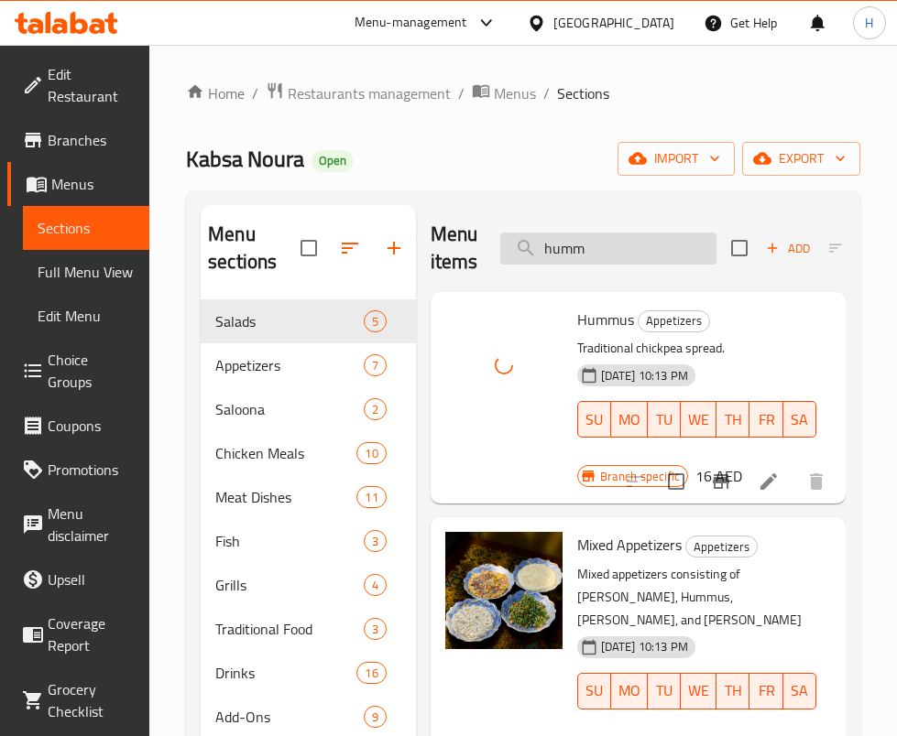
click at [603, 246] on input "humm" at bounding box center [608, 249] width 216 height 32
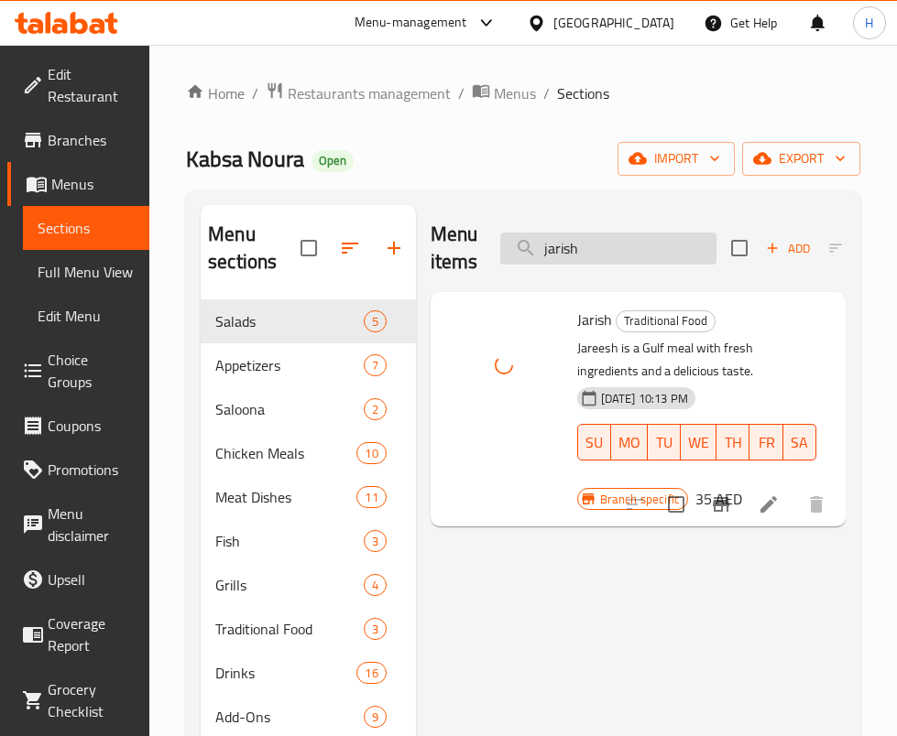
click at [596, 252] on input "jarish" at bounding box center [608, 249] width 216 height 32
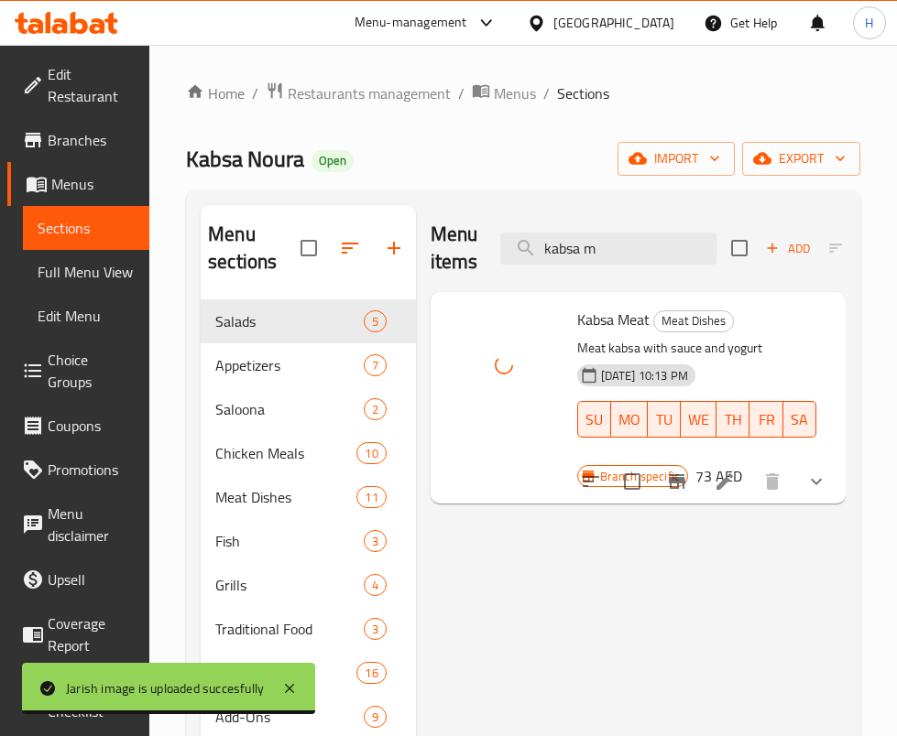
click at [614, 209] on div "Menu items kabsa m Add Sort Manage items" at bounding box center [638, 248] width 415 height 87
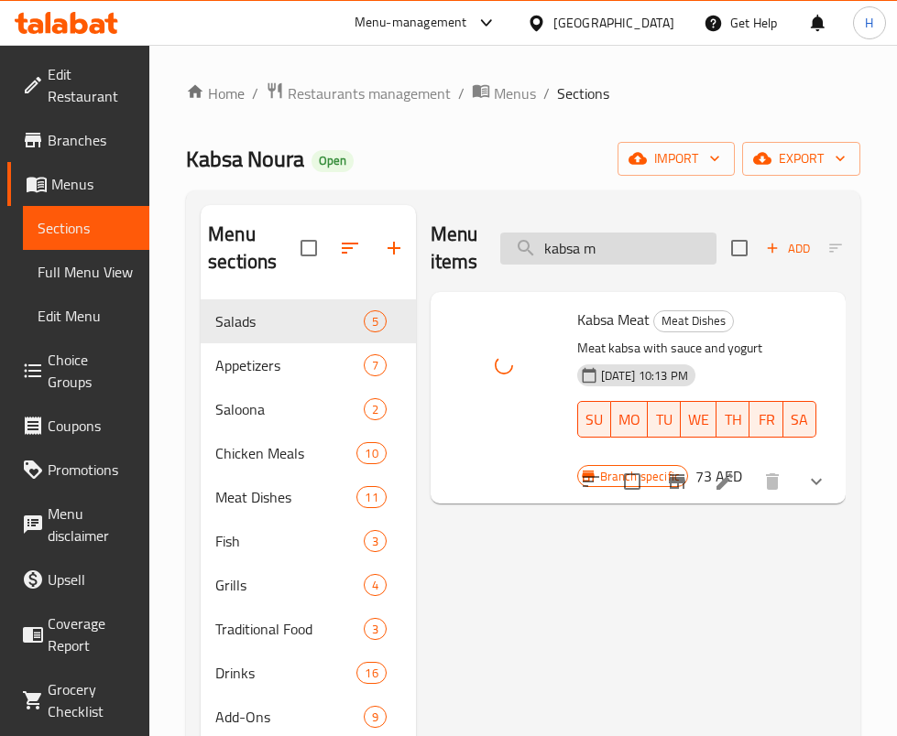
click at [638, 253] on input "kabsa m" at bounding box center [608, 249] width 216 height 32
click at [671, 235] on input "kabsa ri" at bounding box center [608, 249] width 216 height 32
click at [643, 248] on input "lamb b" at bounding box center [608, 249] width 216 height 32
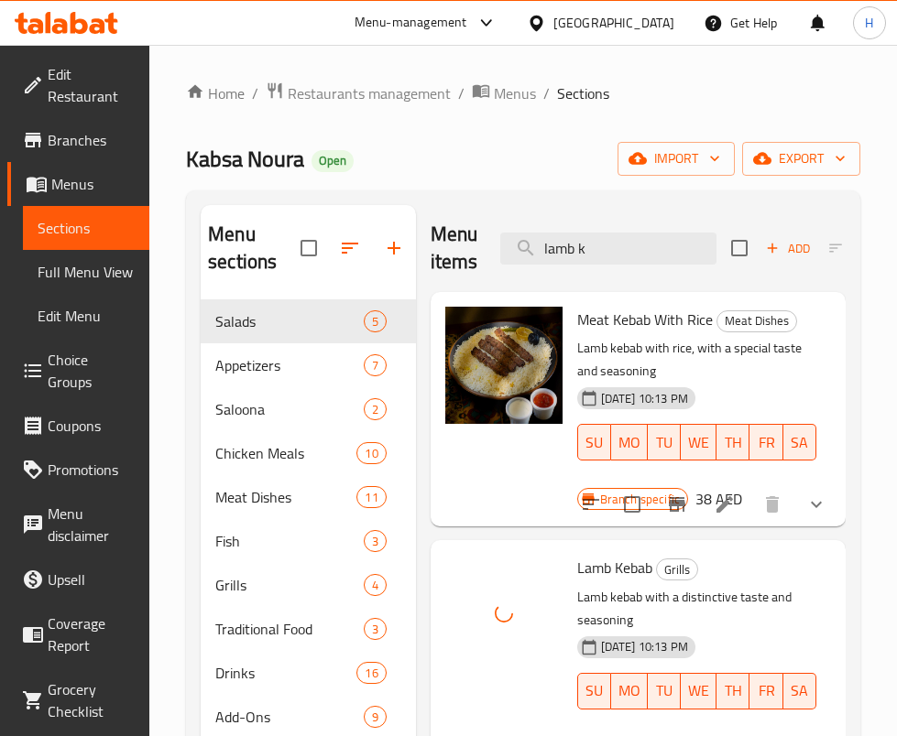
click at [639, 265] on div "Menu items lamb k Add Sort Manage items" at bounding box center [638, 248] width 415 height 87
click at [641, 249] on input "lamb k" at bounding box center [608, 249] width 216 height 32
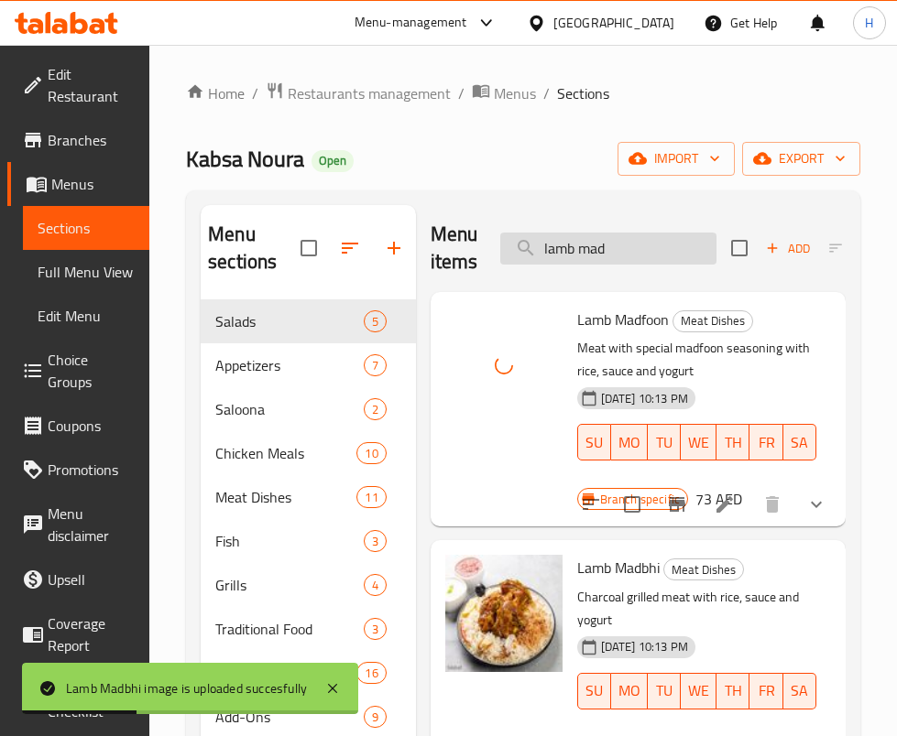
click at [640, 256] on input "lamb mad" at bounding box center [608, 249] width 216 height 32
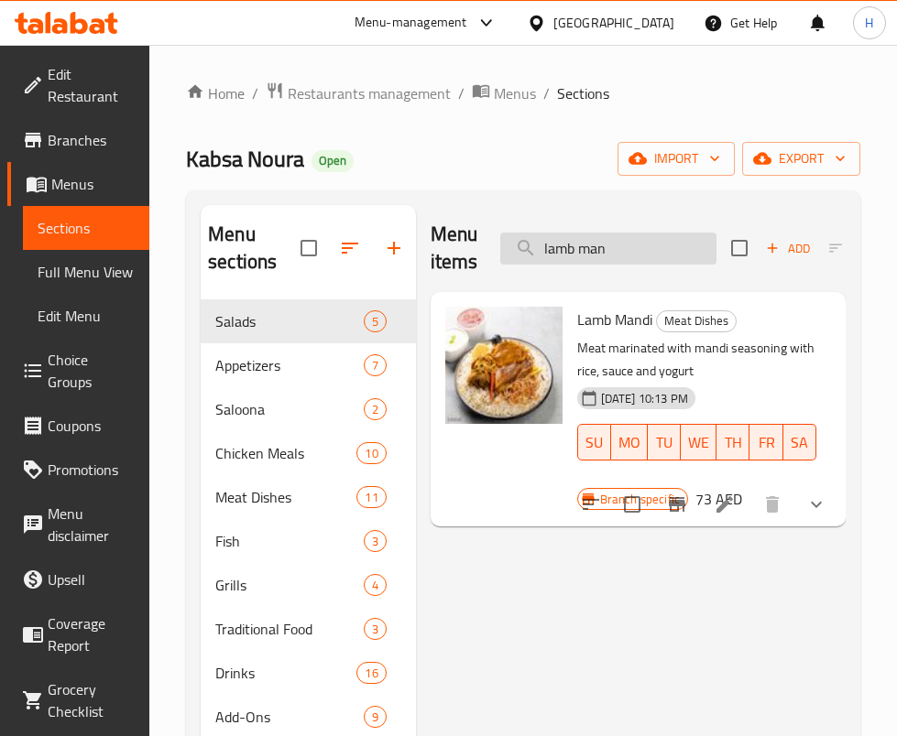
click at [653, 259] on input "lamb man" at bounding box center [608, 249] width 216 height 32
click at [686, 245] on input "lamb madf" at bounding box center [608, 249] width 216 height 32
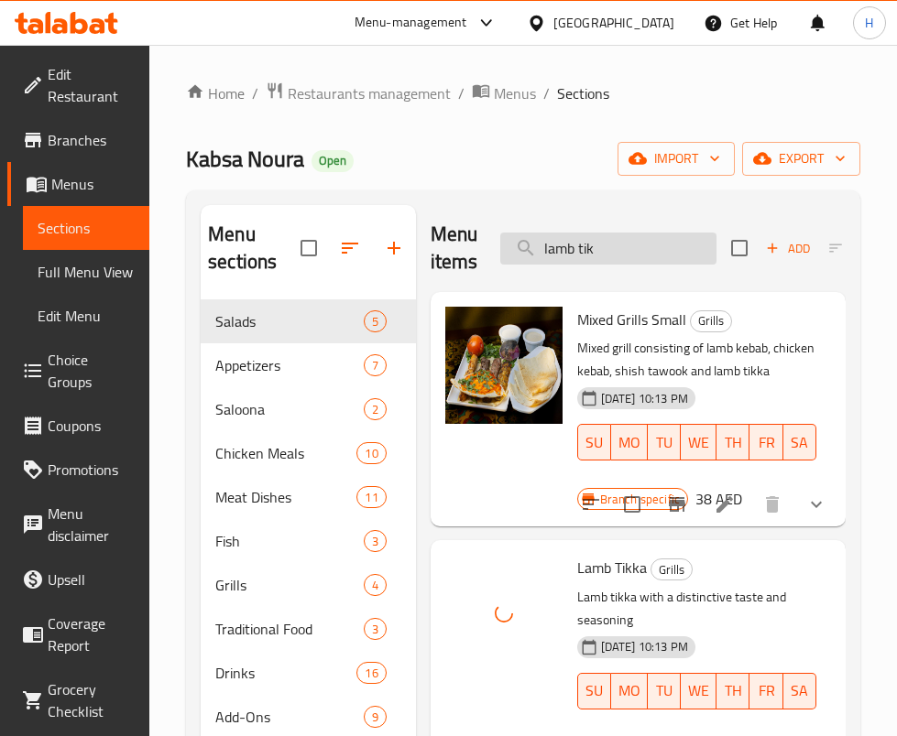
click at [638, 251] on input "lamb tik" at bounding box center [608, 249] width 216 height 32
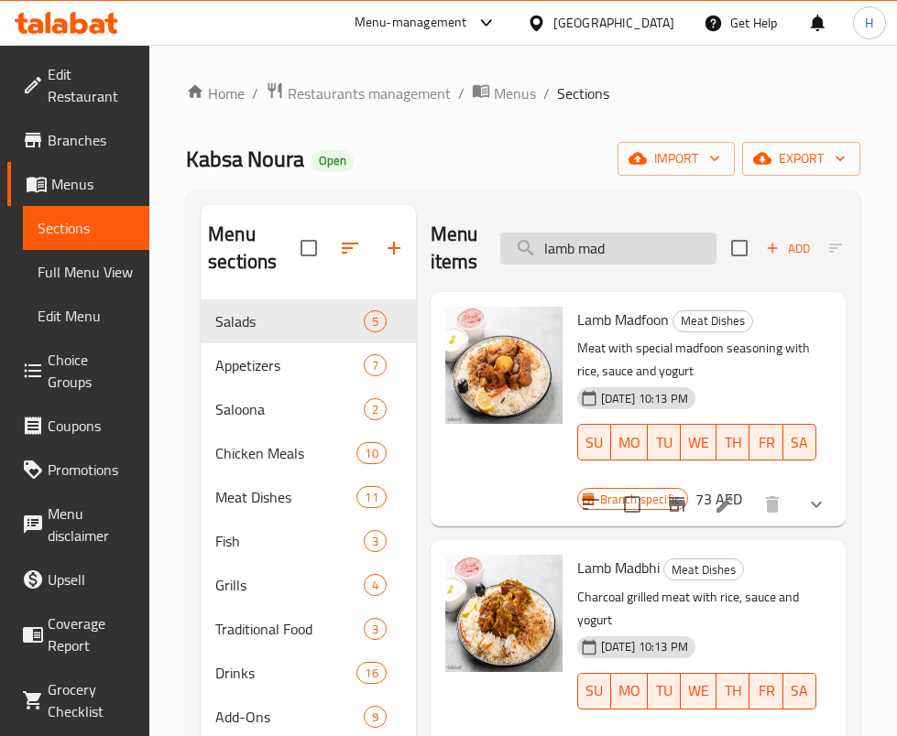
click at [668, 258] on input "lamb mad" at bounding box center [608, 249] width 216 height 32
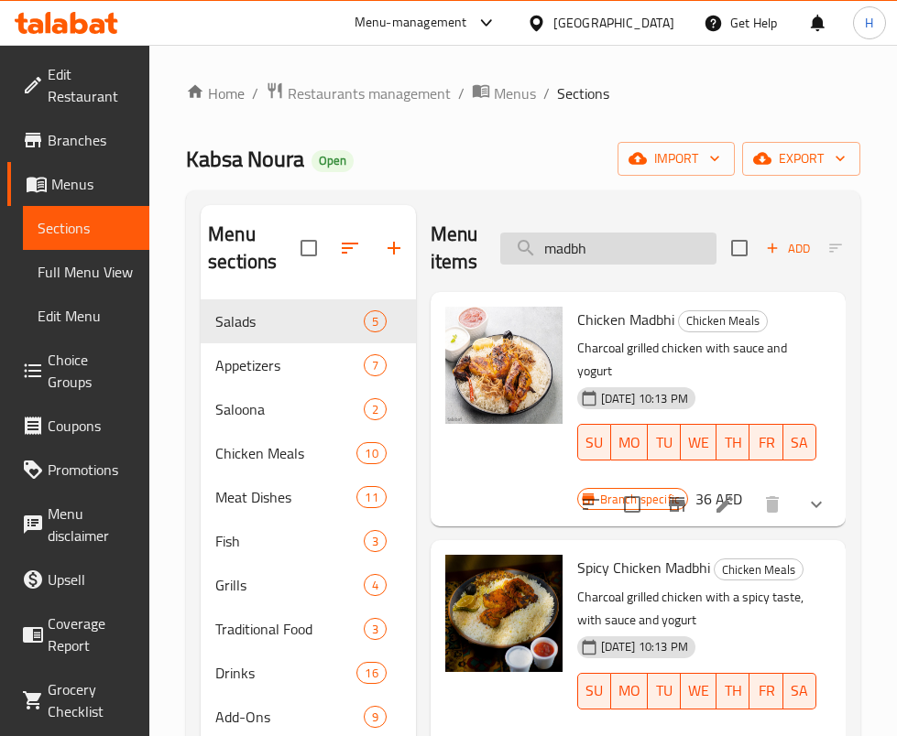
click at [634, 256] on input "madbh" at bounding box center [608, 249] width 216 height 32
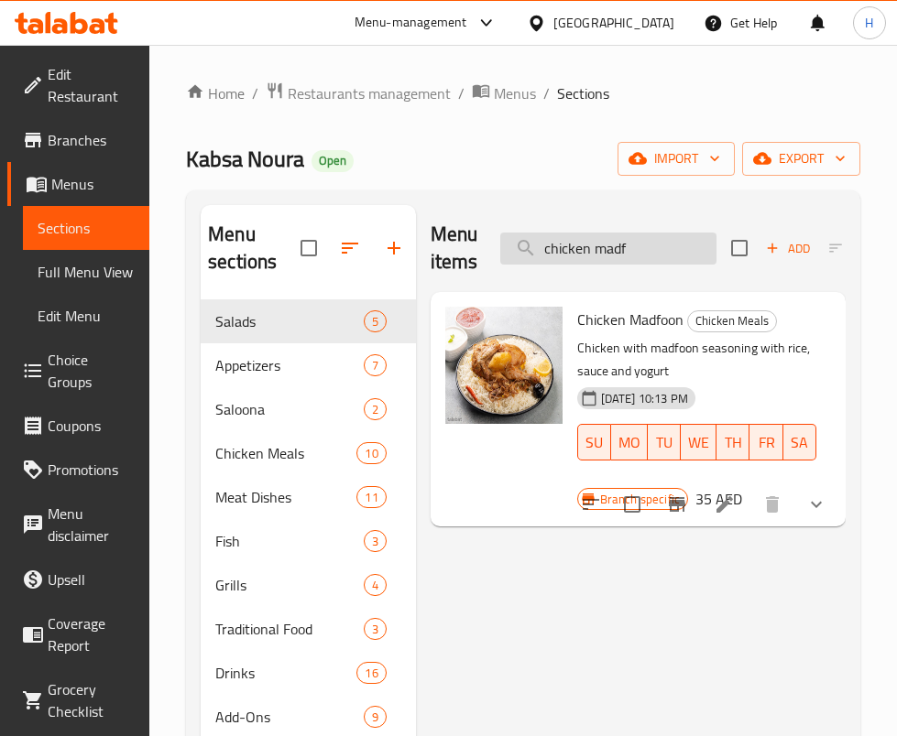
click at [660, 245] on input "chicken madf" at bounding box center [608, 249] width 216 height 32
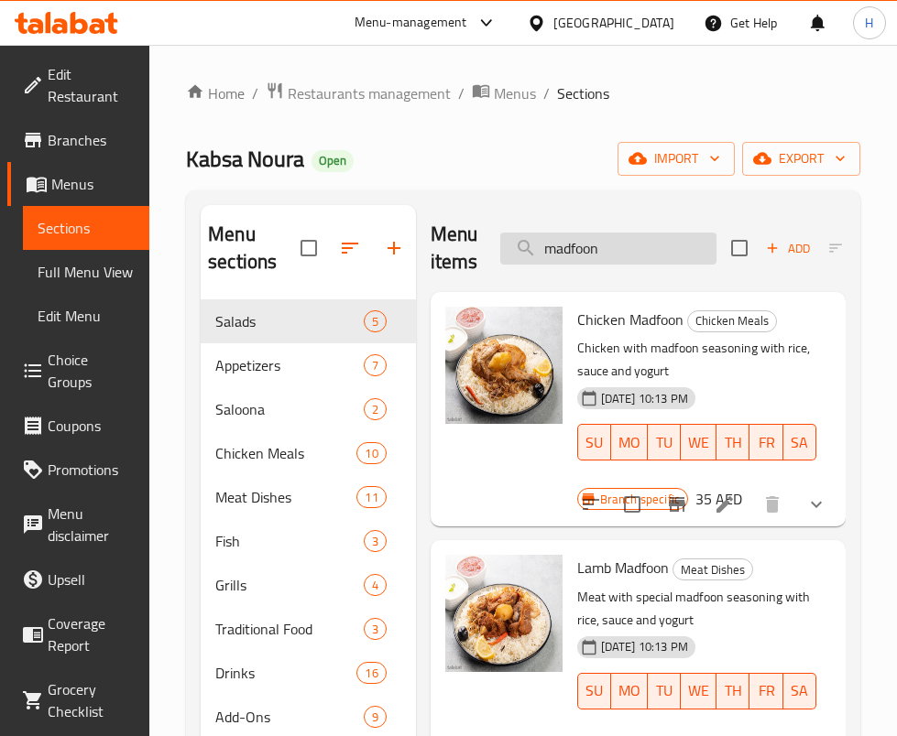
click at [605, 249] on input "madfoon" at bounding box center [608, 249] width 216 height 32
click at [649, 250] on input "madfoon" at bounding box center [608, 249] width 216 height 32
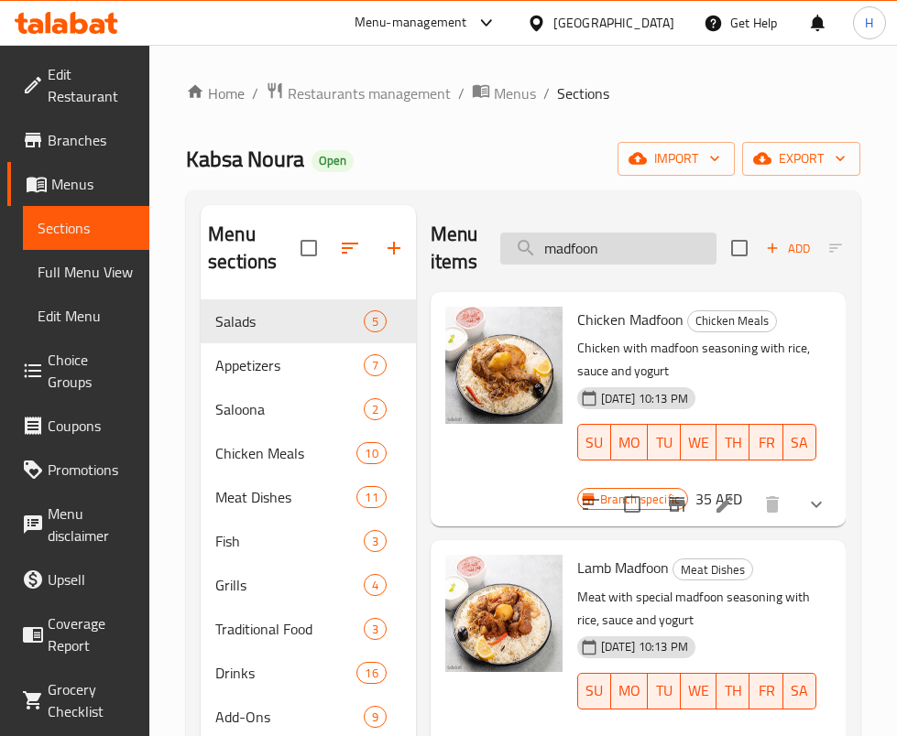
click at [649, 250] on input "madfoon" at bounding box center [608, 249] width 216 height 32
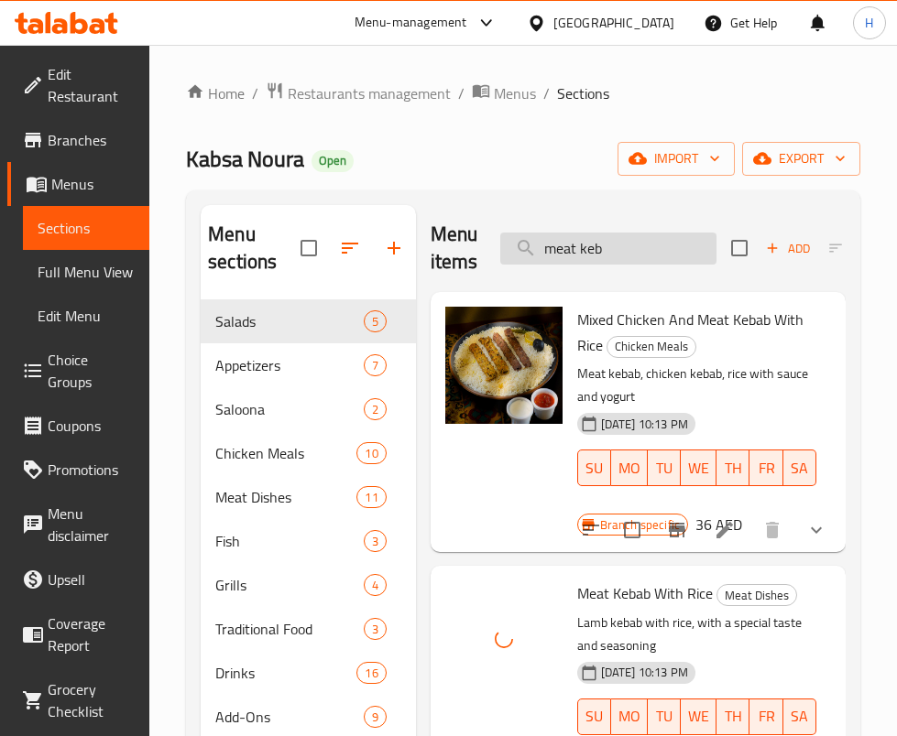
click at [670, 255] on input "meat keb" at bounding box center [608, 249] width 216 height 32
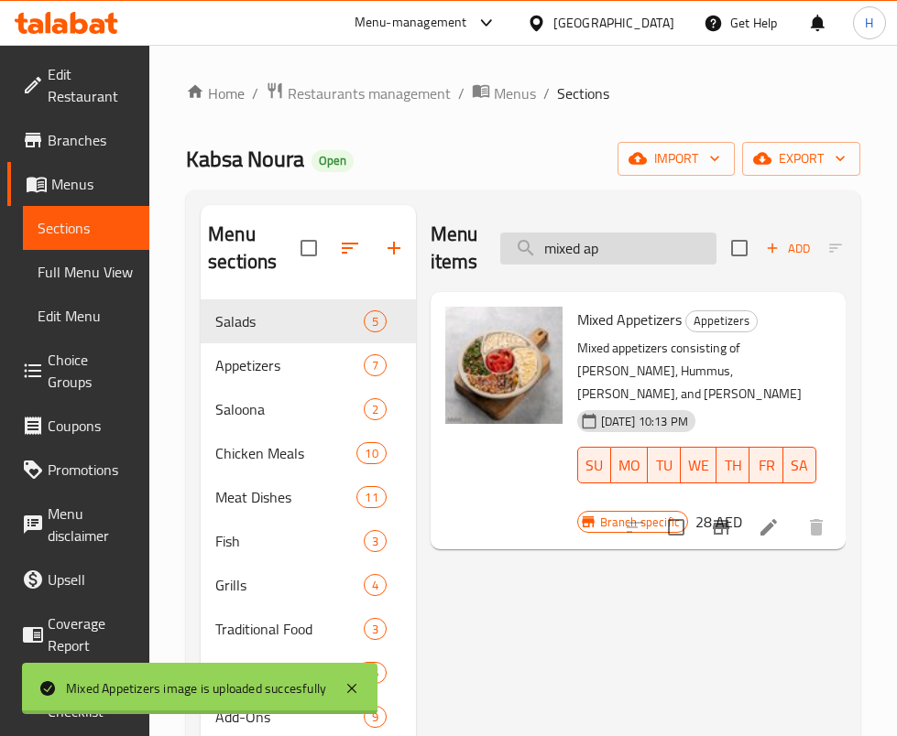
click at [616, 235] on input "mixed ap" at bounding box center [608, 249] width 216 height 32
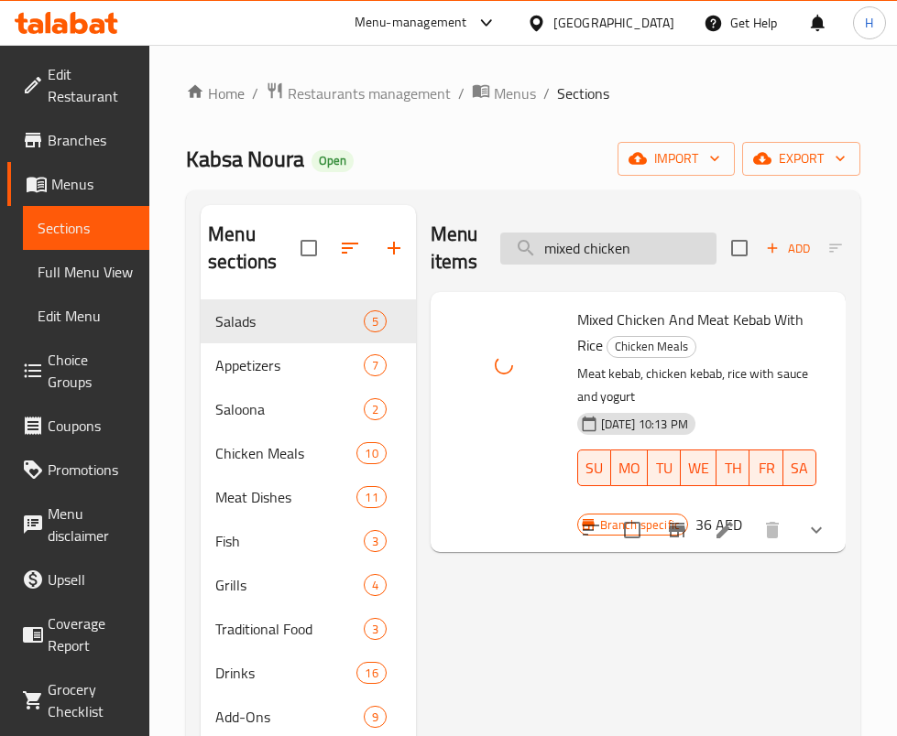
click at [605, 259] on input "mixed chicken" at bounding box center [608, 249] width 216 height 32
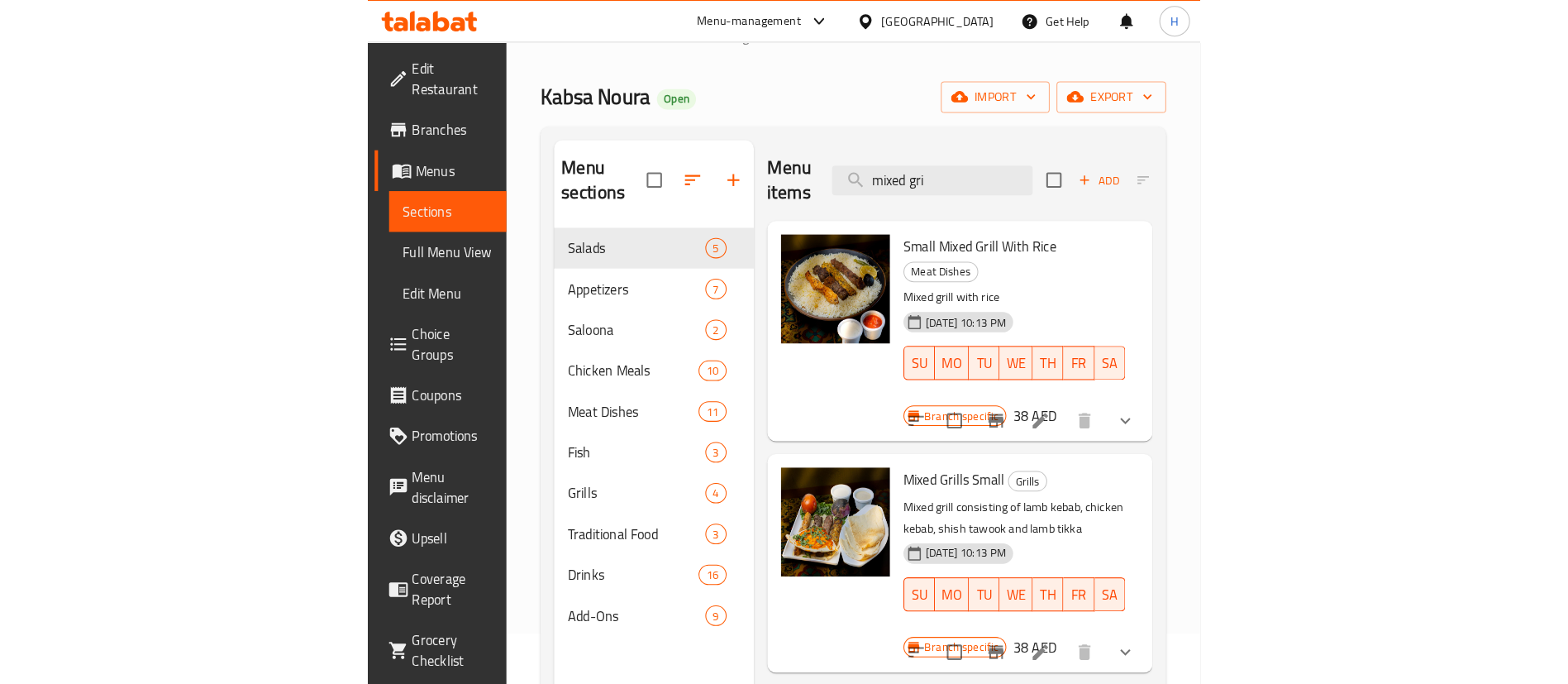
scroll to position [124, 0]
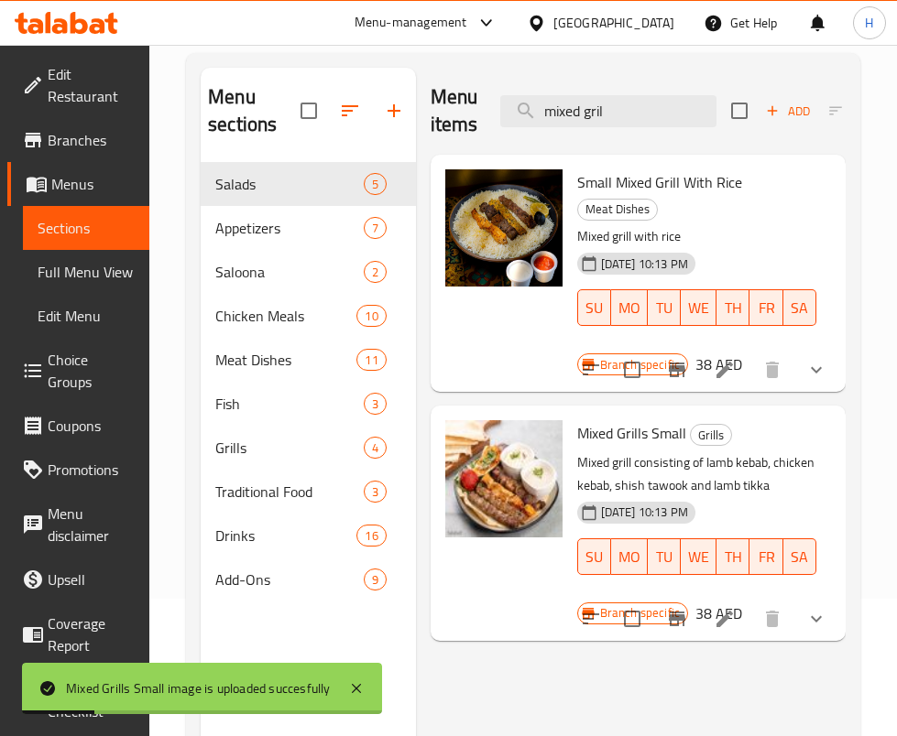
click at [649, 127] on div "Menu items mixed gril Add Sort Manage items" at bounding box center [638, 111] width 415 height 87
click at [652, 104] on input "mixed gril" at bounding box center [608, 111] width 216 height 32
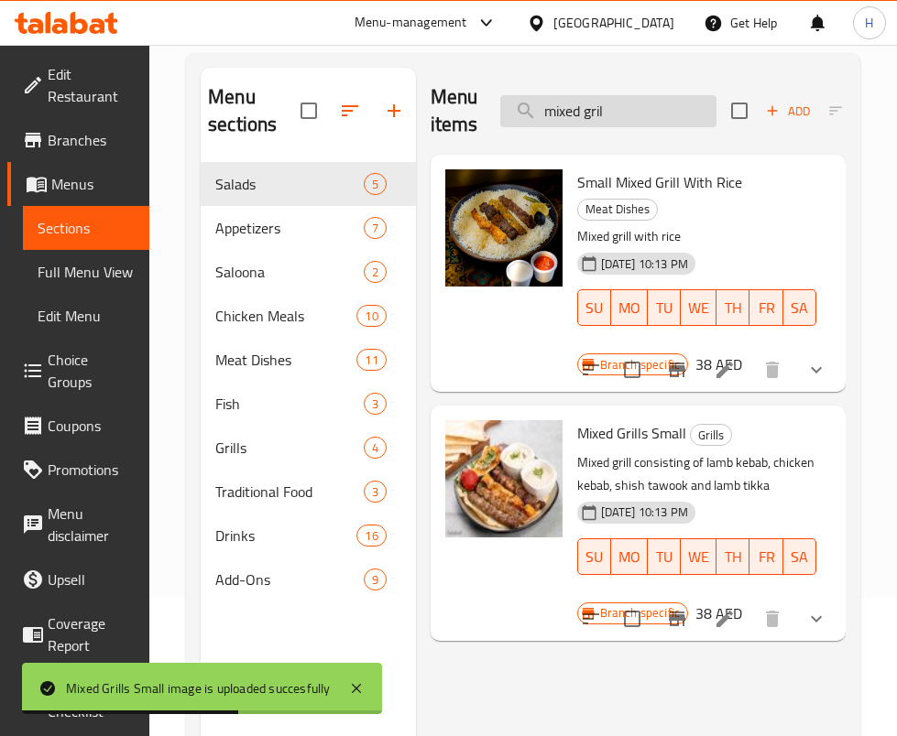
click at [652, 104] on input "mixed gril" at bounding box center [608, 111] width 216 height 32
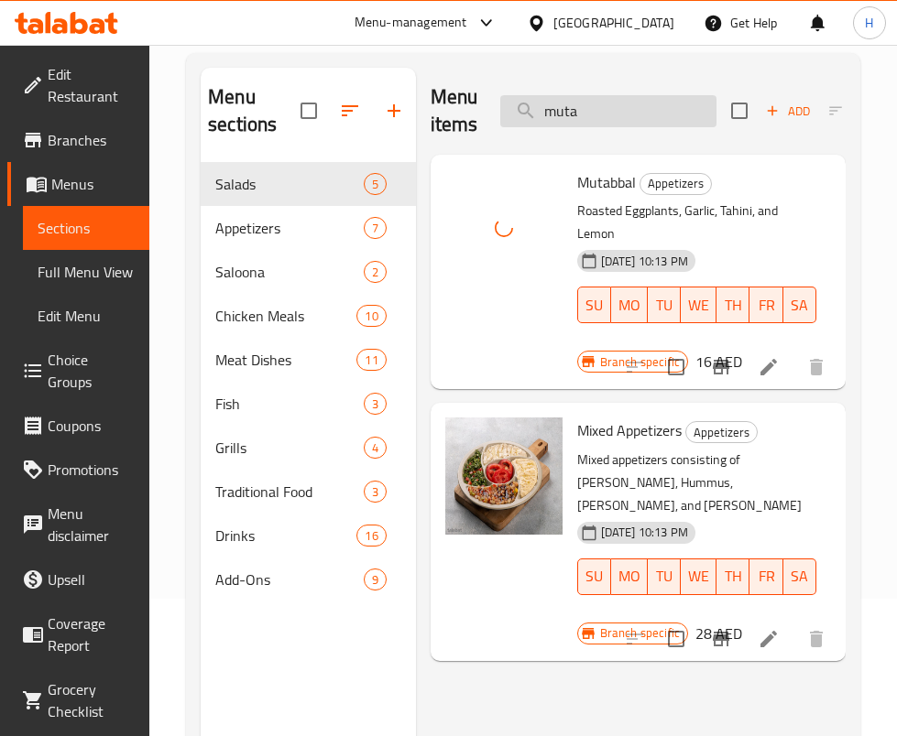
click at [647, 97] on input "muta" at bounding box center [608, 111] width 216 height 32
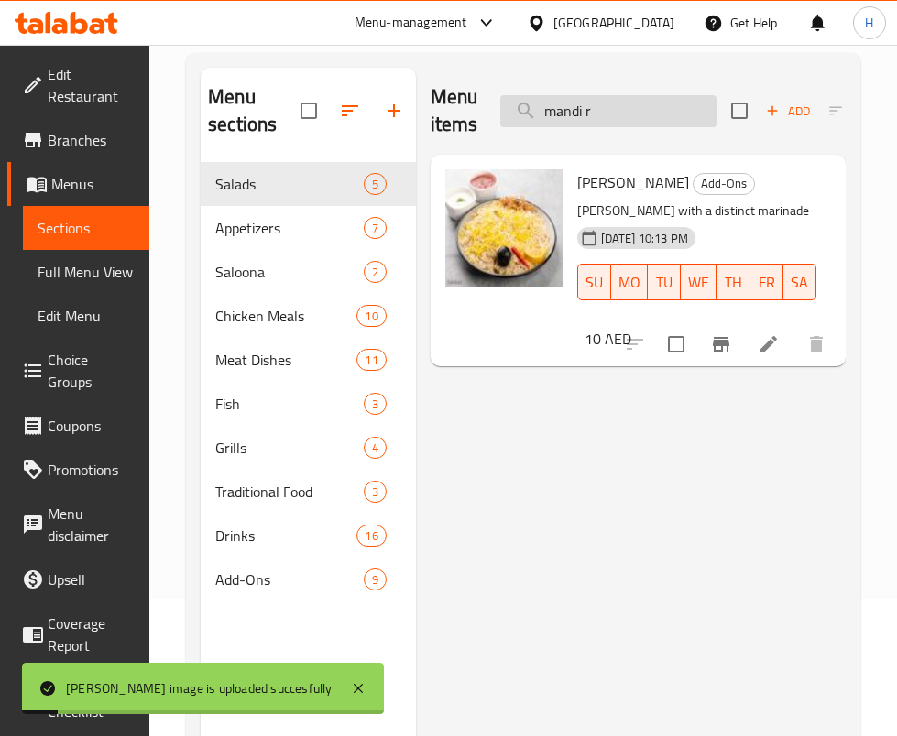
click at [606, 103] on input "mandi r" at bounding box center [608, 111] width 216 height 32
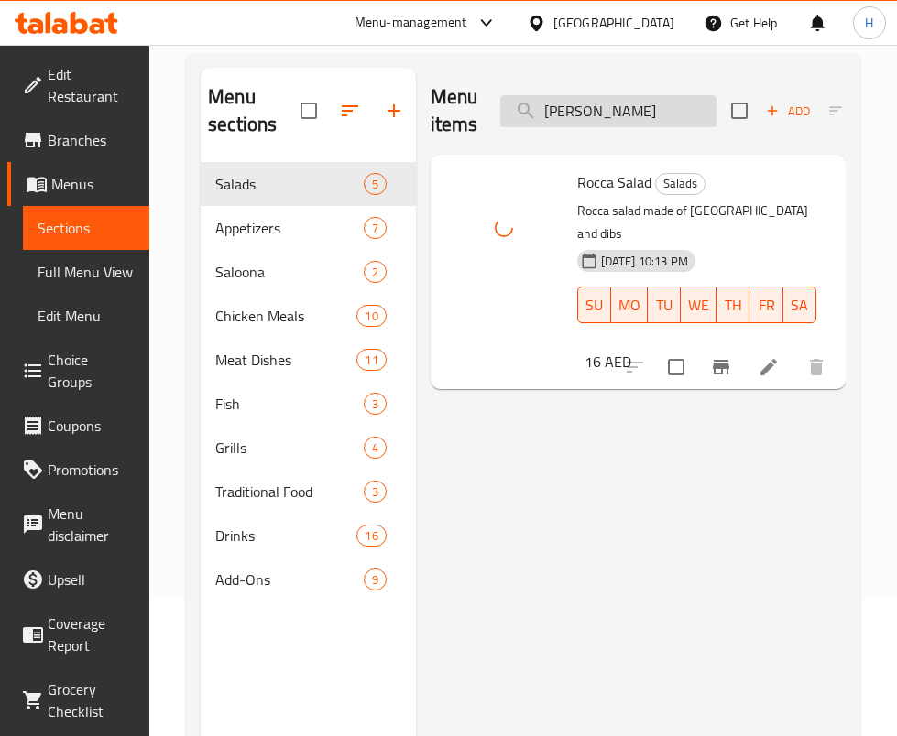
click at [579, 99] on input "rocca sal" at bounding box center [608, 111] width 216 height 32
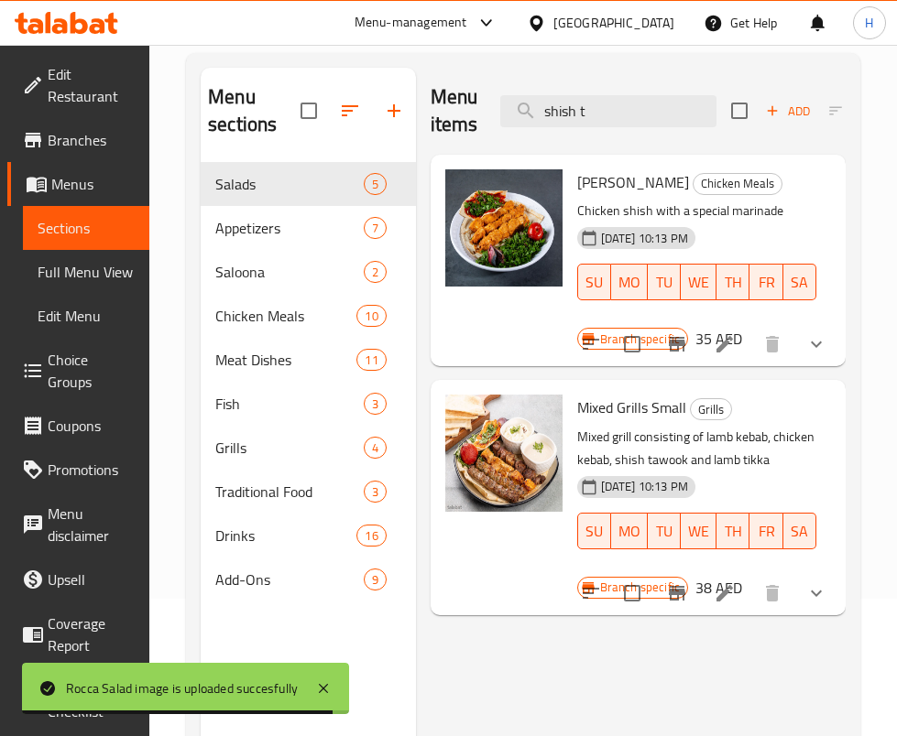
click at [820, 362] on button "show more" at bounding box center [816, 344] width 44 height 44
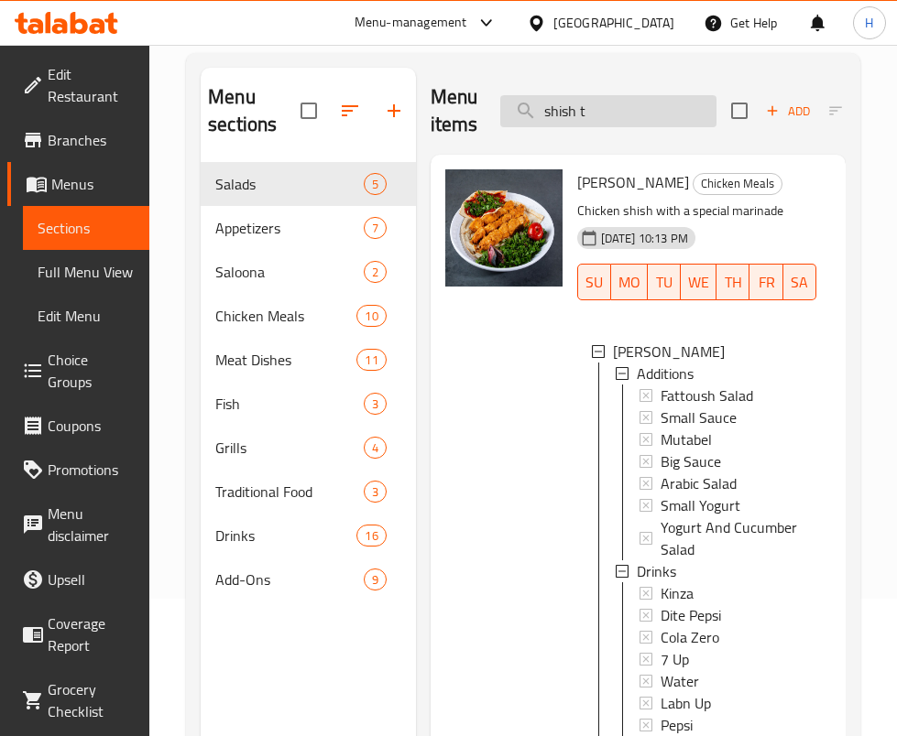
click at [592, 109] on input "shish t" at bounding box center [608, 111] width 216 height 32
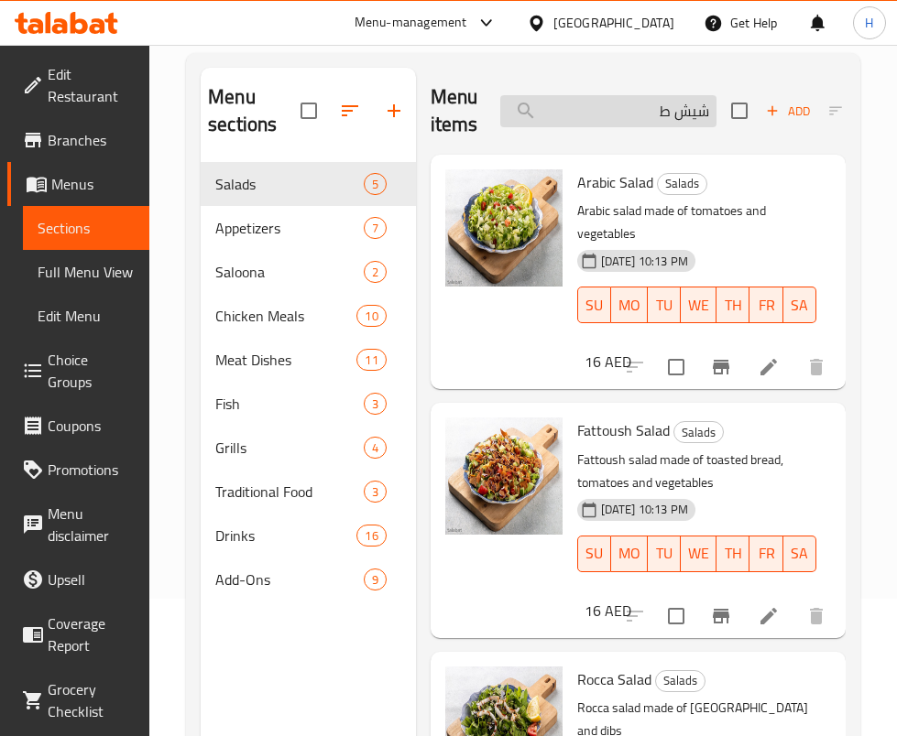
click at [622, 110] on input "شيش ط" at bounding box center [608, 111] width 216 height 32
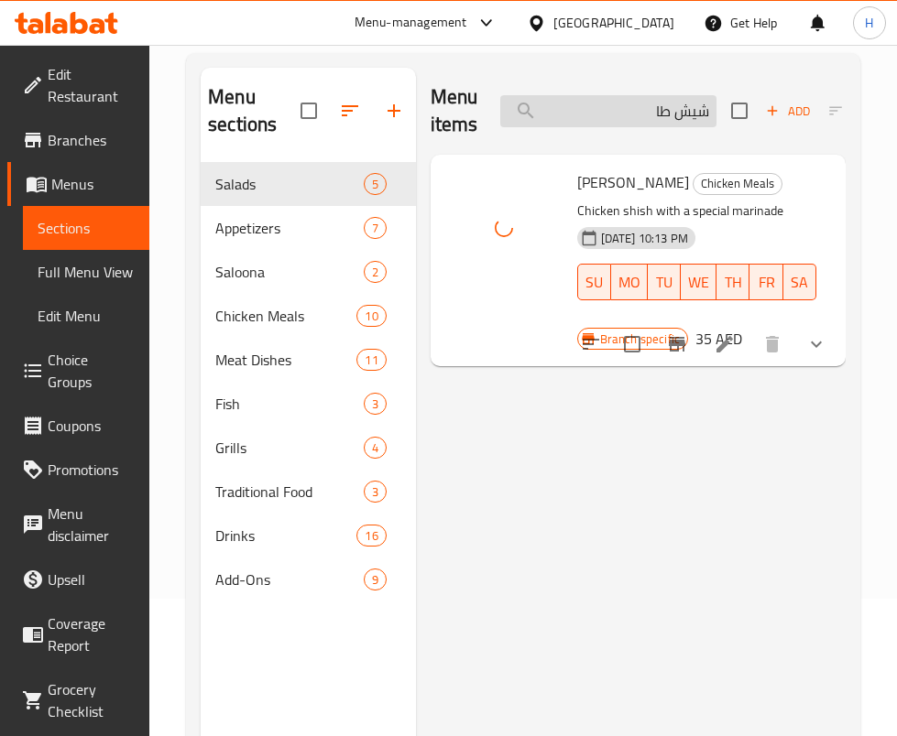
click at [674, 101] on input "شيش طا" at bounding box center [608, 111] width 216 height 32
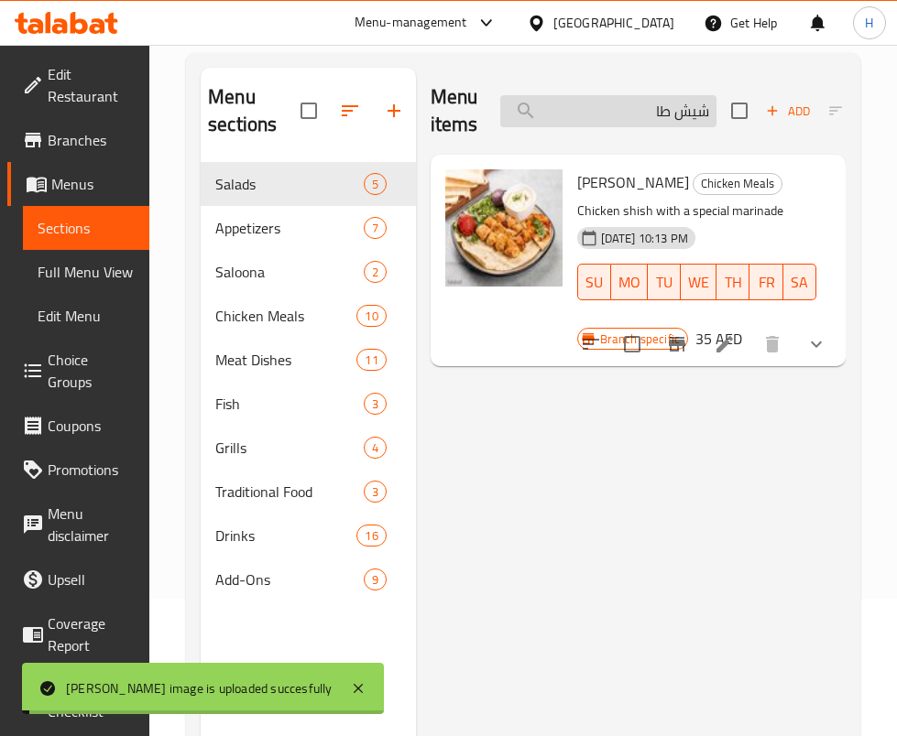
click at [674, 101] on input "شيش طا" at bounding box center [608, 111] width 216 height 32
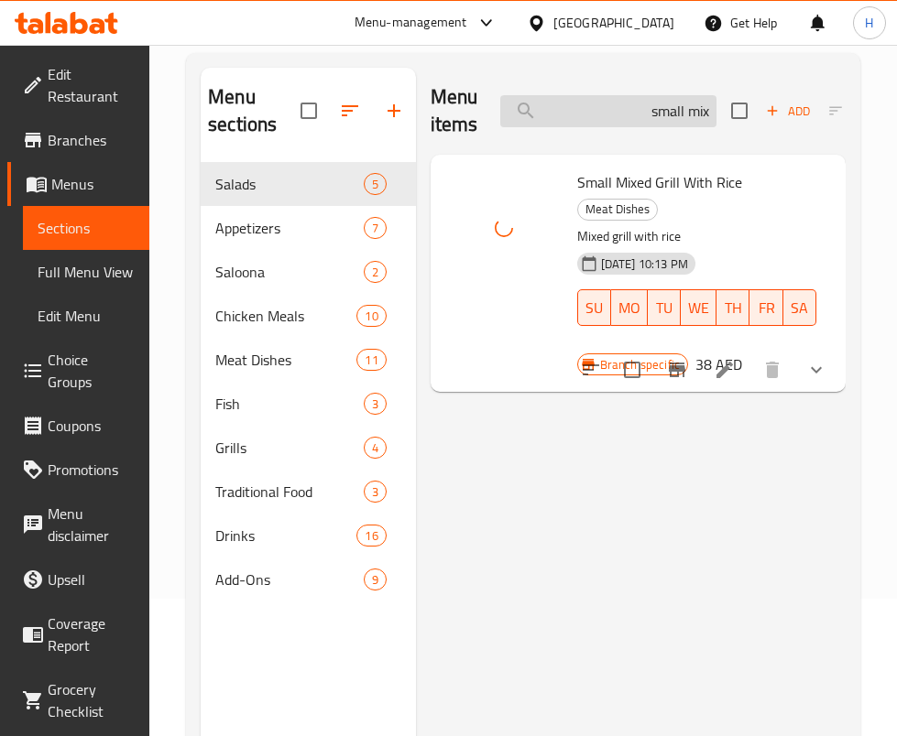
click at [656, 115] on input "small mix" at bounding box center [608, 111] width 216 height 32
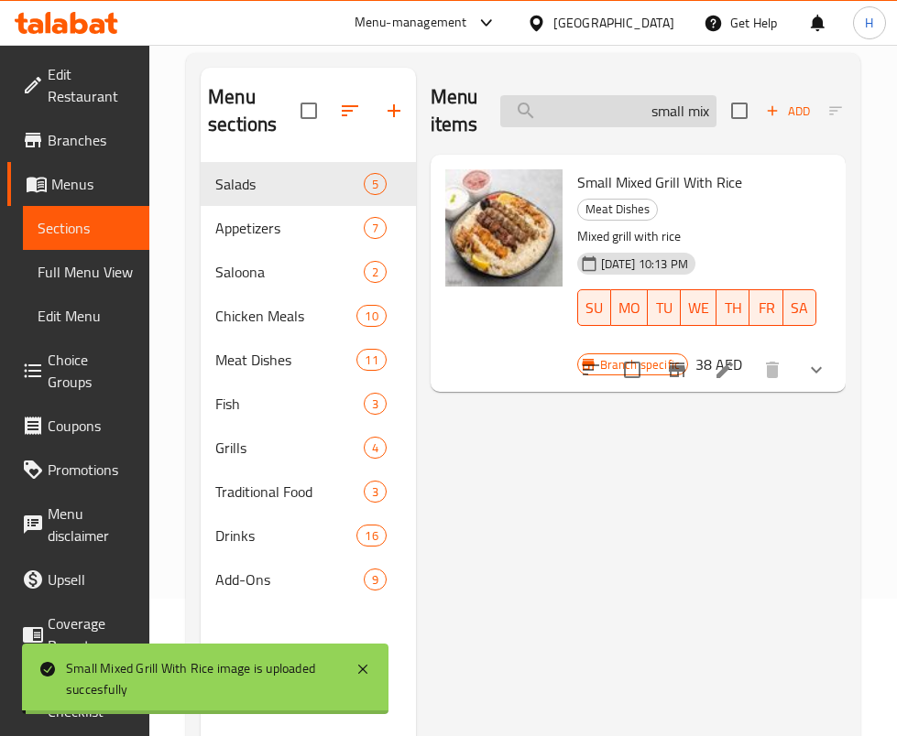
click at [656, 115] on input "small mix" at bounding box center [608, 111] width 216 height 32
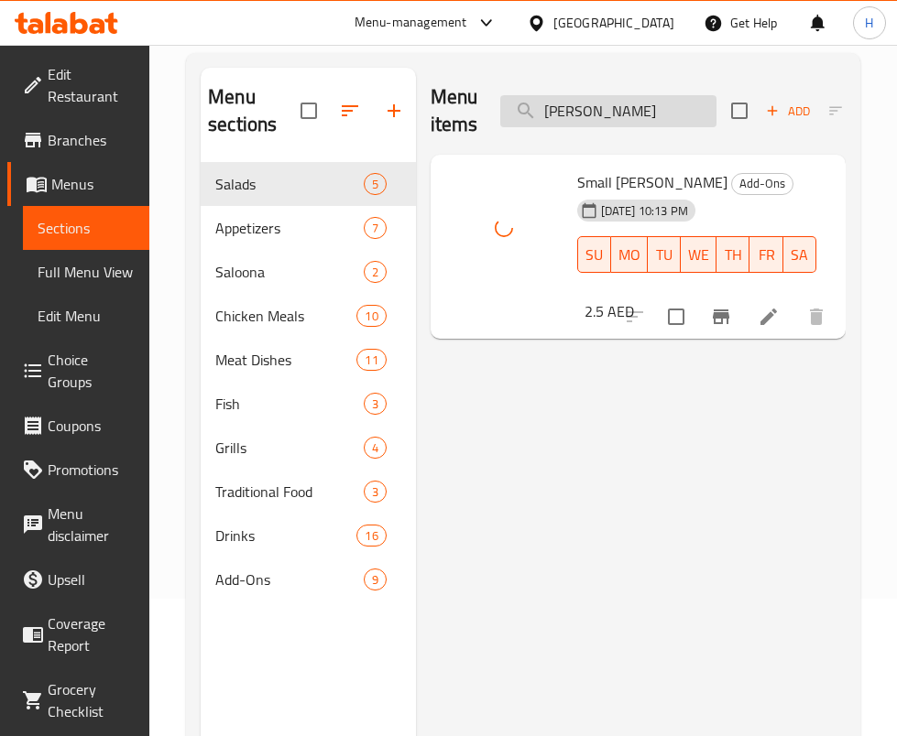
click at [635, 102] on input "roub" at bounding box center [608, 111] width 216 height 32
type input "r"
click at [627, 128] on div "Menu items small s Add Sort Manage items" at bounding box center [638, 111] width 415 height 87
click at [633, 105] on input "small s" at bounding box center [608, 111] width 216 height 32
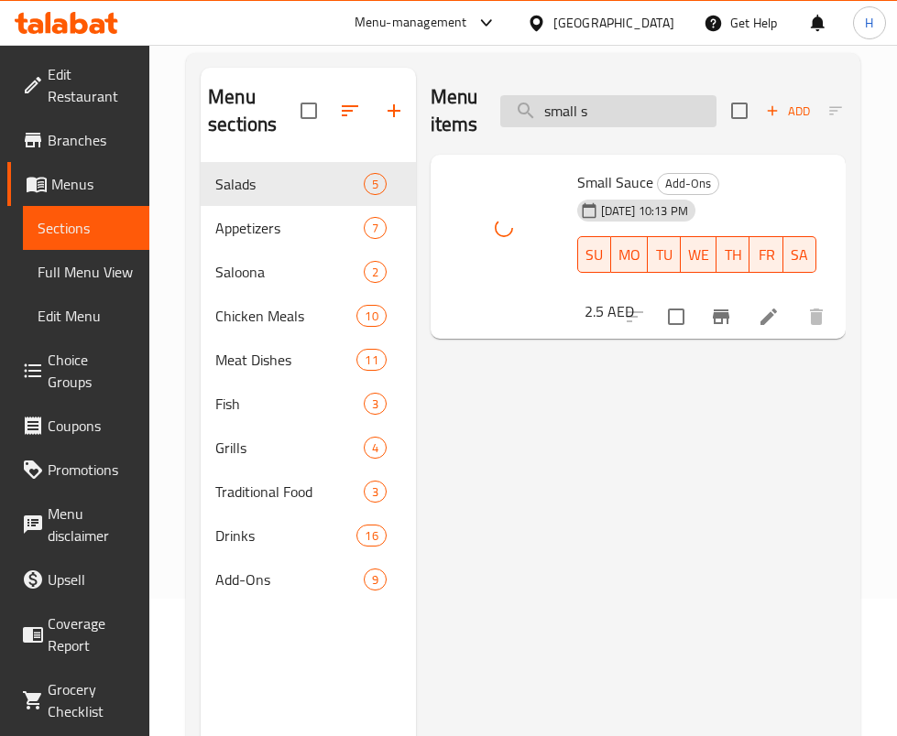
click at [633, 105] on input "small s" at bounding box center [608, 111] width 216 height 32
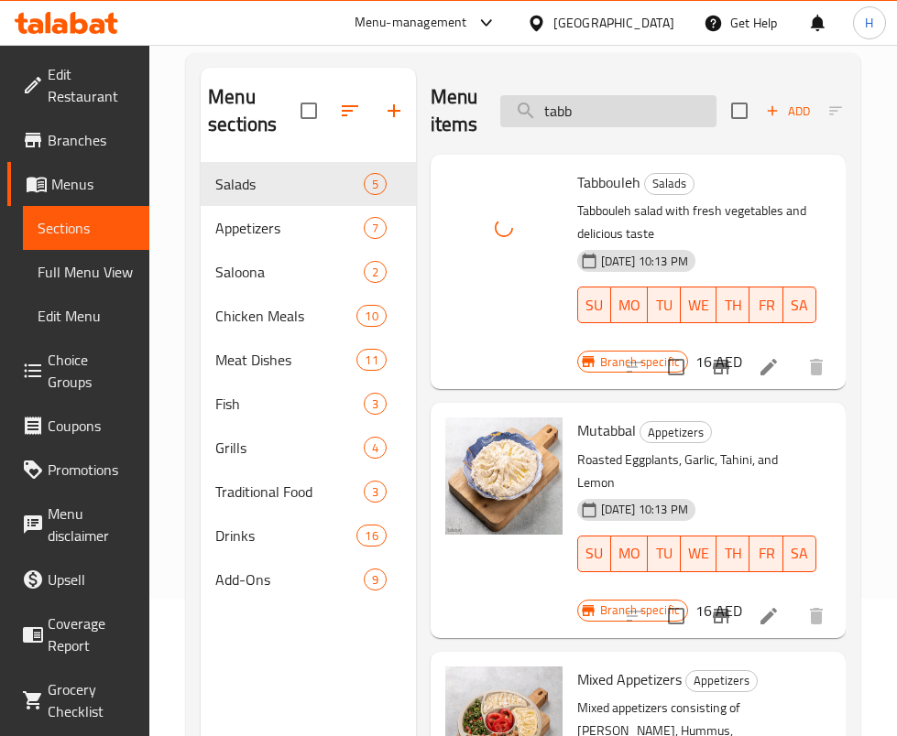
click at [649, 119] on input "tabb" at bounding box center [608, 111] width 216 height 32
click at [647, 119] on input "tabb" at bounding box center [608, 111] width 216 height 32
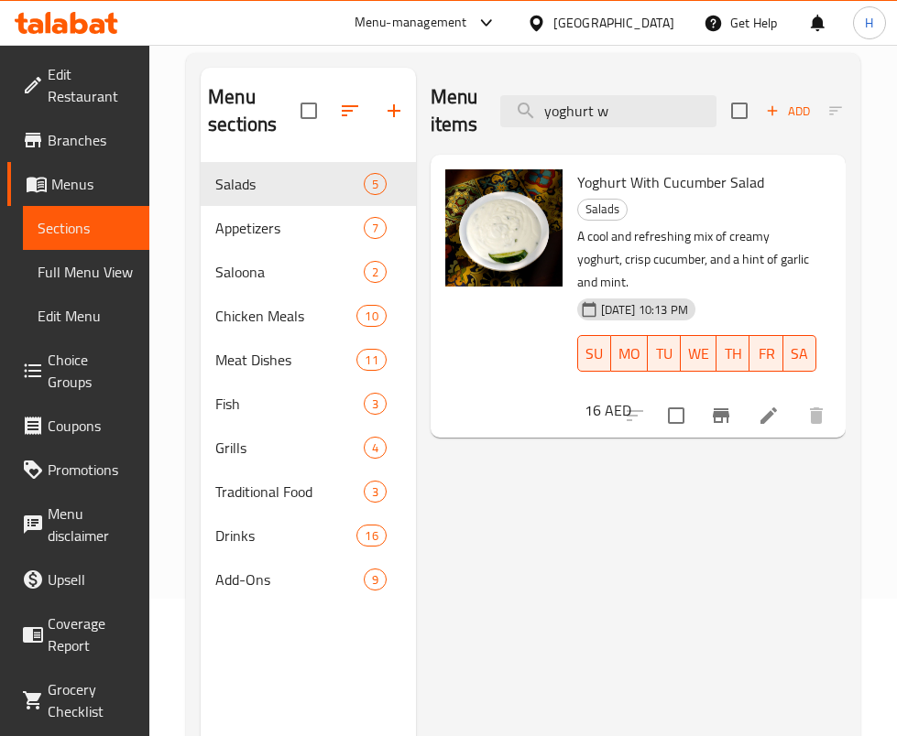
type input "yoghurt w"
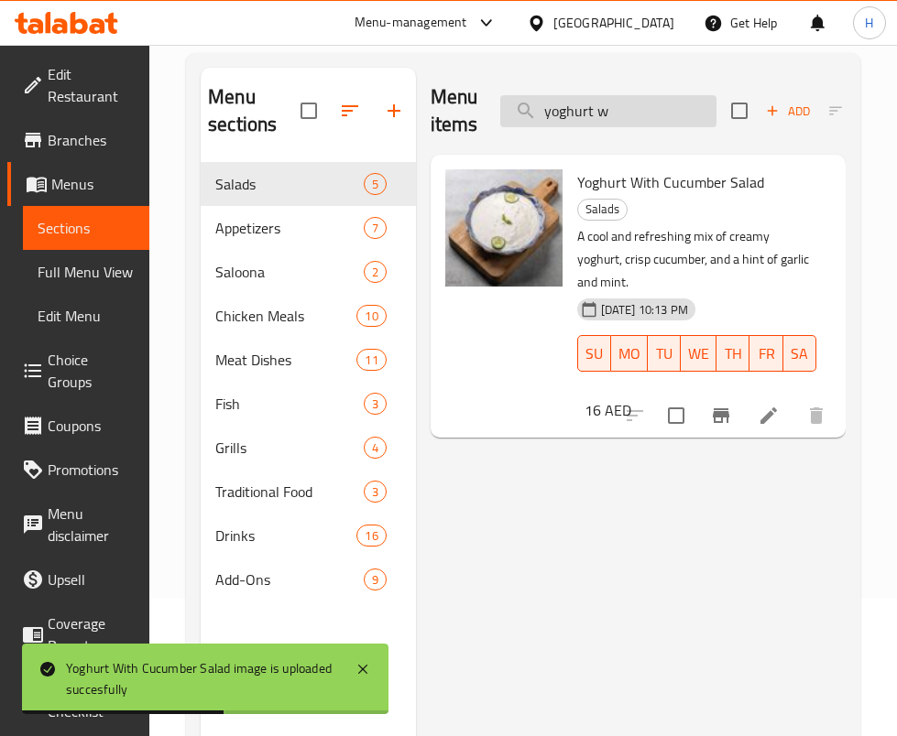
click at [634, 100] on input "yoghurt w" at bounding box center [608, 111] width 216 height 32
click at [633, 100] on input "yoghurt w" at bounding box center [608, 111] width 216 height 32
